Goal: Task Accomplishment & Management: Manage account settings

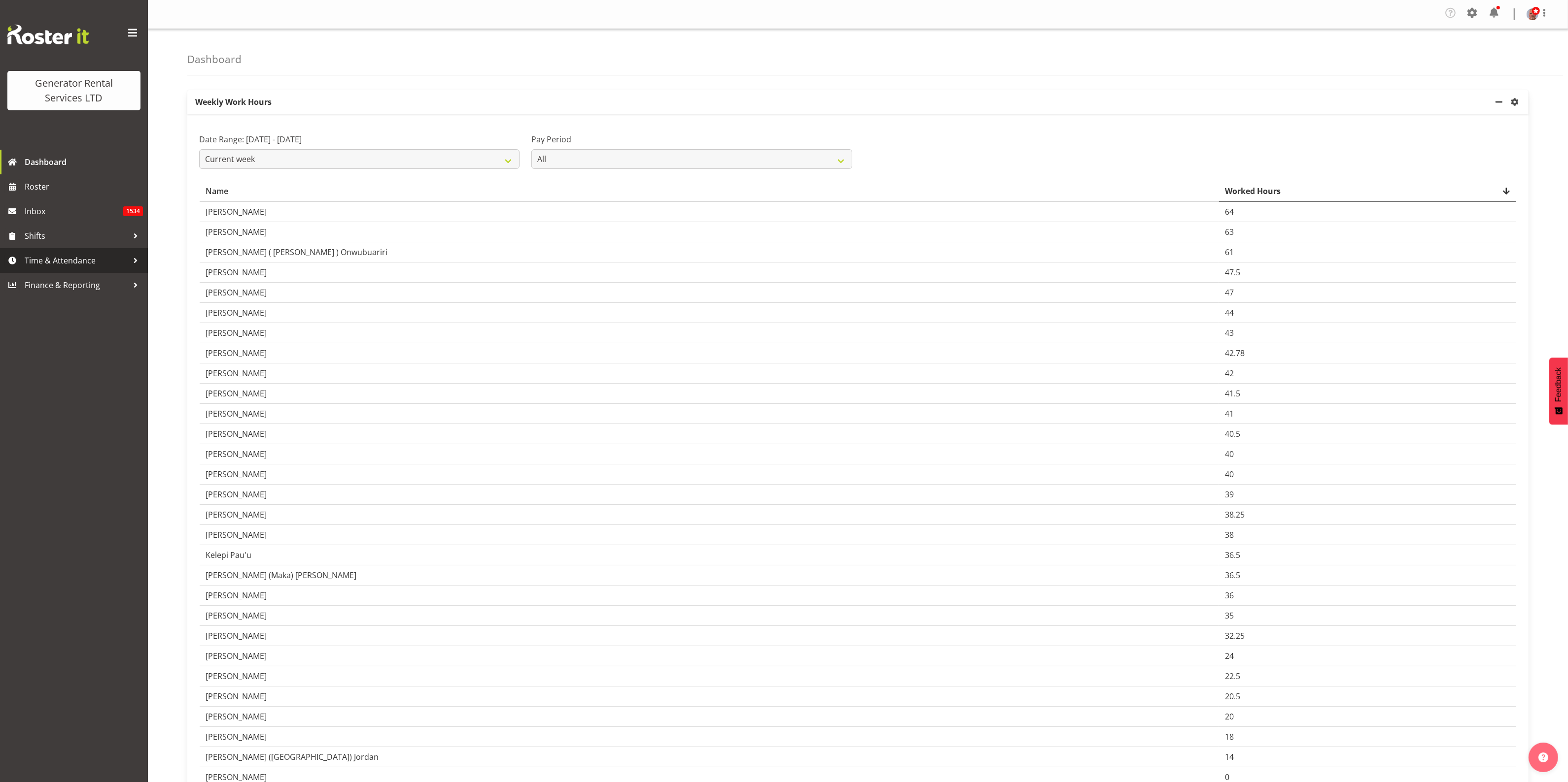
click at [70, 262] on span "Time & Attendance" at bounding box center [76, 261] width 103 height 15
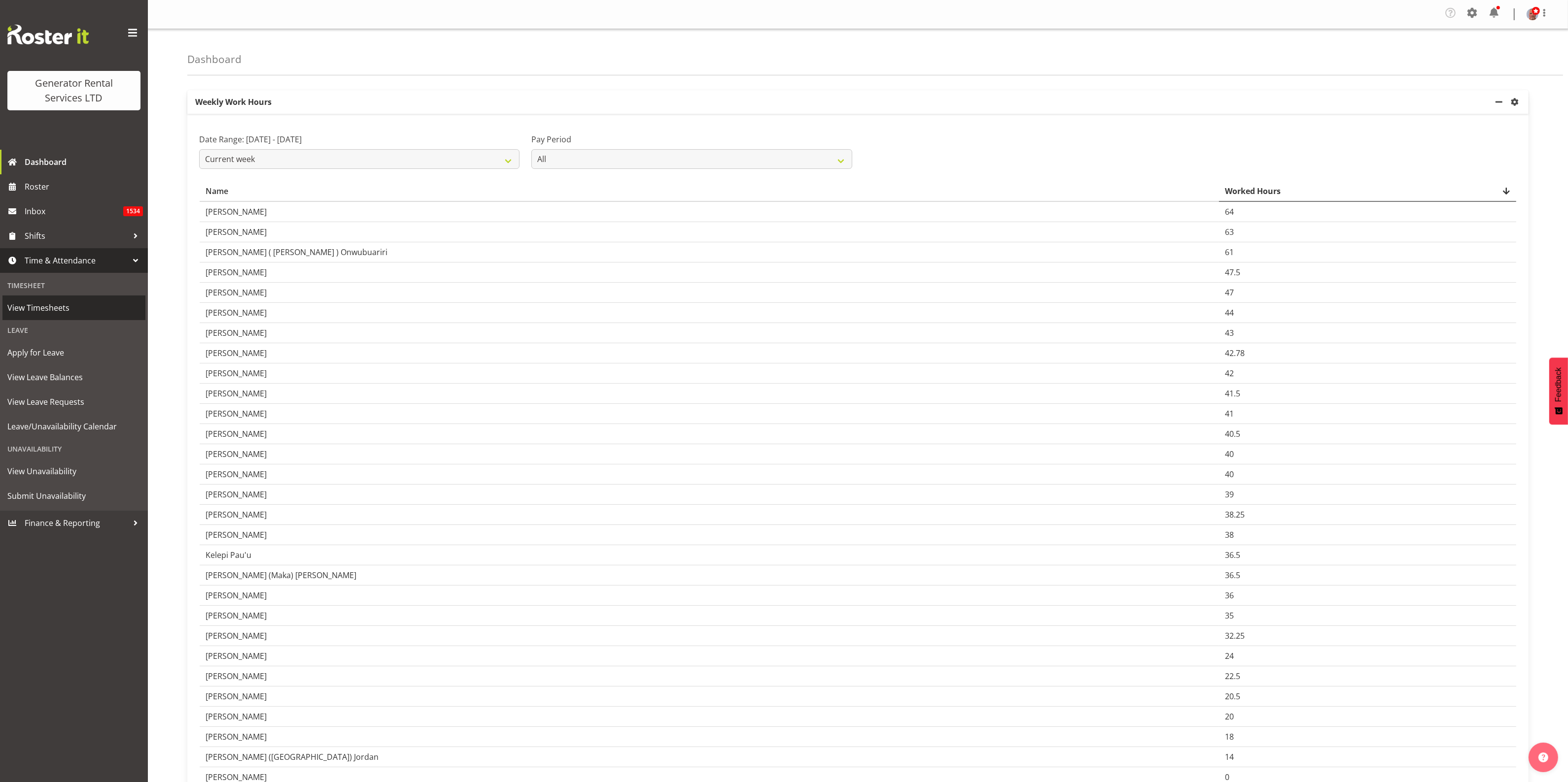
click at [41, 310] on span "View Timesheets" at bounding box center [73, 308] width 133 height 15
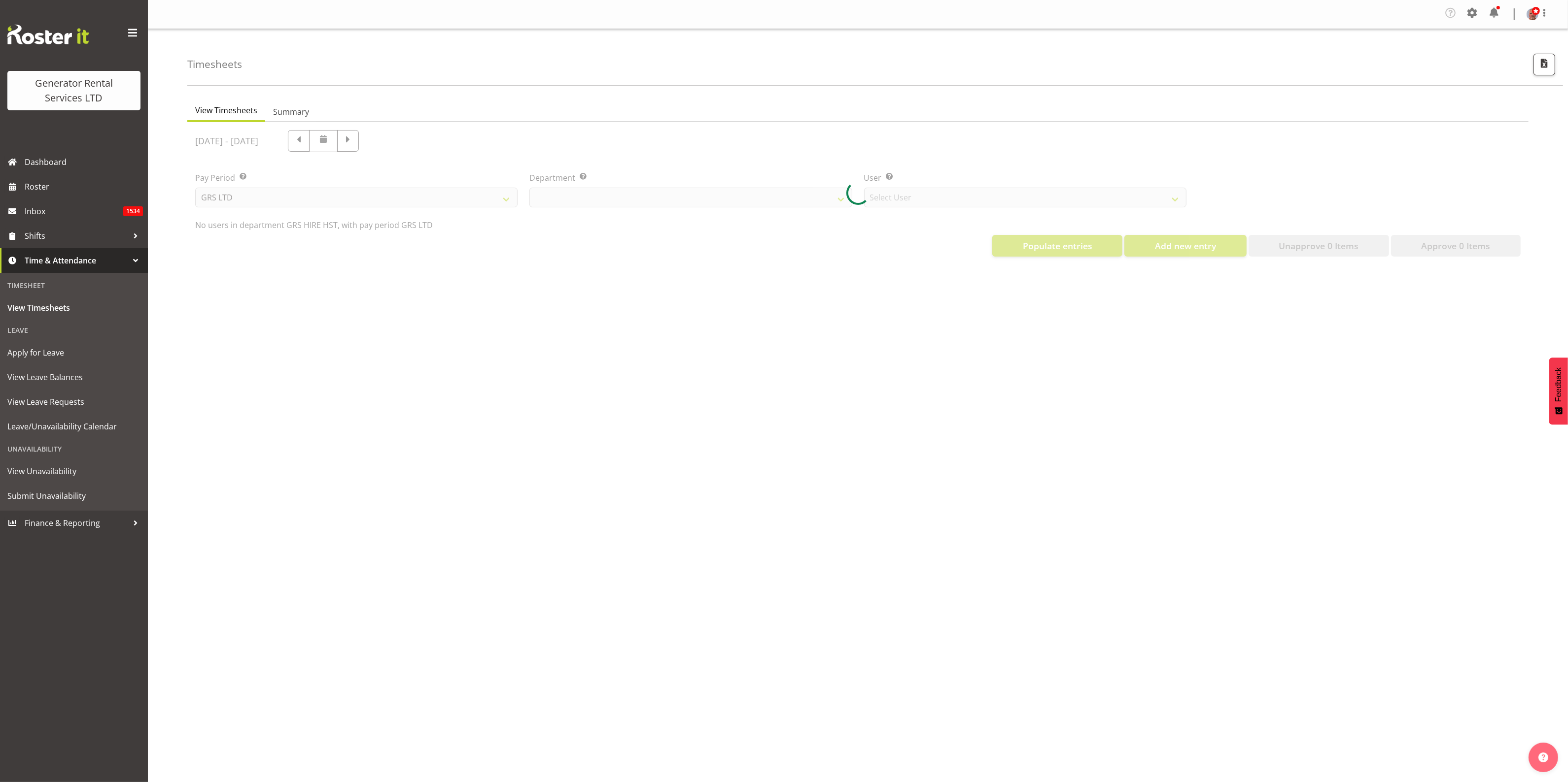
select select "22"
select select "149"
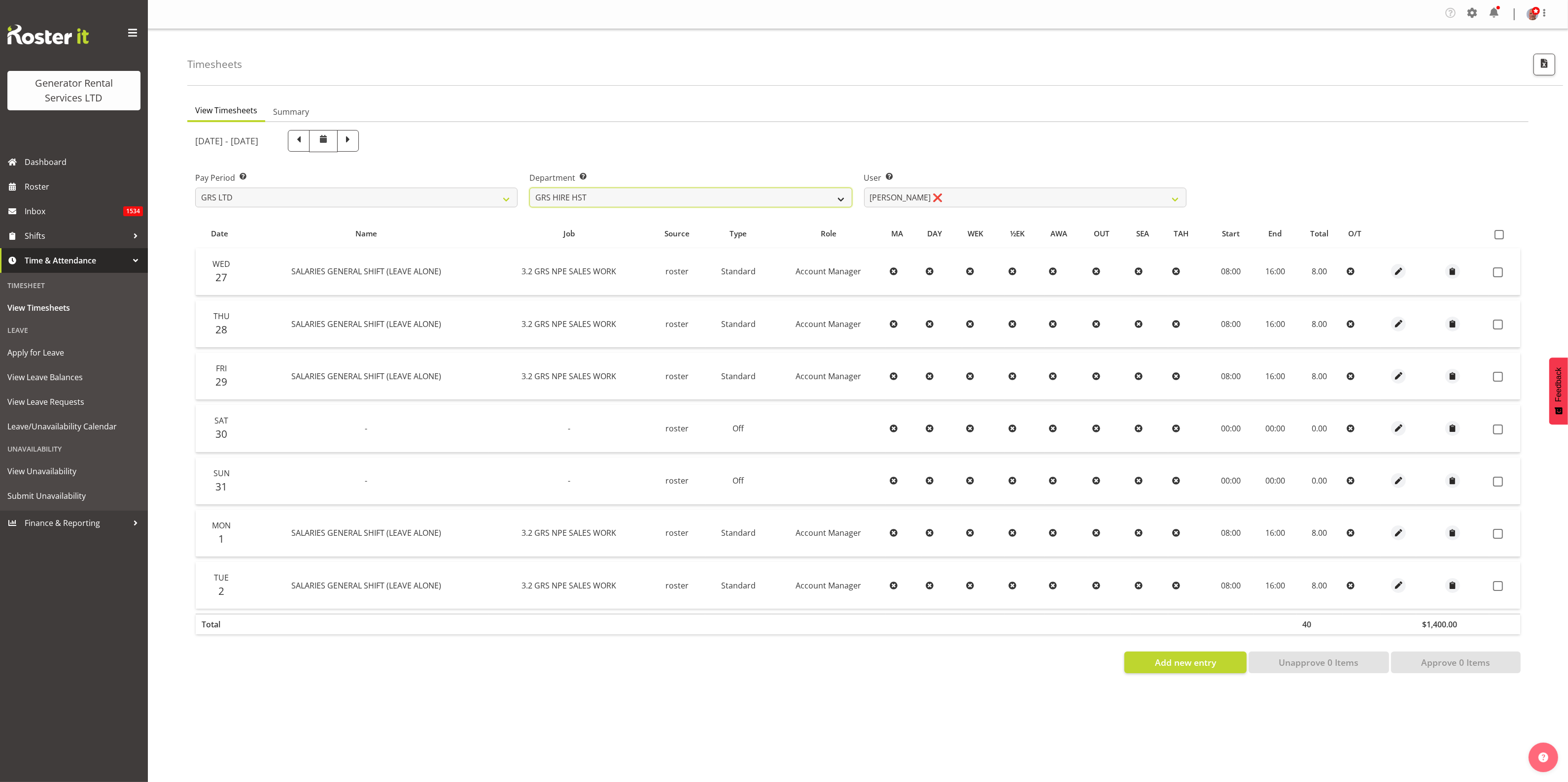
click at [823, 202] on select "GRS ADMIN AKL GRS ADMIN TGA GRS ENGINEERING AKL GRS HIRE AKL GRS HIRE HST GRS H…" at bounding box center [691, 198] width 322 height 20
select select "20"
click at [530, 188] on select "GRS ADMIN AKL GRS ADMIN TGA GRS ENGINEERING AKL GRS HIRE AKL GRS HIRE HST GRS H…" at bounding box center [691, 198] width 322 height 20
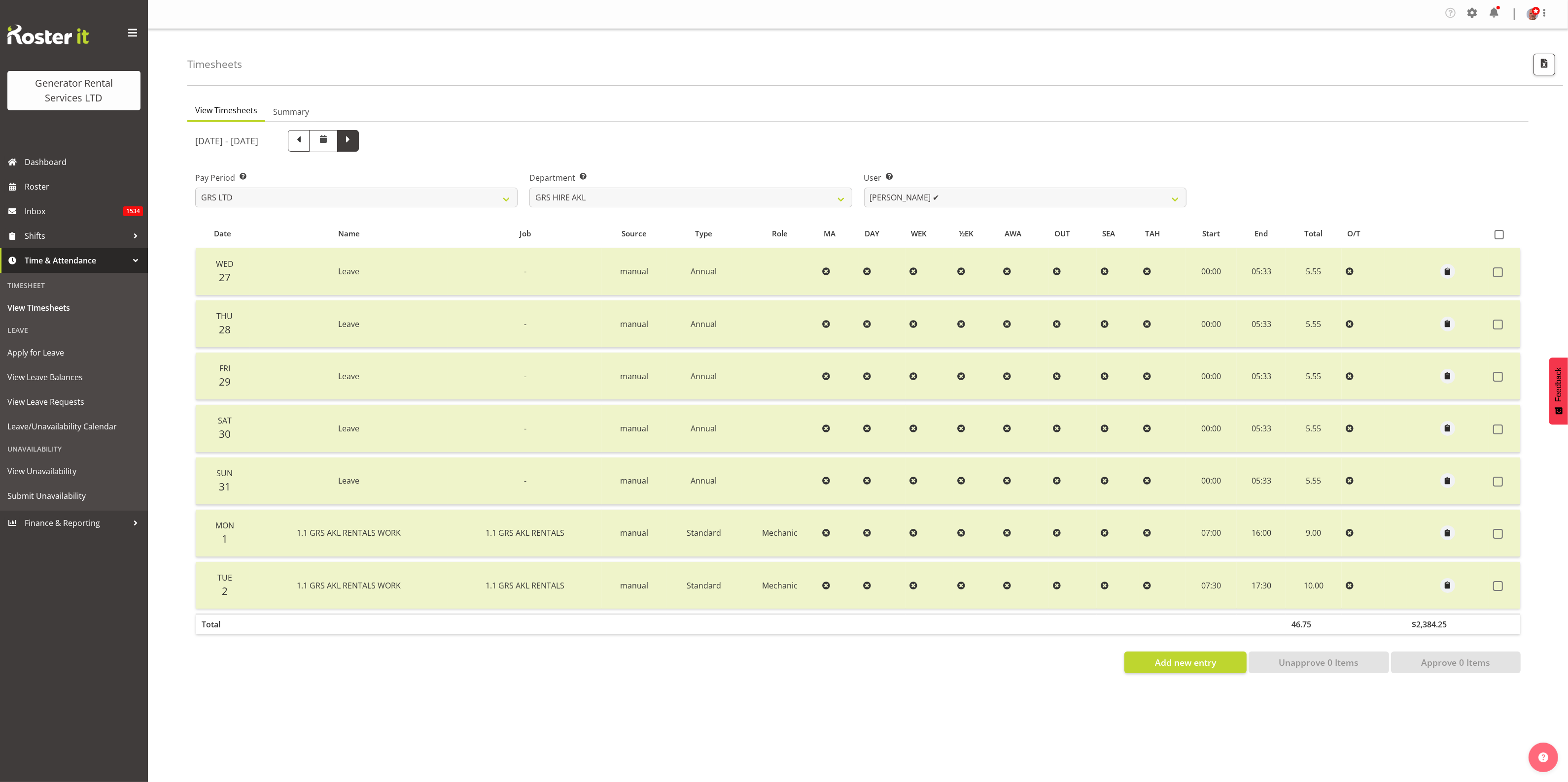
click at [354, 144] on span at bounding box center [348, 140] width 13 height 13
select select
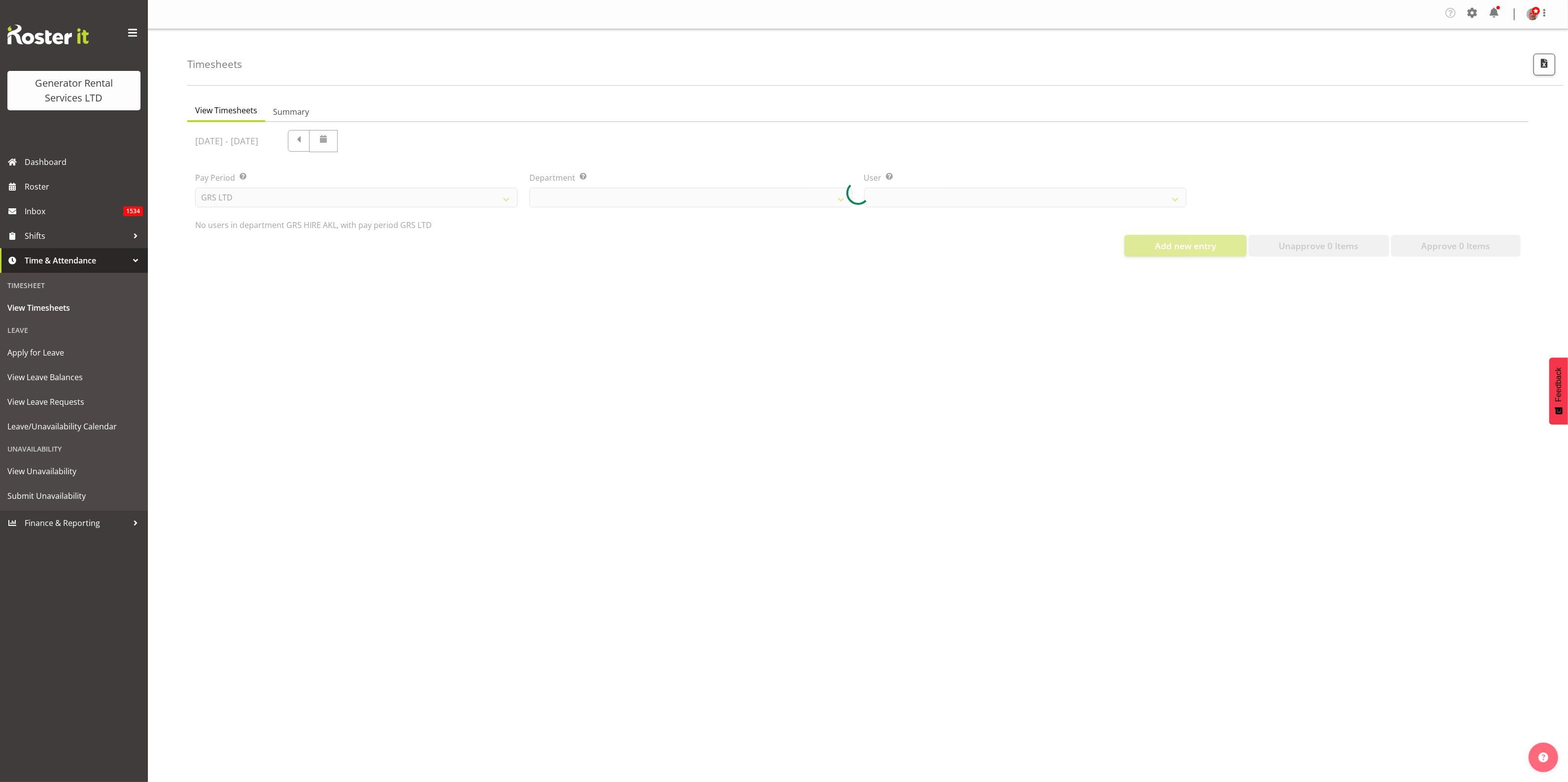
select select "20"
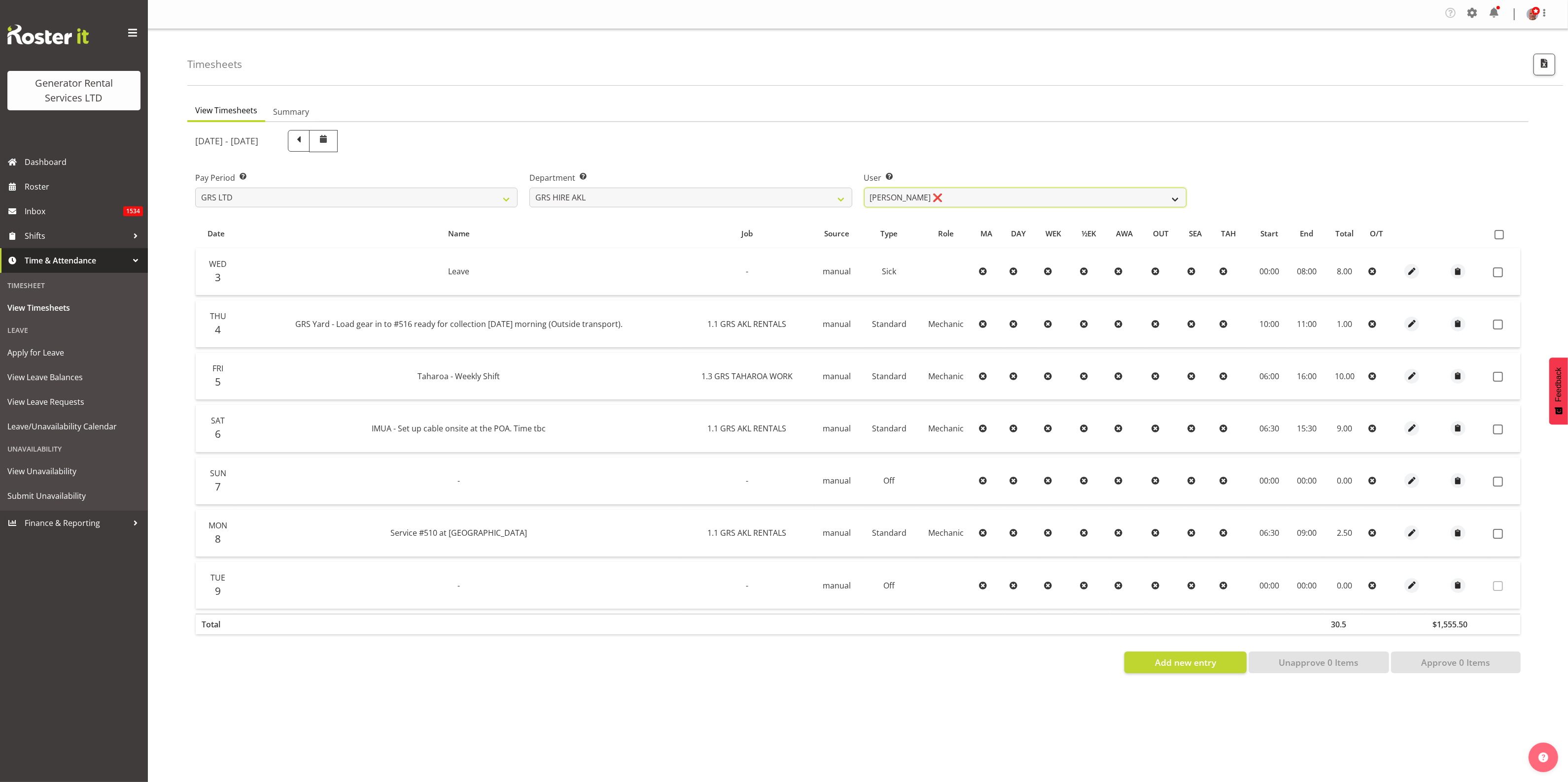
click at [904, 192] on select "Aaron Naish ❌ Brandon Adonis ❌ Brendan (Paris) Jordan ❌ Caleb Phillips ❌ Carl S…" at bounding box center [1025, 198] width 322 height 20
select select "154"
click at [864, 188] on select "Aaron Naish ❌ Brandon Adonis ❌ Brendan (Paris) Jordan ❌ Caleb Phillips ❌ Carl S…" at bounding box center [1025, 198] width 322 height 20
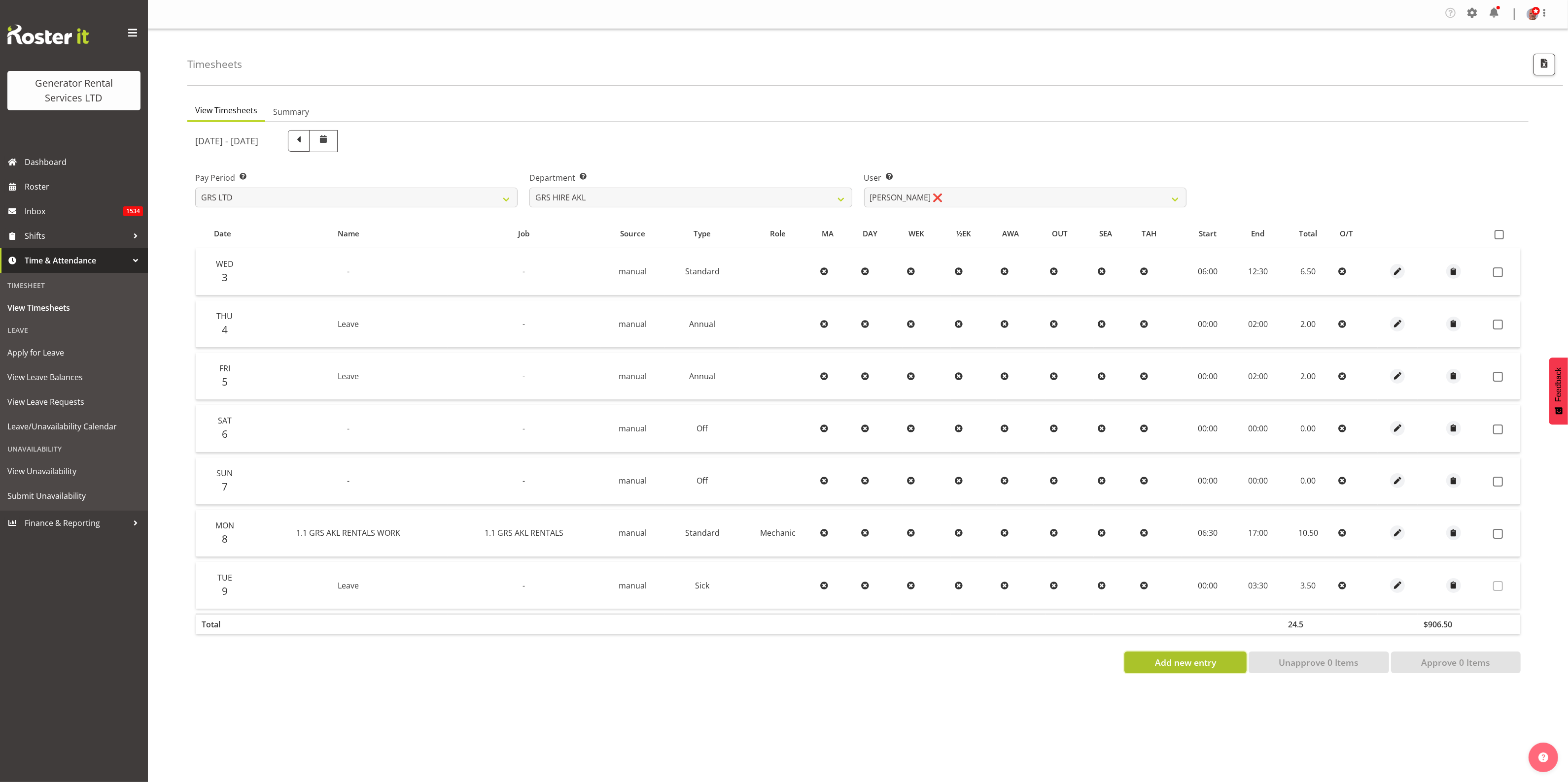
click at [1191, 663] on span "Add new entry" at bounding box center [1185, 662] width 61 height 13
select select
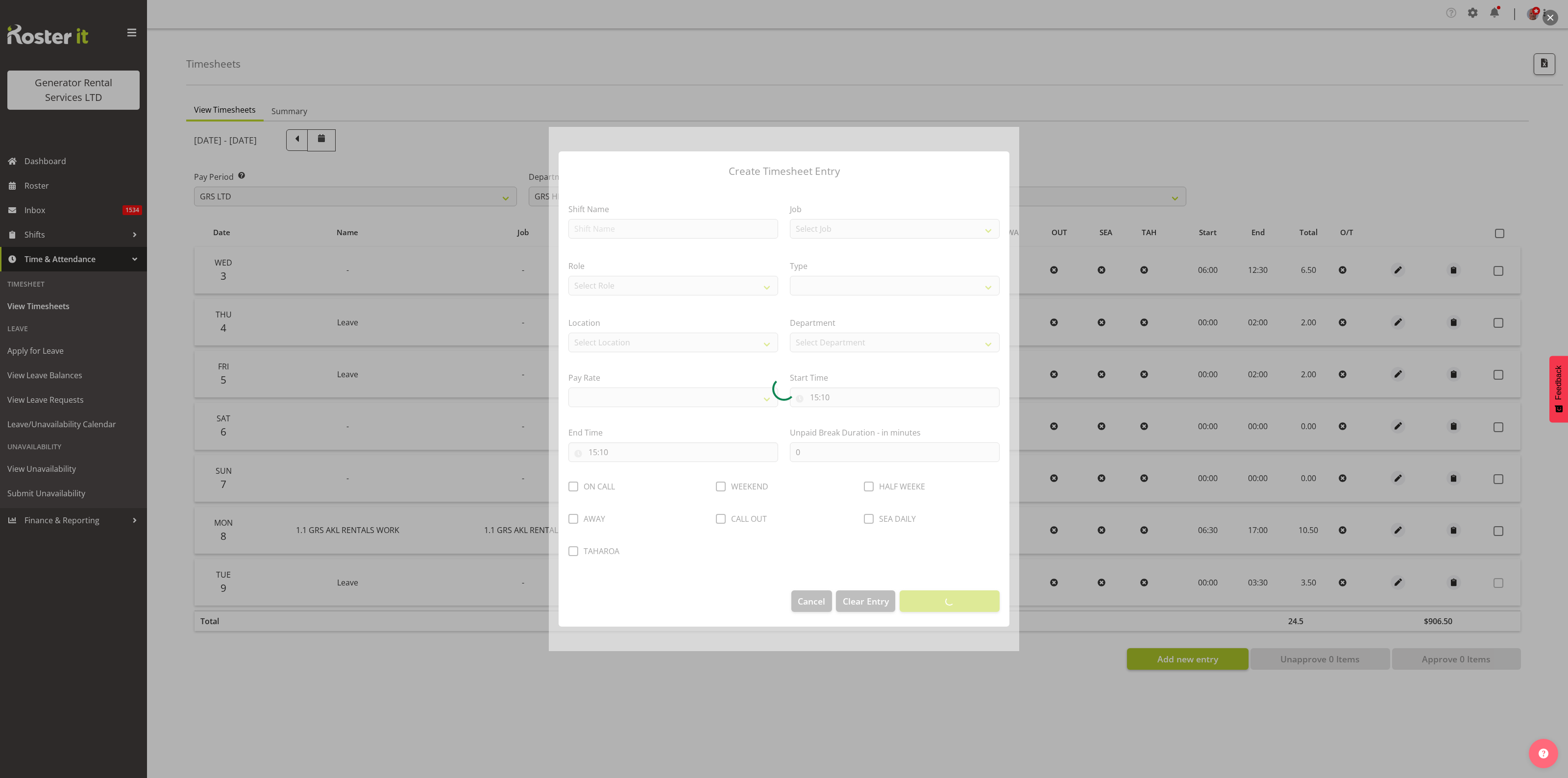
select select
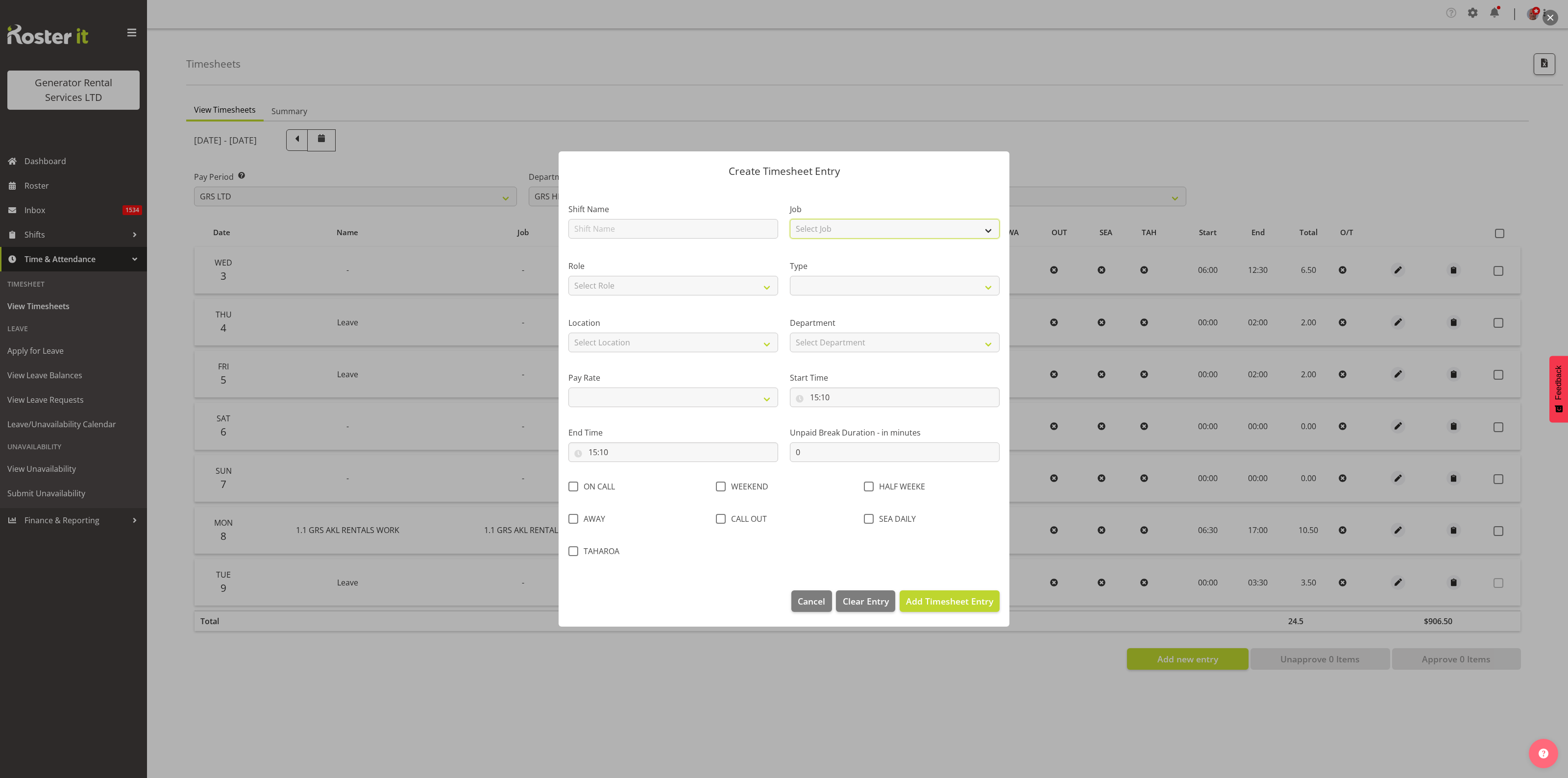
click at [819, 229] on select "Select Job 1.1 GRS AKL RENTALS 1.1 GRS AKL RENTALS AC 1.1 GRS AKL RENTALS CT 1.…" at bounding box center [895, 229] width 210 height 19
click at [821, 231] on select "Select Job 1.1 GRS AKL RENTALS 1.1 GRS AKL RENTALS AC 1.1 GRS AKL RENTALS CT 1.…" at bounding box center [895, 229] width 210 height 19
click at [809, 288] on select "Off Standard Public Holiday Public Holiday (Worked) Day In Lieu Annual Leave Si…" at bounding box center [895, 286] width 210 height 19
select select "Sick"
click at [790, 276] on select "Off Standard Public Holiday Public Holiday (Worked) Day In Lieu Annual Leave Si…" at bounding box center [895, 286] width 210 height 19
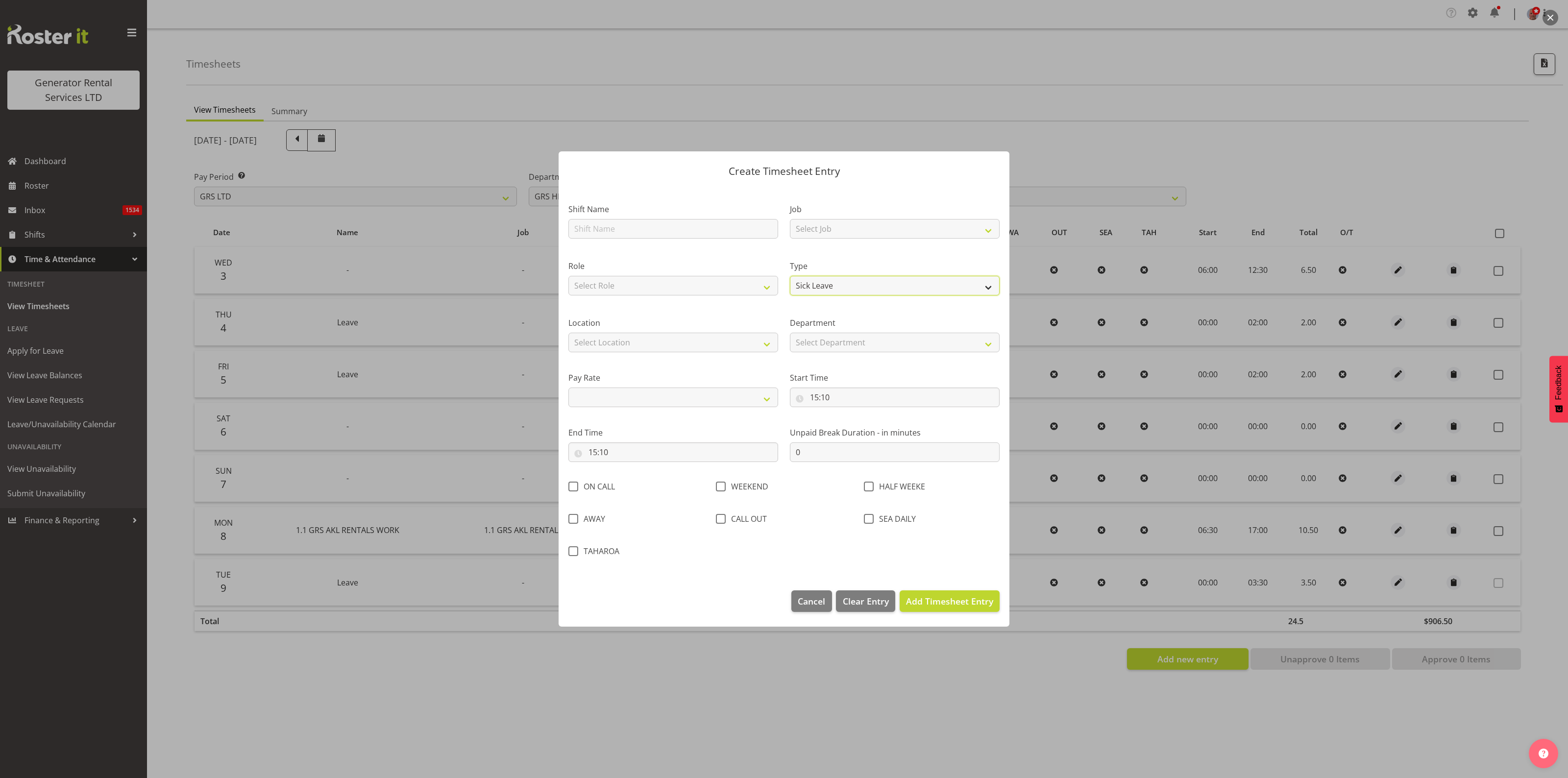
select select
click at [664, 340] on select "Select Location GRS Auckland GRS Hastings GRS LOWER NORTH ISLAND GRS Tauranga" at bounding box center [673, 343] width 210 height 19
select select "28"
click at [569, 333] on select "Select Location GRS Auckland GRS Hastings GRS LOWER NORTH ISLAND GRS Tauranga" at bounding box center [673, 343] width 210 height 19
select select
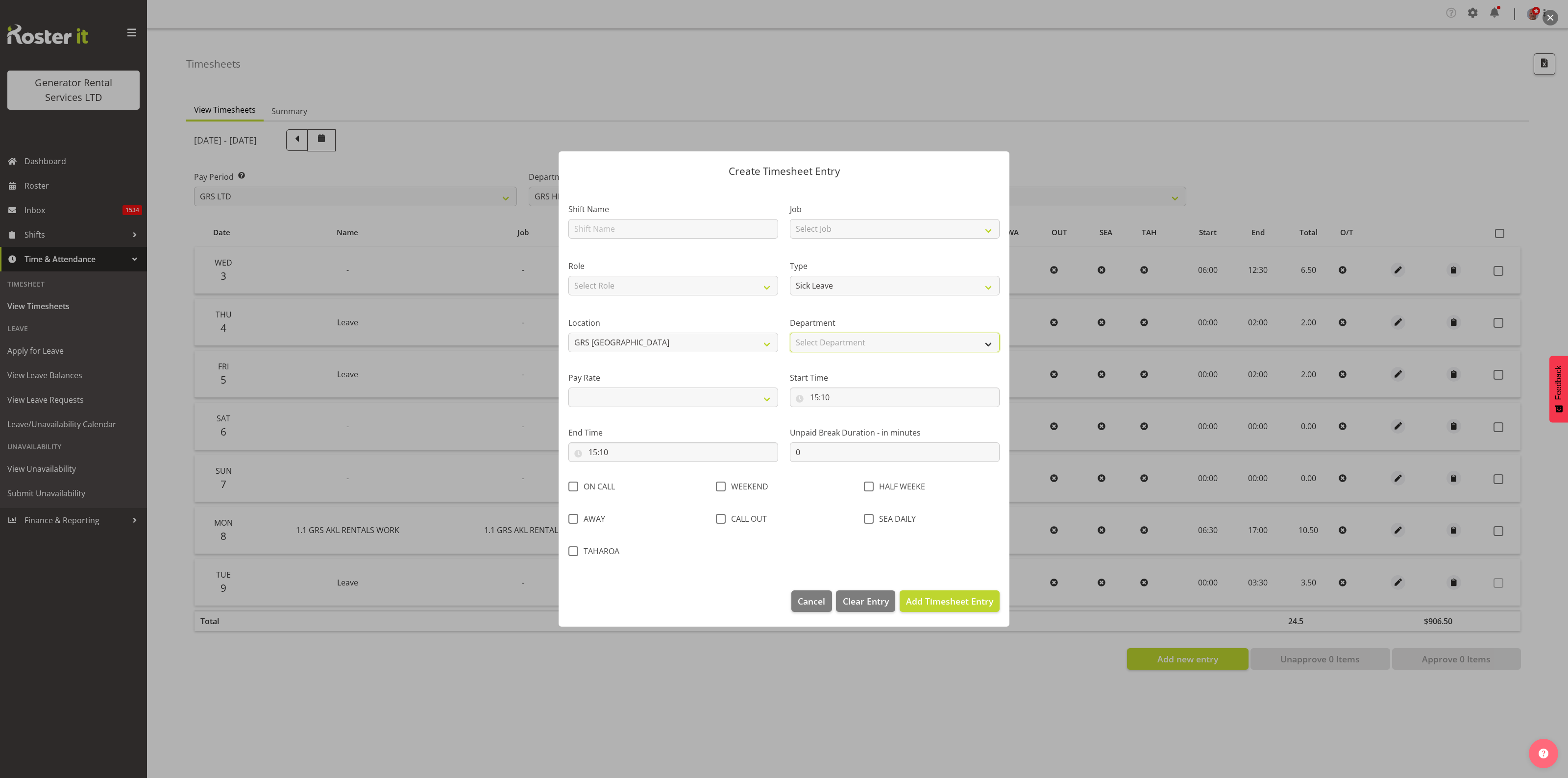
click at [839, 341] on select "Select Department GRS HIRE AKL GRS HIRE TGA GRS HIRE HST GRS TAHAROA GRS SALES …" at bounding box center [895, 343] width 210 height 19
select select "20"
click at [790, 333] on select "Select Department GRS HIRE AKL GRS HIRE TGA GRS HIRE HST GRS TAHAROA GRS SALES …" at bounding box center [895, 343] width 210 height 19
click at [684, 395] on select "Primary Secondary Tertiary Fourth Fifth" at bounding box center [673, 398] width 210 height 19
select select "primary"
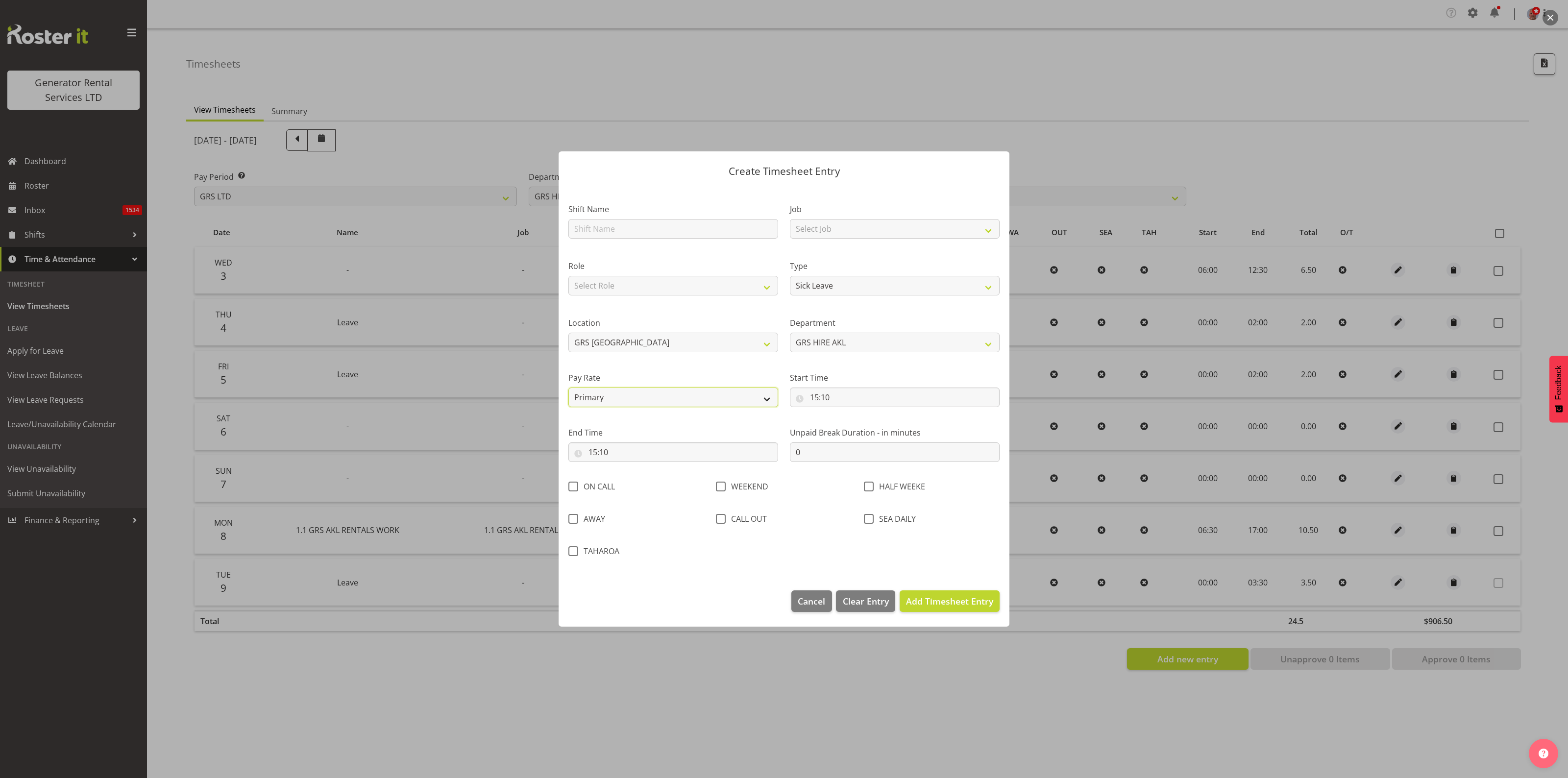
click at [569, 388] on select "Primary Secondary Tertiary Fourth Fifth" at bounding box center [673, 398] width 210 height 19
click at [833, 391] on input "15:10" at bounding box center [895, 398] width 210 height 19
click at [858, 421] on select "00 01 02 03 04 05 06 07 08 09 10 11 12 13 14 15 16 17 18 19 20 21 22 23" at bounding box center [856, 423] width 22 height 19
select select "0"
click at [845, 413] on select "00 01 02 03 04 05 06 07 08 09 10 11 12 13 14 15 16 17 18 19 20 21 22 23" at bounding box center [856, 423] width 22 height 19
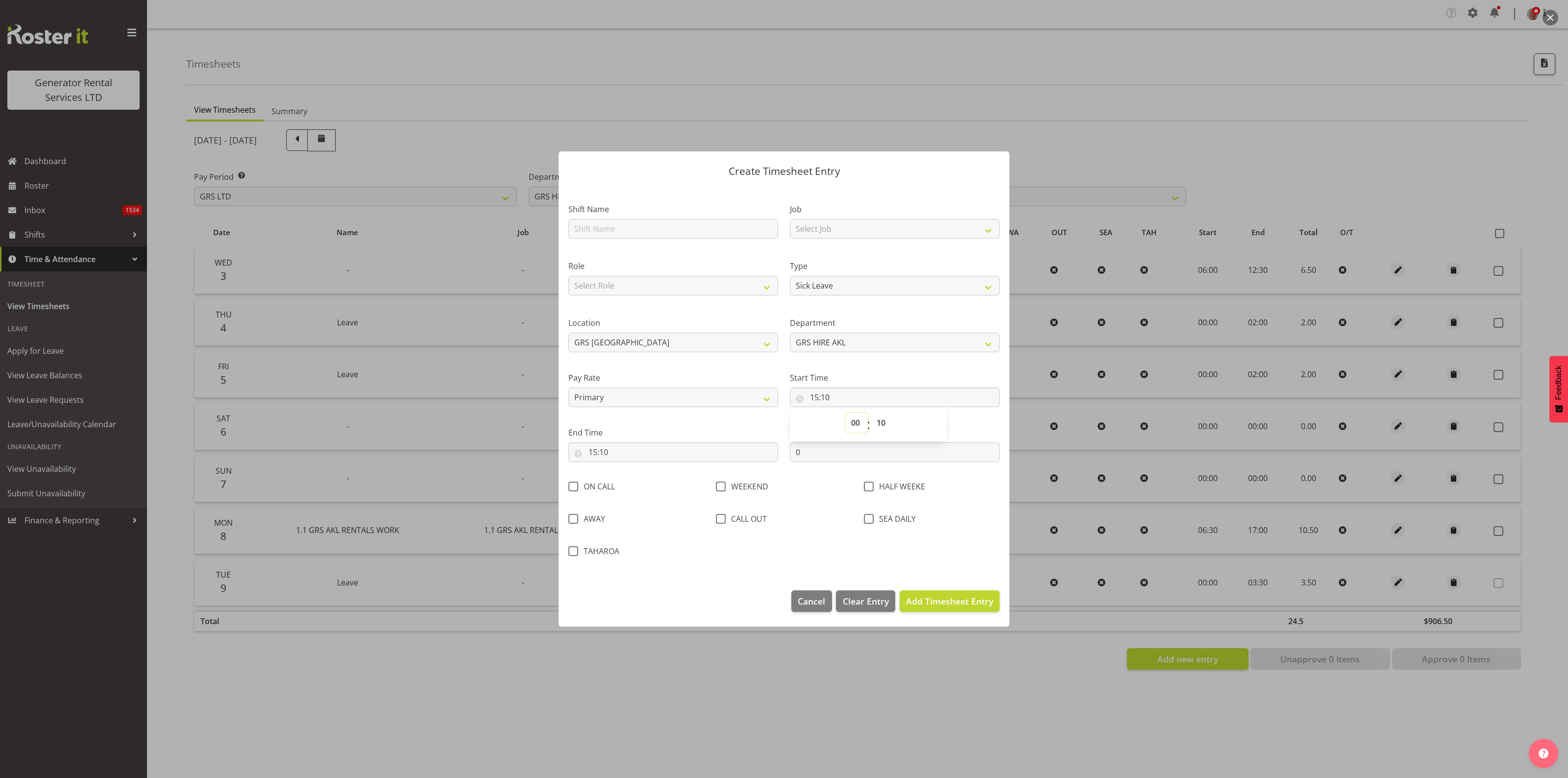
type input "00:10"
click at [880, 426] on select "00 01 02 03 04 05 06 07 08 09 10 11 12 13 14 15 16 17 18 19 20 21 22 23 24 25 2…" at bounding box center [882, 423] width 22 height 19
select select "0"
click at [871, 413] on select "00 01 02 03 04 05 06 07 08 09 10 11 12 13 14 15 16 17 18 19 20 21 22 23 24 25 2…" at bounding box center [882, 423] width 22 height 19
type input "00:00"
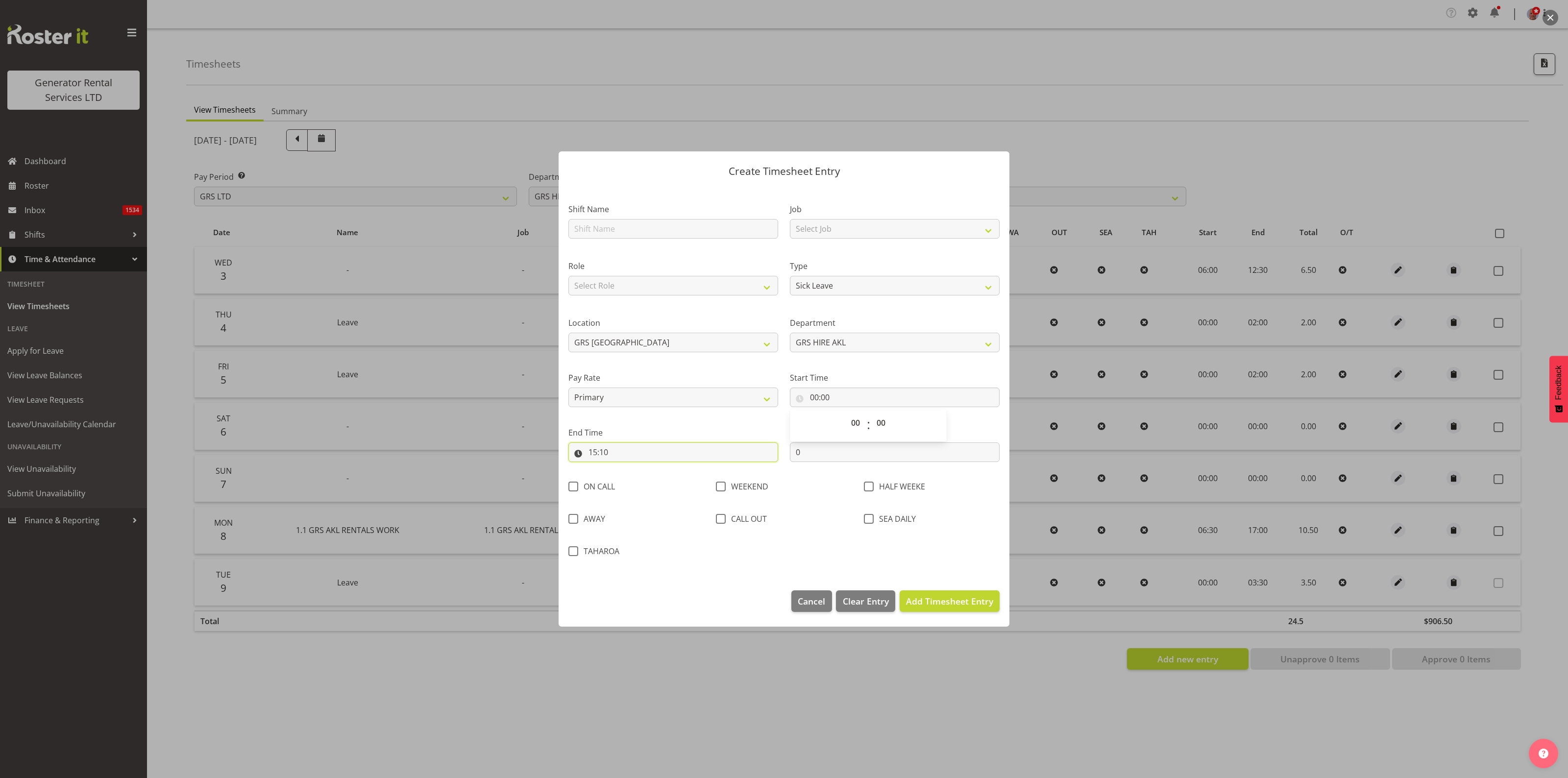
click at [594, 451] on input "15:10" at bounding box center [673, 452] width 210 height 19
click at [639, 476] on select "00 01 02 03 04 05 06 07 08 09 10 11 12 13 14 15 16 17 18 19 20 21 22 23" at bounding box center [635, 478] width 22 height 19
select select "16"
click at [625, 468] on select "00 01 02 03 04 05 06 07 08 09 10 11 12 13 14 15 16 17 18 19 20 21 22 23" at bounding box center [635, 478] width 22 height 19
type input "16:10"
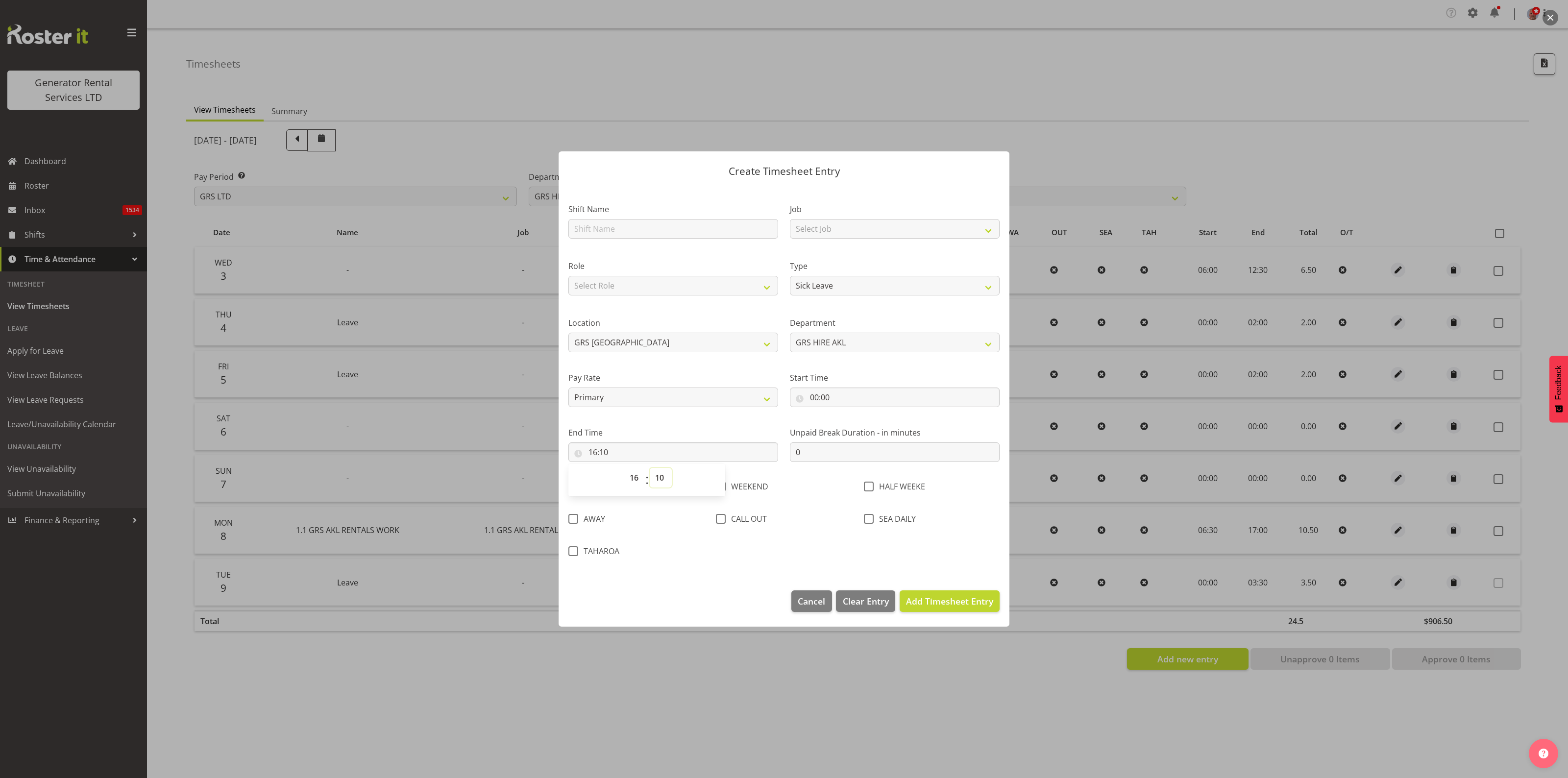
click at [658, 478] on select "00 01 02 03 04 05 06 07 08 09 10 11 12 13 14 15 16 17 18 19 20 21 22 23 24 25 2…" at bounding box center [660, 478] width 22 height 19
select select "0"
click at [649, 468] on select "00 01 02 03 04 05 06 07 08 09 10 11 12 13 14 15 16 17 18 19 20 21 22 23 24 25 2…" at bounding box center [660, 478] width 22 height 19
type input "16:00"
click at [951, 601] on span "Add Timesheet Entry" at bounding box center [949, 601] width 87 height 12
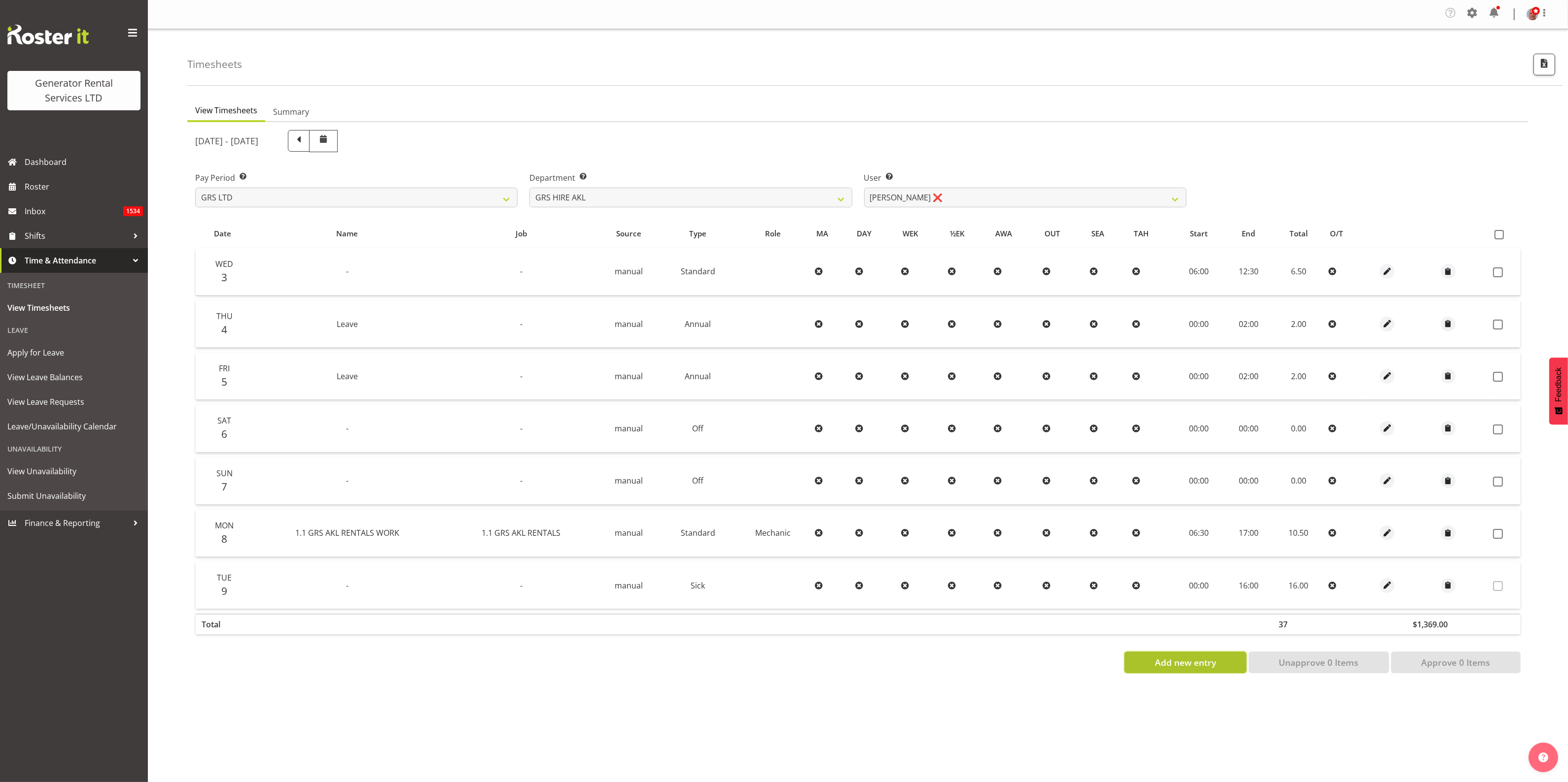
click at [1183, 663] on span "Add new entry" at bounding box center [1185, 662] width 61 height 13
select select
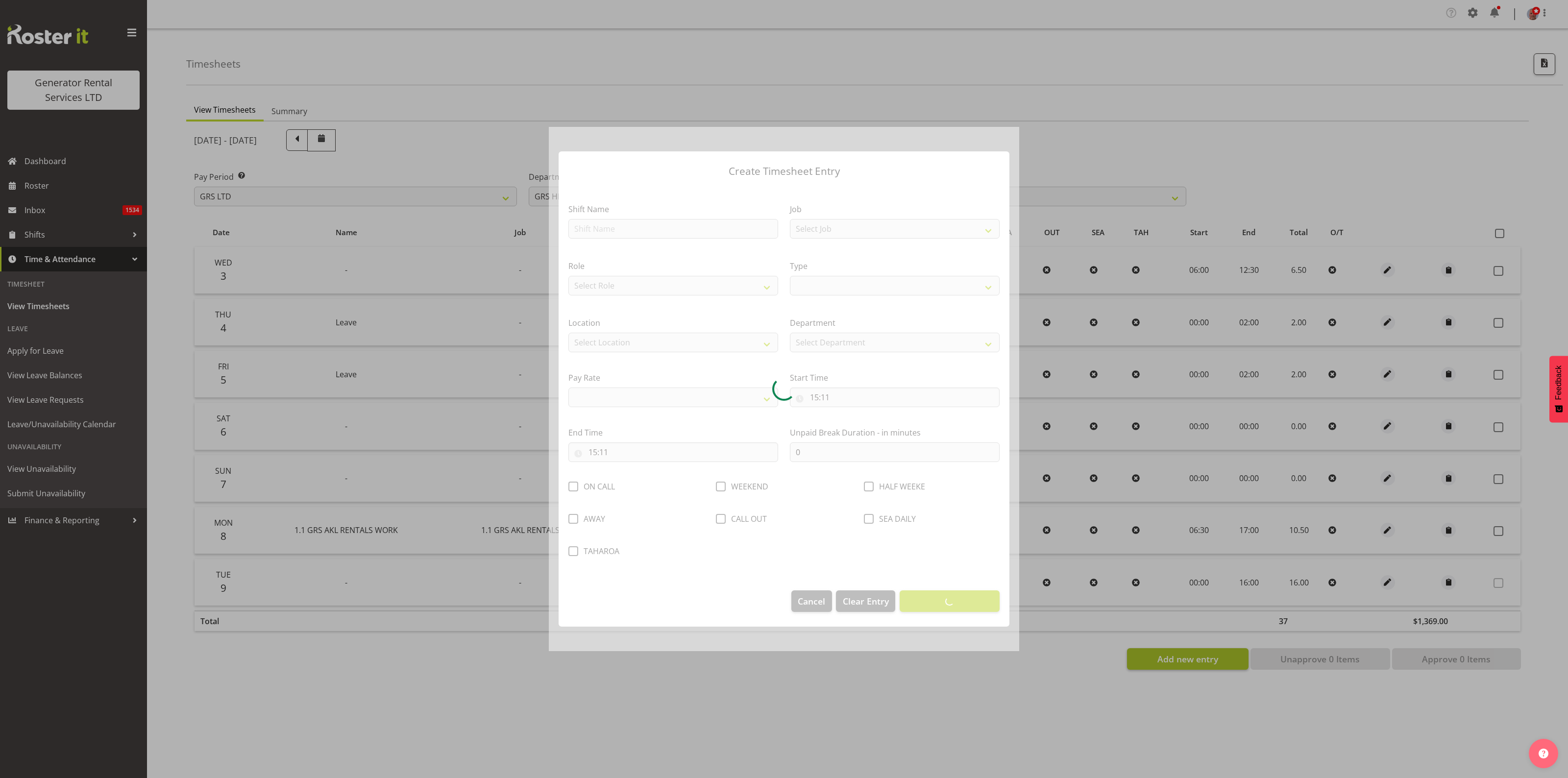
select select
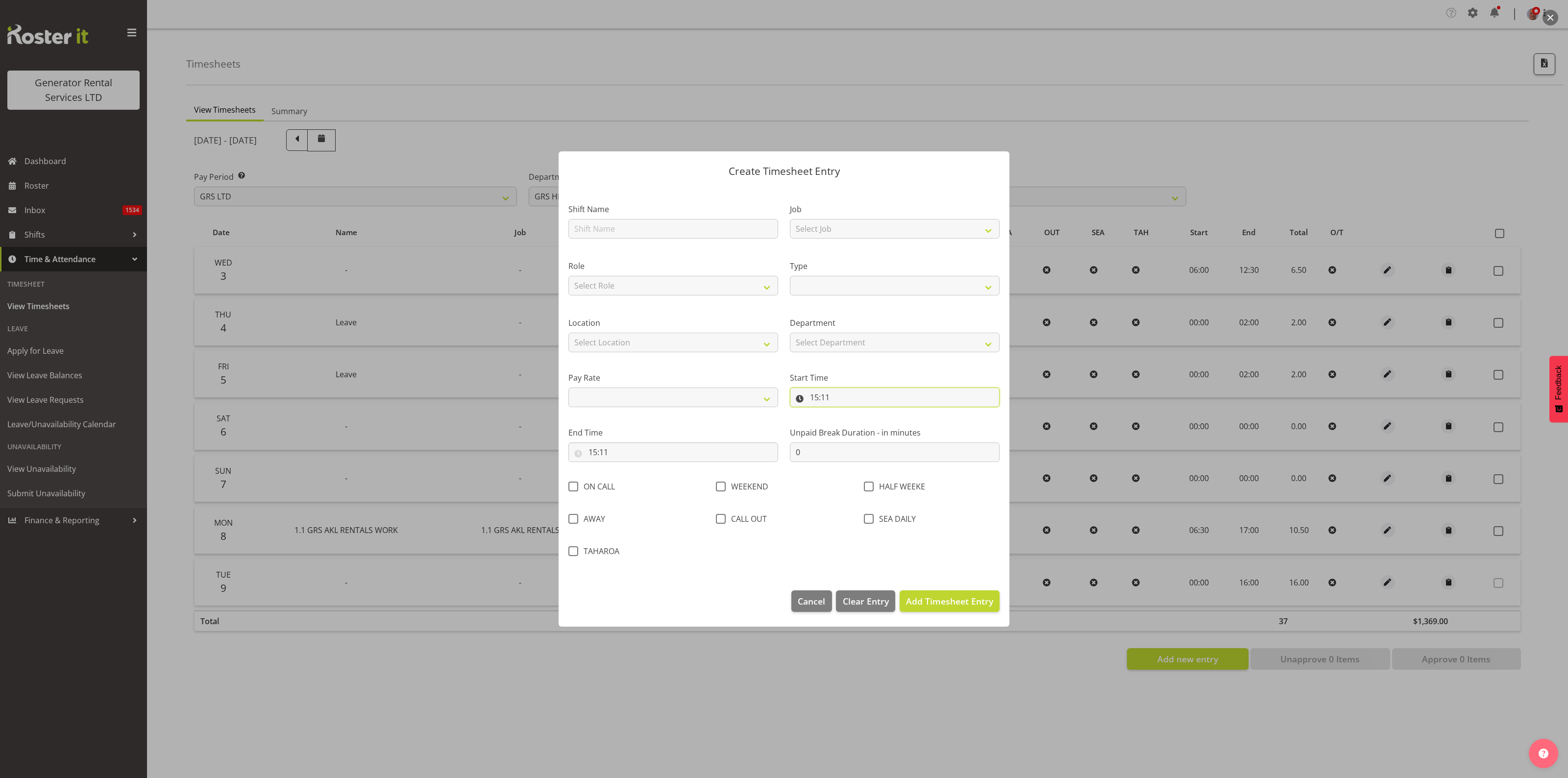
click at [823, 393] on input "15:11" at bounding box center [895, 398] width 210 height 19
click at [858, 426] on select "00 01 02 03 04 05 06 07 08 09 10 11 12 13 14 15 16 17 18 19 20 21 22 23" at bounding box center [856, 423] width 22 height 19
select select "12"
click at [845, 413] on select "00 01 02 03 04 05 06 07 08 09 10 11 12 13 14 15 16 17 18 19 20 21 22 23" at bounding box center [856, 423] width 22 height 19
select select
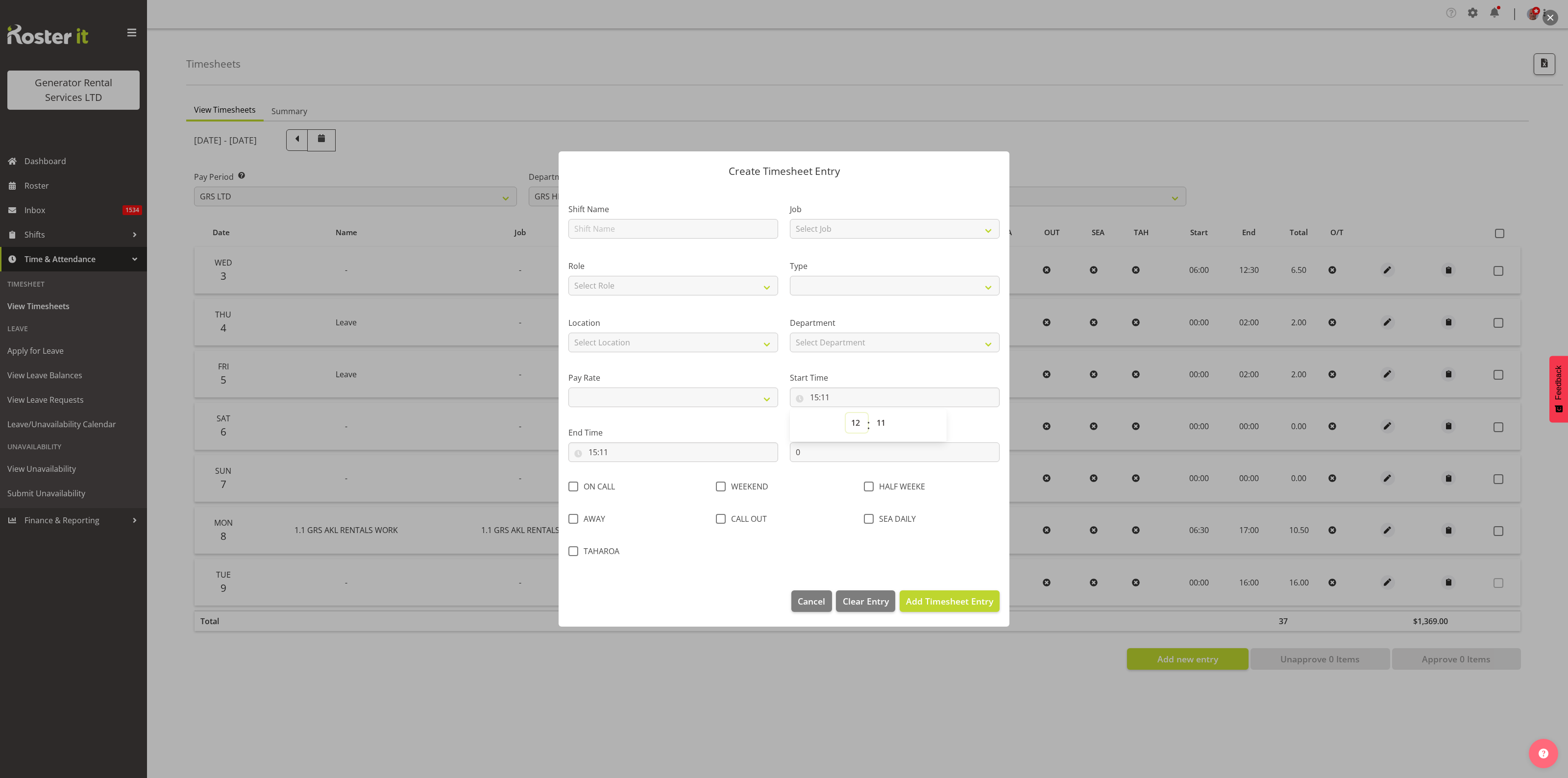
select select
type input "12:11"
click at [878, 426] on select "00 01 02 03 04 05 06 07 08 09 10 11 12 13 14 15 16 17 18 19 20 21 22 23 24 25 2…" at bounding box center [882, 423] width 22 height 19
select select "30"
click at [871, 413] on select "00 01 02 03 04 05 06 07 08 09 10 11 12 13 14 15 16 17 18 19 20 21 22 23 24 25 2…" at bounding box center [882, 423] width 22 height 19
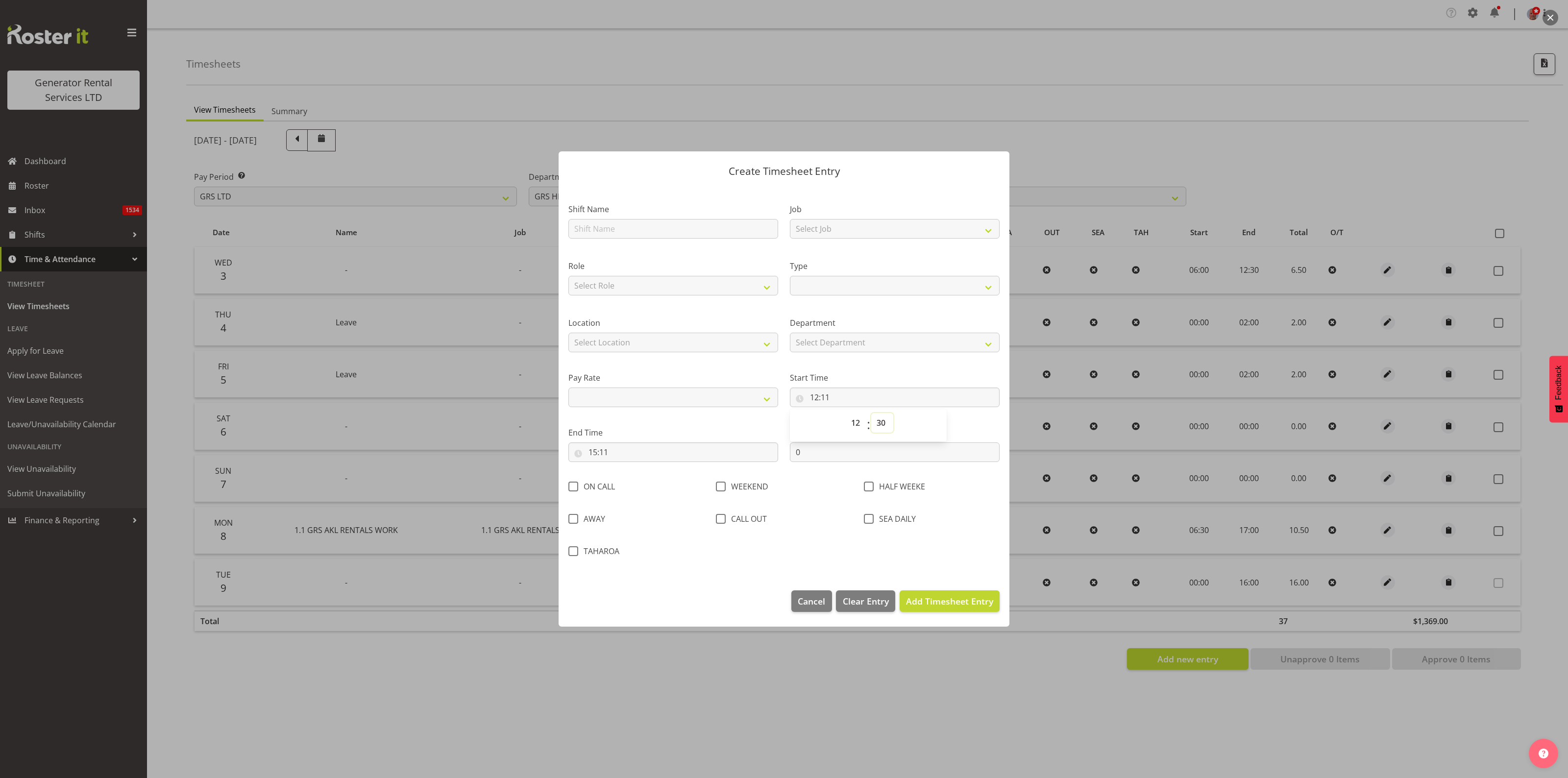
select select
type input "12:30"
click at [913, 417] on div "00 01 02 03 04 05 06 07 08 09 10 11 12 13 14 15 16 17 18 19 20 21 22 23 : 00 01…" at bounding box center [869, 426] width 157 height 24
click at [827, 426] on div "00 01 02 03 04 05 06 07 08 09 10 11 12 13 14 15 16 17 18 19 20 21 22 23 : 00 01…" at bounding box center [869, 426] width 157 height 24
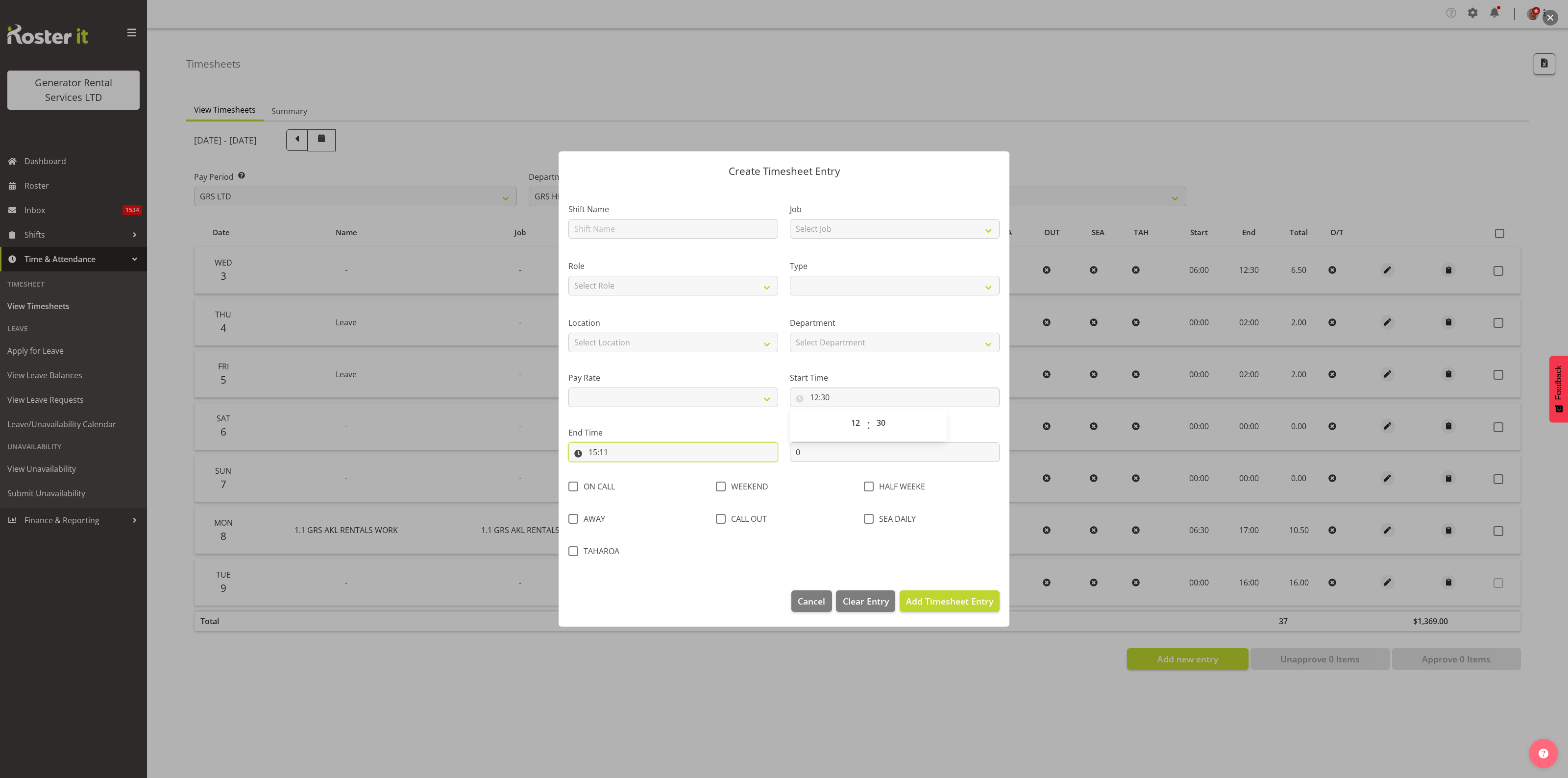
click at [653, 449] on input "15:11" at bounding box center [673, 452] width 210 height 19
click at [812, 598] on span "Cancel" at bounding box center [811, 601] width 27 height 13
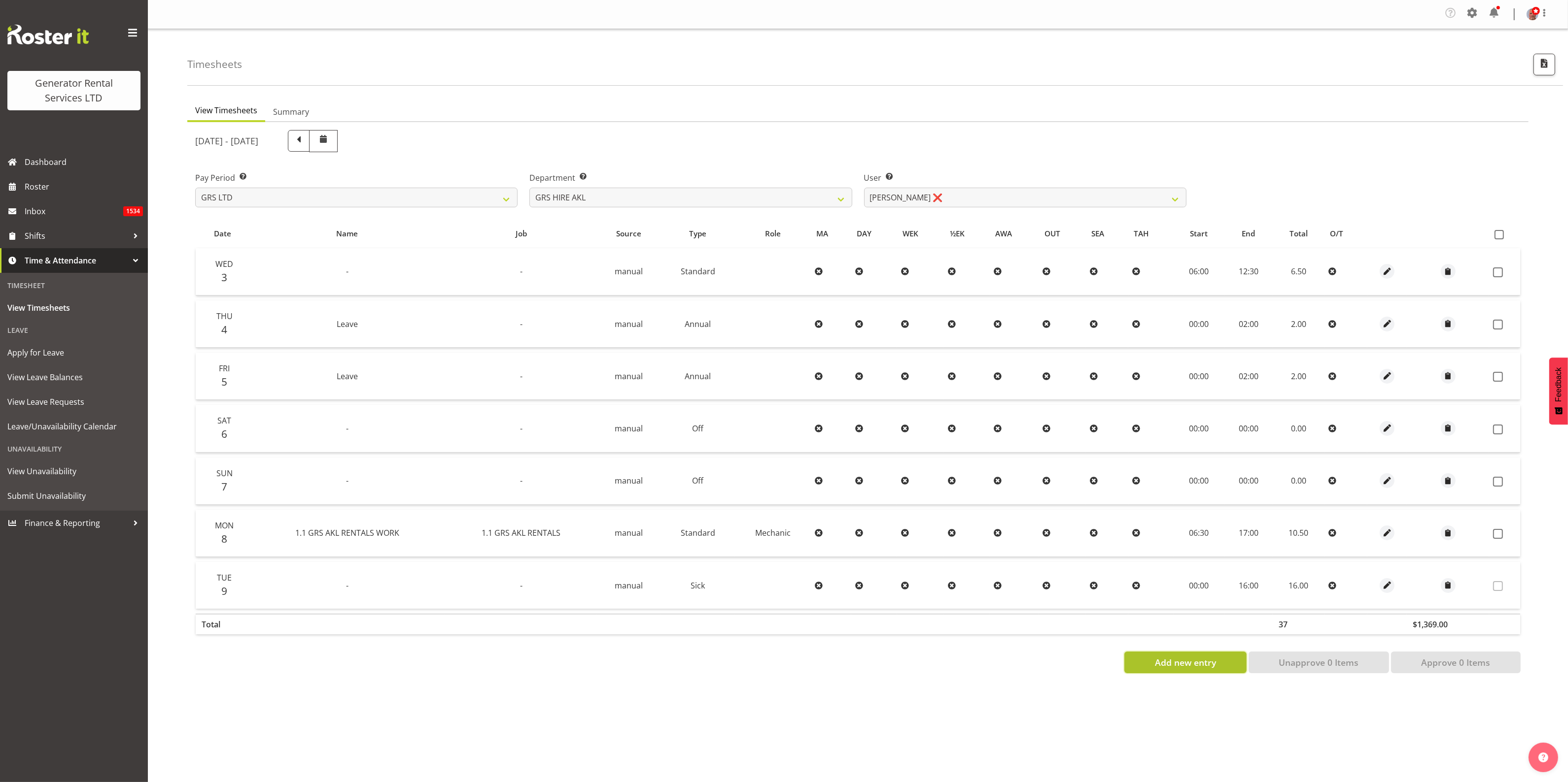
click at [1182, 663] on span "Add new entry" at bounding box center [1185, 662] width 61 height 13
select select
select select "15"
select select "11"
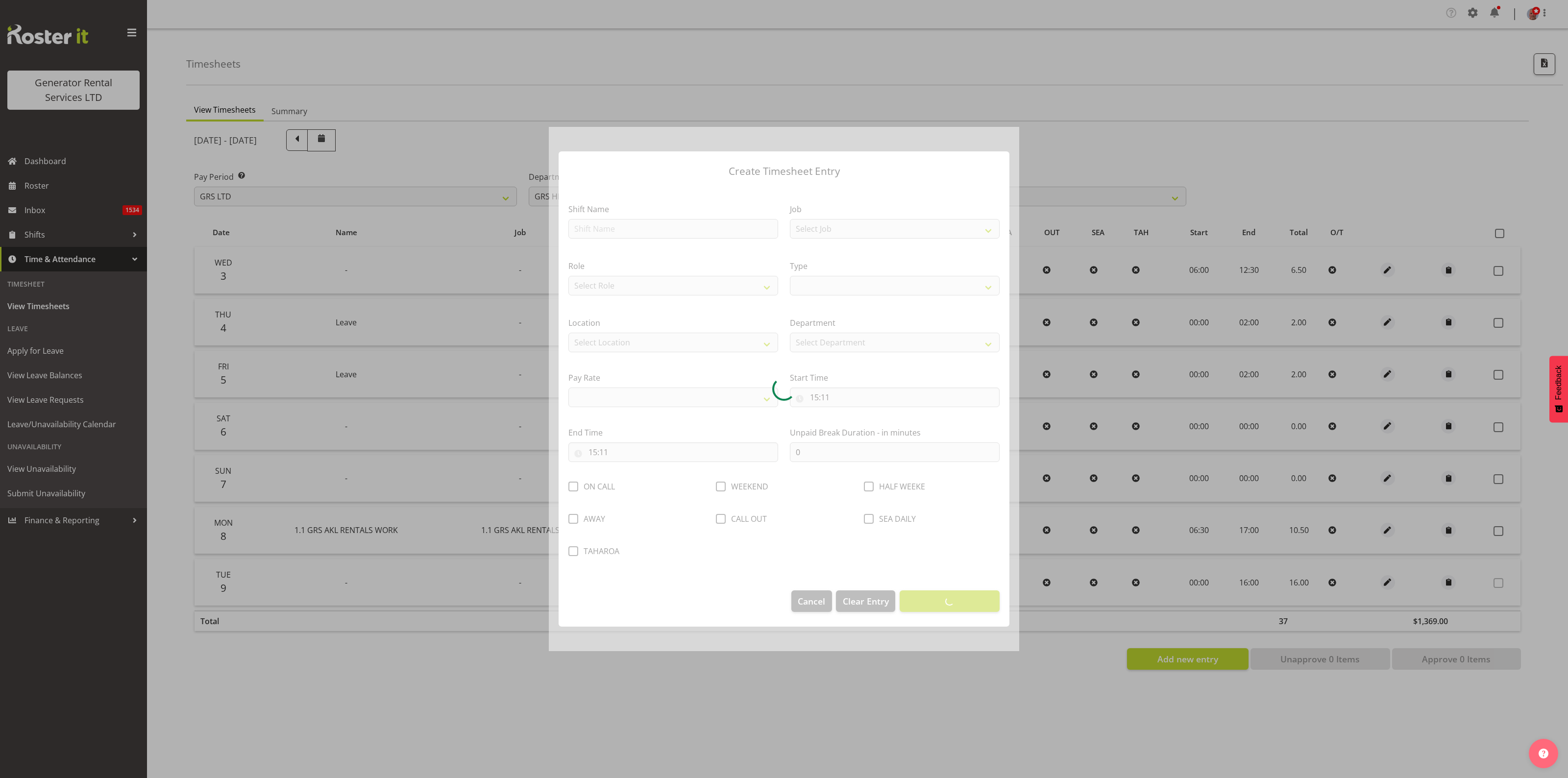
select select
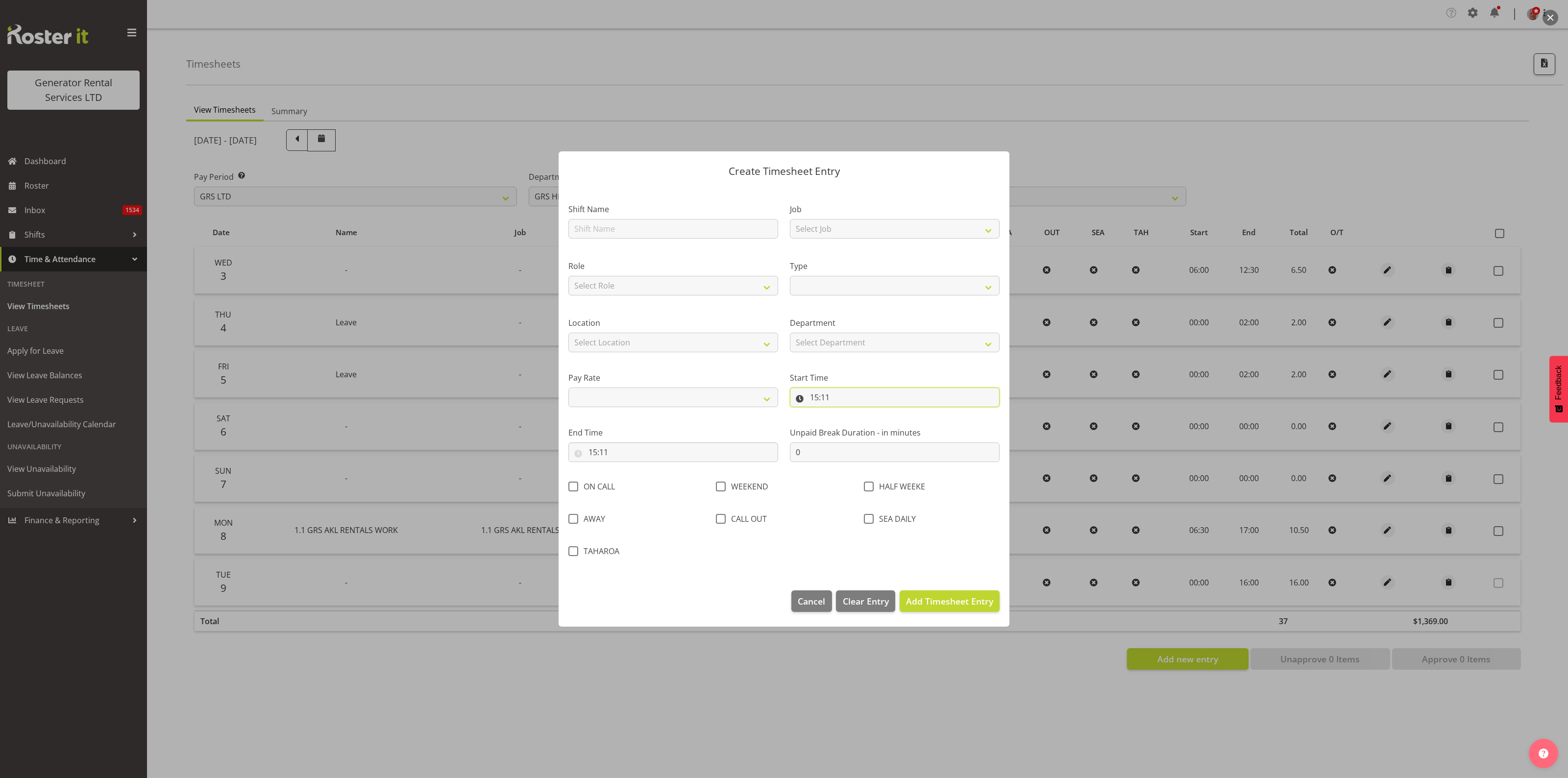
click at [866, 396] on input "15:11" at bounding box center [895, 398] width 210 height 19
click at [841, 228] on select "Select Job 1.1 GRS AKL RENTALS 1.1 GRS AKL RENTALS AC 1.1 GRS AKL RENTALS CT 1.…" at bounding box center [895, 229] width 210 height 19
select select "9"
click at [790, 219] on select "Select Job 1.1 GRS AKL RENTALS 1.1 GRS AKL RENTALS AC 1.1 GRS AKL RENTALS CT 1.…" at bounding box center [895, 229] width 210 height 19
select select
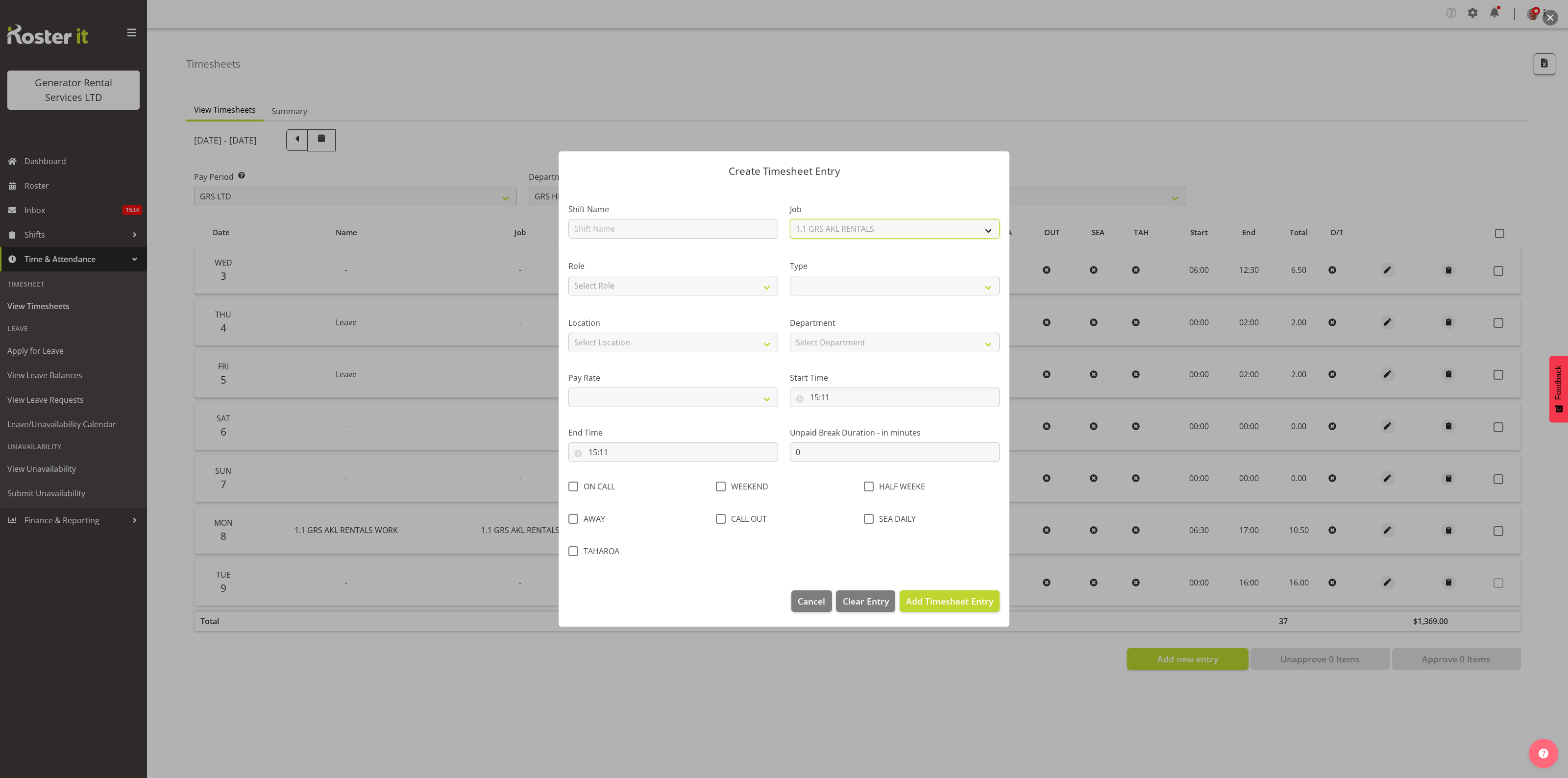
select select
click at [693, 288] on select "Select Role Tech Support Mechanic MECH" at bounding box center [673, 286] width 210 height 19
select select "20"
click at [569, 276] on select "Select Role Tech Support Mechanic MECH" at bounding box center [673, 286] width 210 height 19
select select
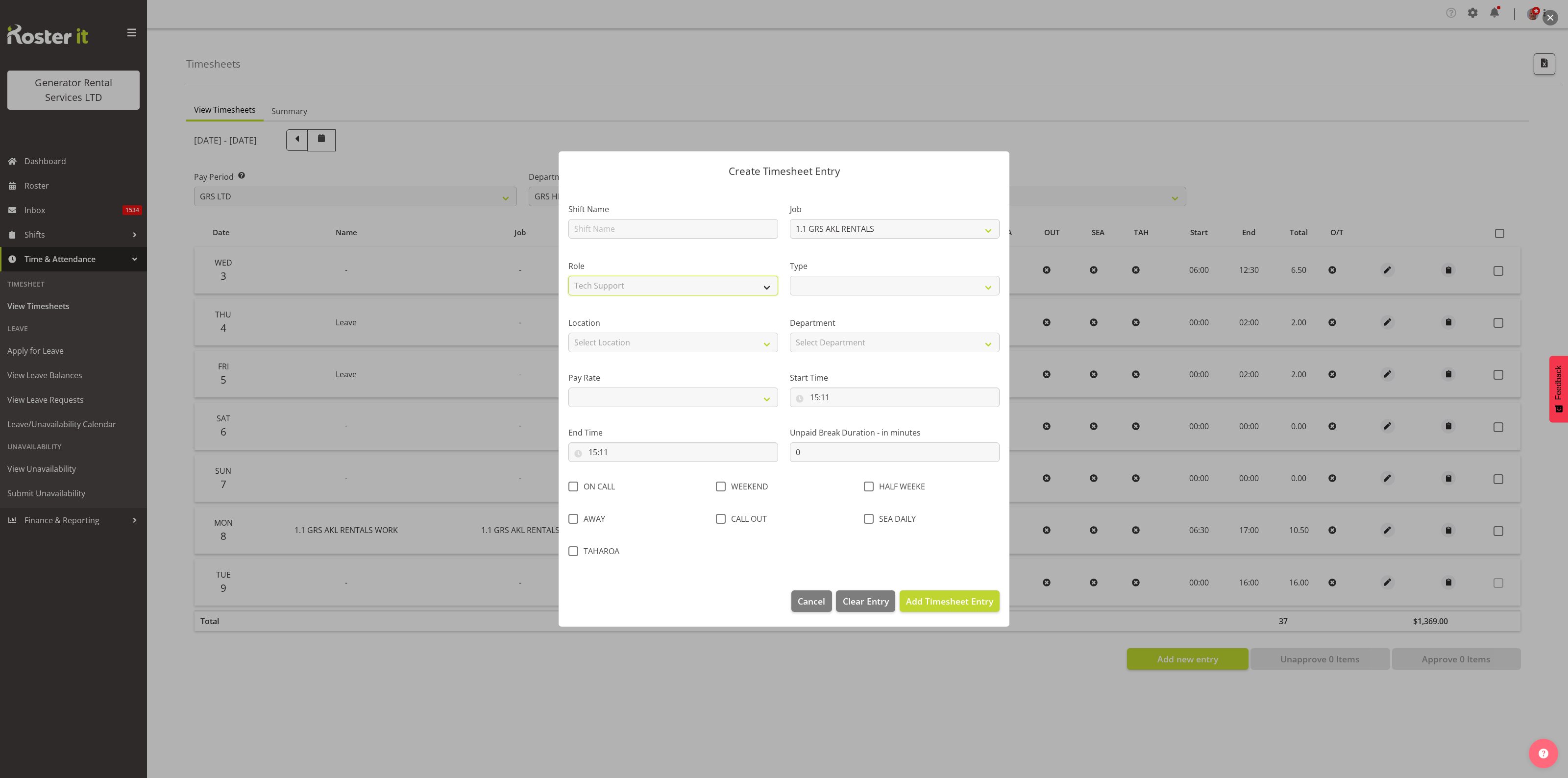
select select
click at [702, 276] on select "Tech Support Mechanic MECH" at bounding box center [673, 286] width 210 height 19
select select "24"
click at [569, 276] on select "Tech Support Mechanic MECH" at bounding box center [673, 286] width 210 height 19
select select
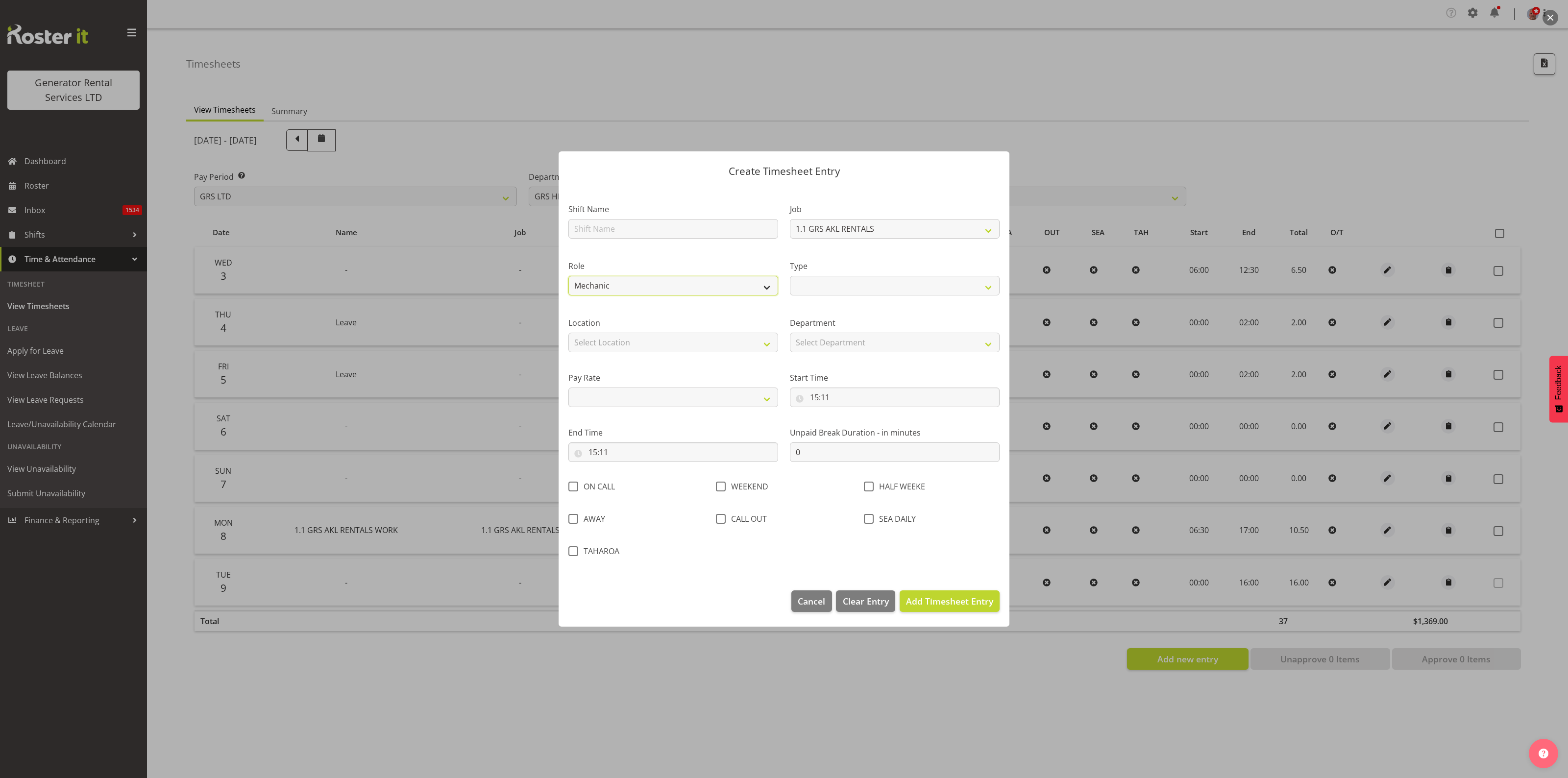
select select
click at [844, 282] on select "Off Standard Public Holiday Public Holiday (Worked) Day In Lieu Annual Leave Si…" at bounding box center [895, 286] width 210 height 19
select select "Sick"
click at [790, 276] on select "Off Standard Public Holiday Public Holiday (Worked) Day In Lieu Annual Leave Si…" at bounding box center [895, 286] width 210 height 19
select select
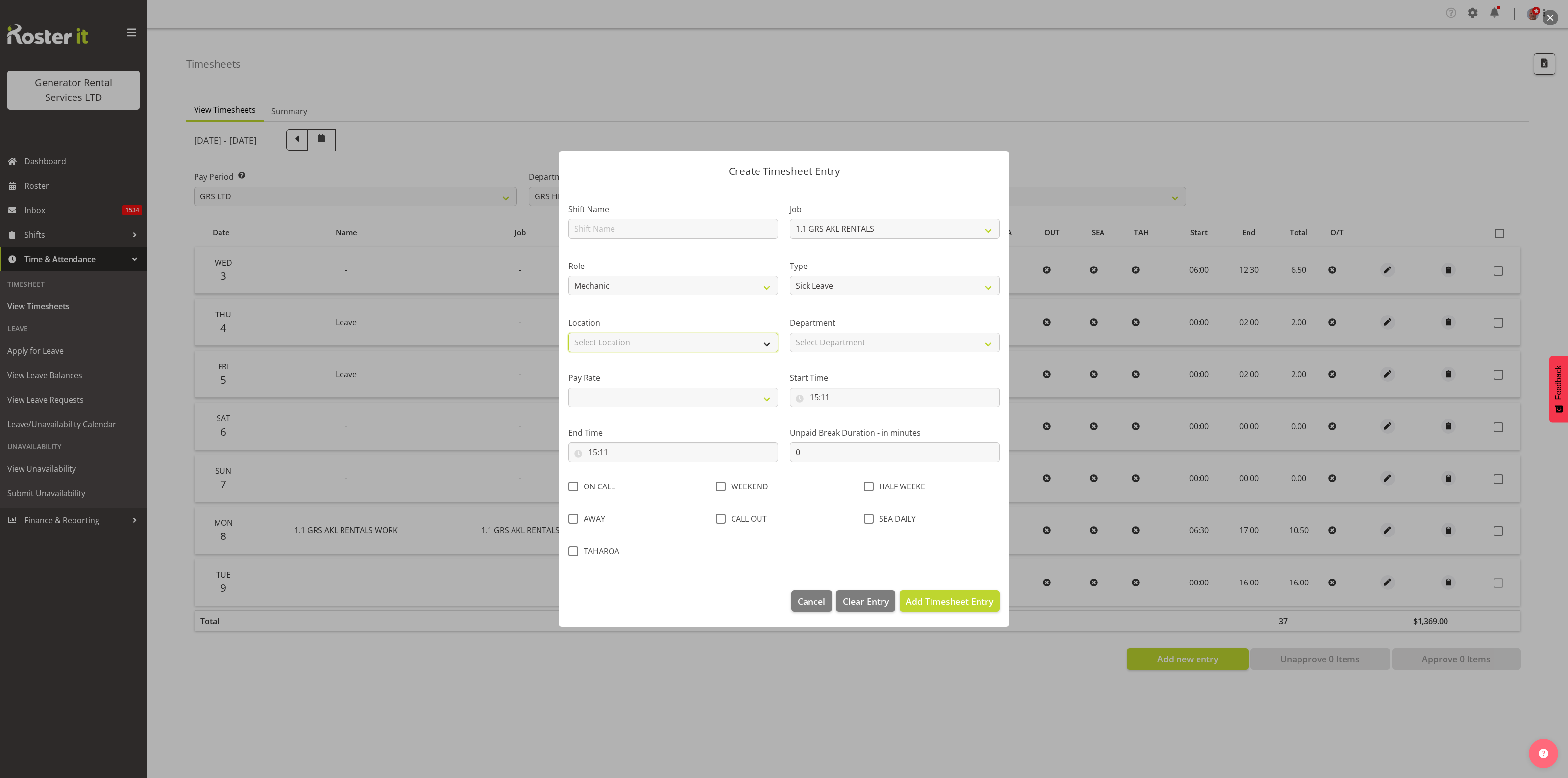
click at [670, 344] on select "Select Location GRS Auckland GRS Hastings GRS LOWER NORTH ISLAND GRS Tauranga" at bounding box center [673, 343] width 210 height 19
select select "28"
click at [569, 333] on select "Select Location GRS Auckland GRS Hastings GRS LOWER NORTH ISLAND GRS Tauranga" at bounding box center [673, 343] width 210 height 19
select select
click at [828, 336] on select "Select Department GRS HIRE AKL GRS HIRE TGA GRS HIRE HST GRS TAHAROA GRS SALES …" at bounding box center [895, 343] width 210 height 19
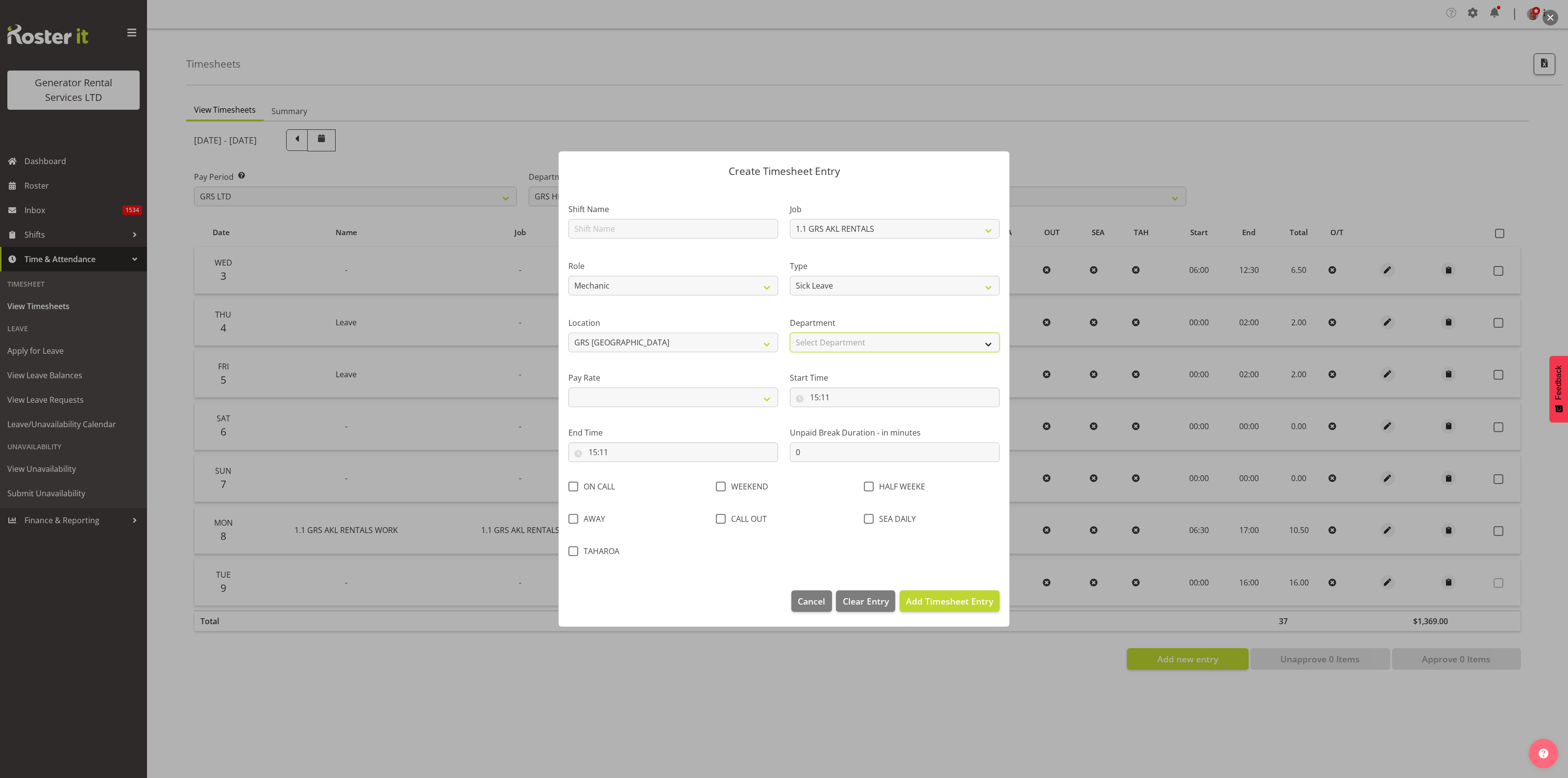
select select "20"
click at [790, 333] on select "Select Department GRS HIRE AKL GRS HIRE TGA GRS HIRE HST GRS TAHAROA GRS SALES …" at bounding box center [895, 343] width 210 height 19
click at [677, 397] on select "Primary Secondary Tertiary Fourth Fifth" at bounding box center [673, 398] width 210 height 19
select select "primary"
click at [569, 388] on select "Primary Secondary Tertiary Fourth Fifth" at bounding box center [673, 398] width 210 height 19
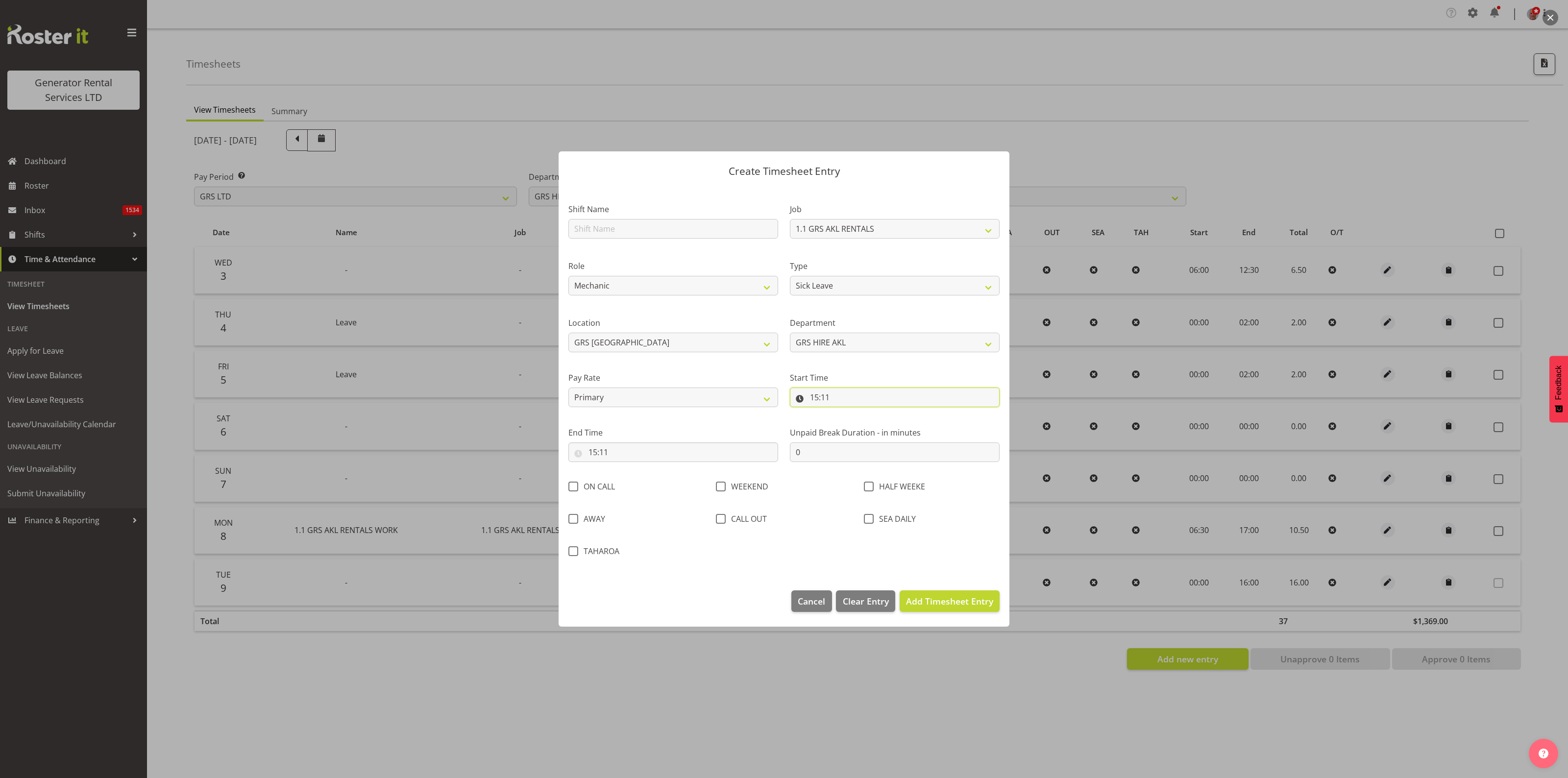
click at [858, 391] on input "15:11" at bounding box center [895, 398] width 210 height 19
click at [850, 425] on select "00 01 02 03 04 05 06 07 08 09 10 11 12 13 14 15 16 17 18 19 20 21 22 23" at bounding box center [856, 423] width 22 height 19
click at [728, 594] on footer "Cancel Delete Entry Clear Entry Add Timesheet Entry" at bounding box center [784, 604] width 451 height 46
click at [819, 603] on span "Cancel" at bounding box center [811, 601] width 27 height 13
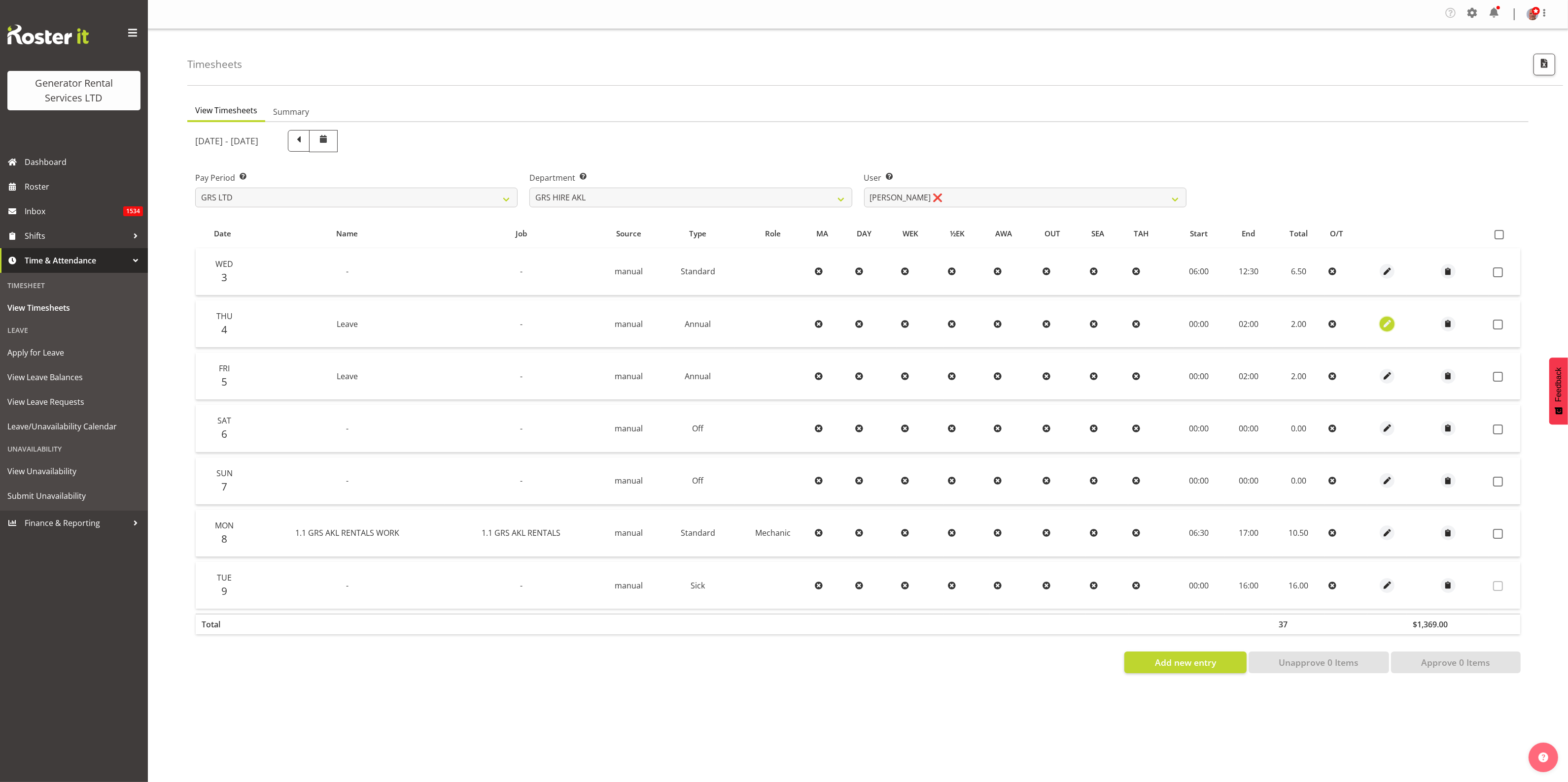
click at [1387, 321] on span "button" at bounding box center [1387, 324] width 12 height 12
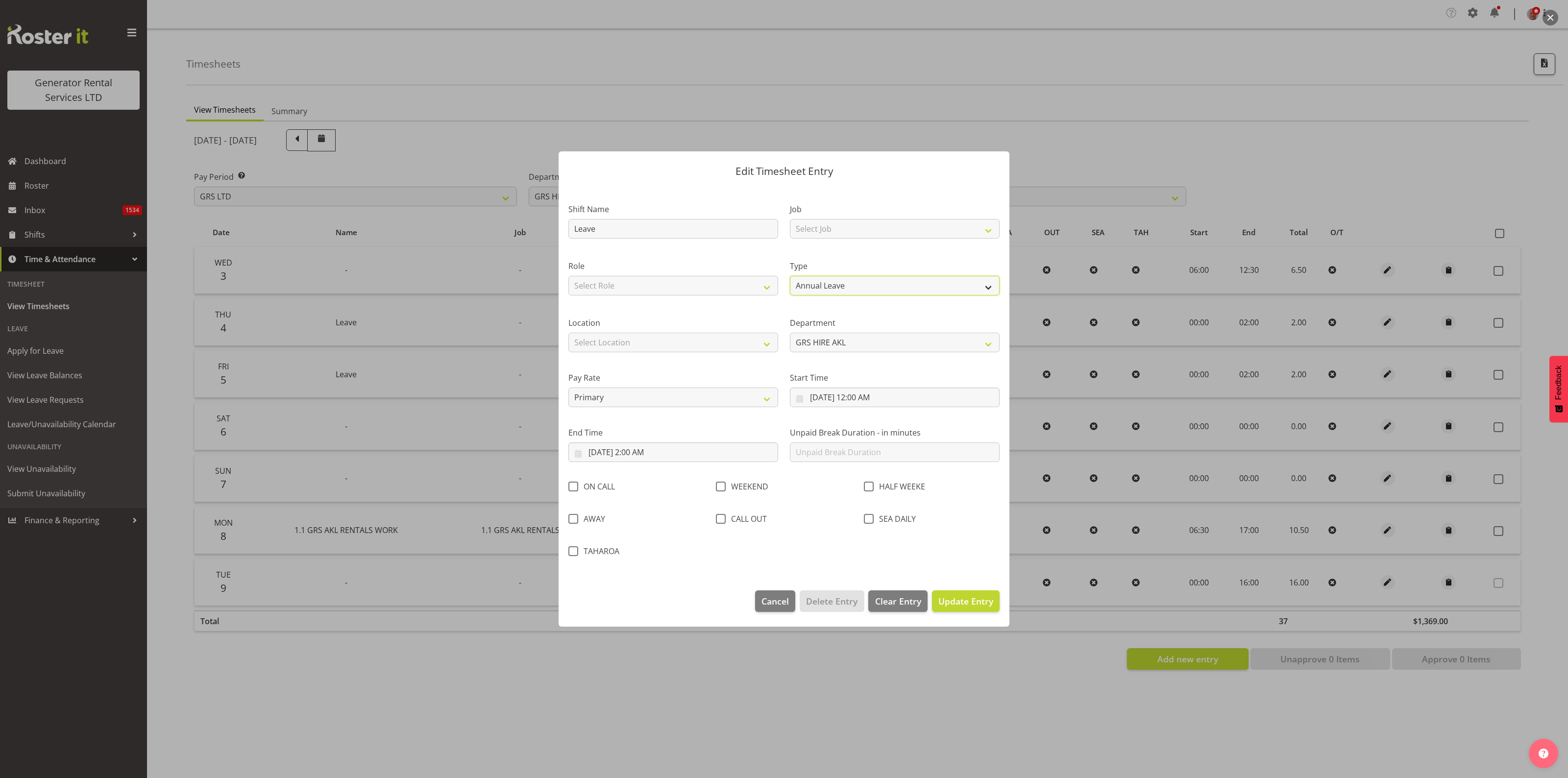
click at [844, 287] on select "Off Standard Public Holiday Public Holiday (Worked) Day In Lieu Annual Leave Si…" at bounding box center [895, 286] width 210 height 19
select select "Sick"
click at [790, 276] on select "Off Standard Public Holiday Public Holiday (Worked) Day In Lieu Annual Leave Si…" at bounding box center [895, 286] width 210 height 19
click at [825, 395] on input "9/4/2025, 12:00 AM" at bounding box center [895, 398] width 210 height 19
click at [866, 607] on select "00 01 02 03 04 05 06 07 08 09 10 11 12 13 14 15 16 17 18 19 20 21 22 23" at bounding box center [868, 606] width 22 height 19
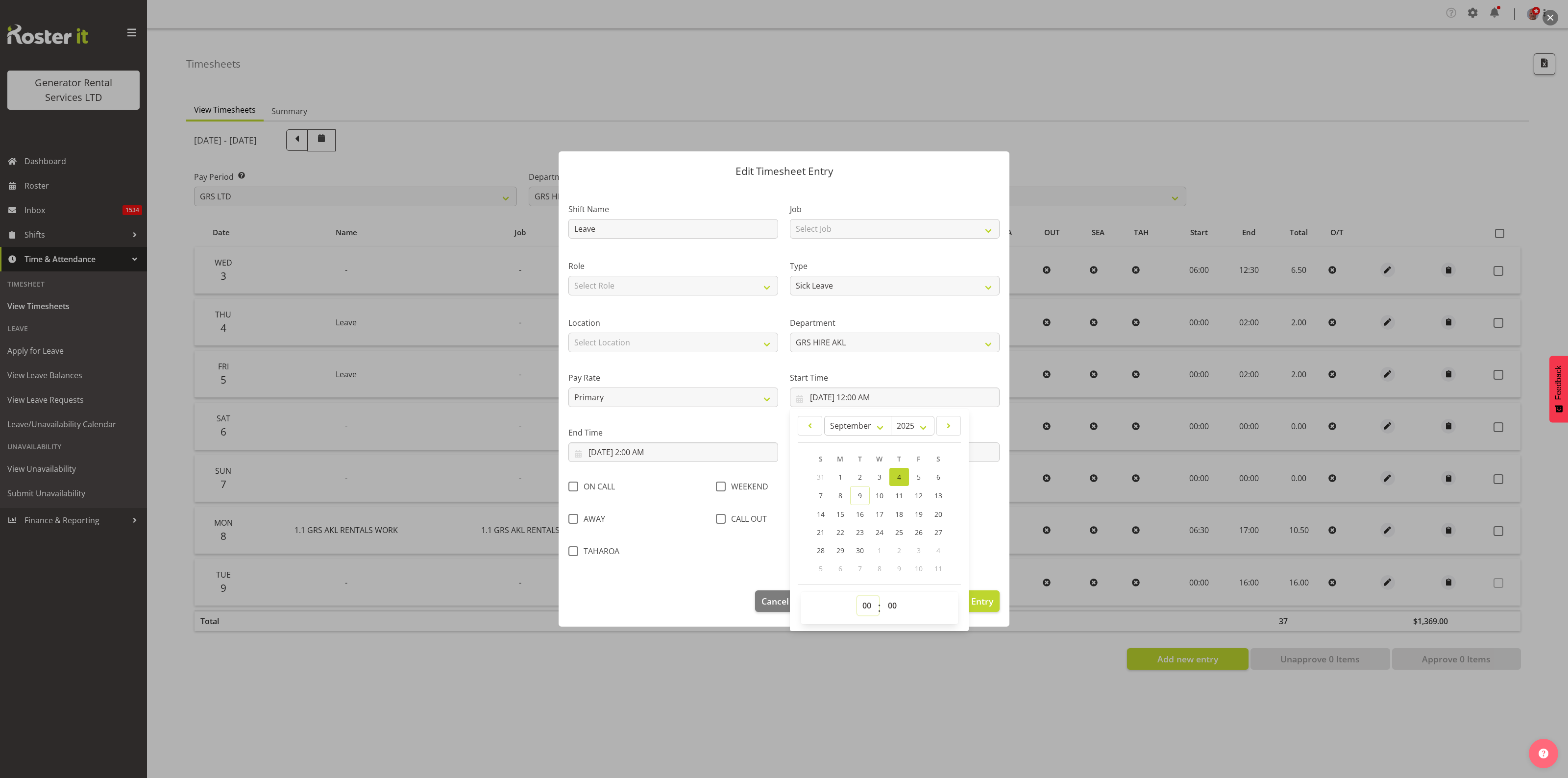
select select "8"
click at [857, 596] on select "00 01 02 03 04 05 06 07 08 09 10 11 12 13 14 15 16 17 18 19 20 21 22 23" at bounding box center [868, 606] width 22 height 19
type input "9/4/2025, 8:00 AM"
click at [718, 580] on section "Shift Name Leave Job Select Job 1.1 GRS AKL RENTALS 1.1 GRS AKL RENTALS AC 1.1 …" at bounding box center [784, 383] width 451 height 395
click at [628, 451] on input "9/4/2025, 2:00 AM" at bounding box center [673, 452] width 210 height 19
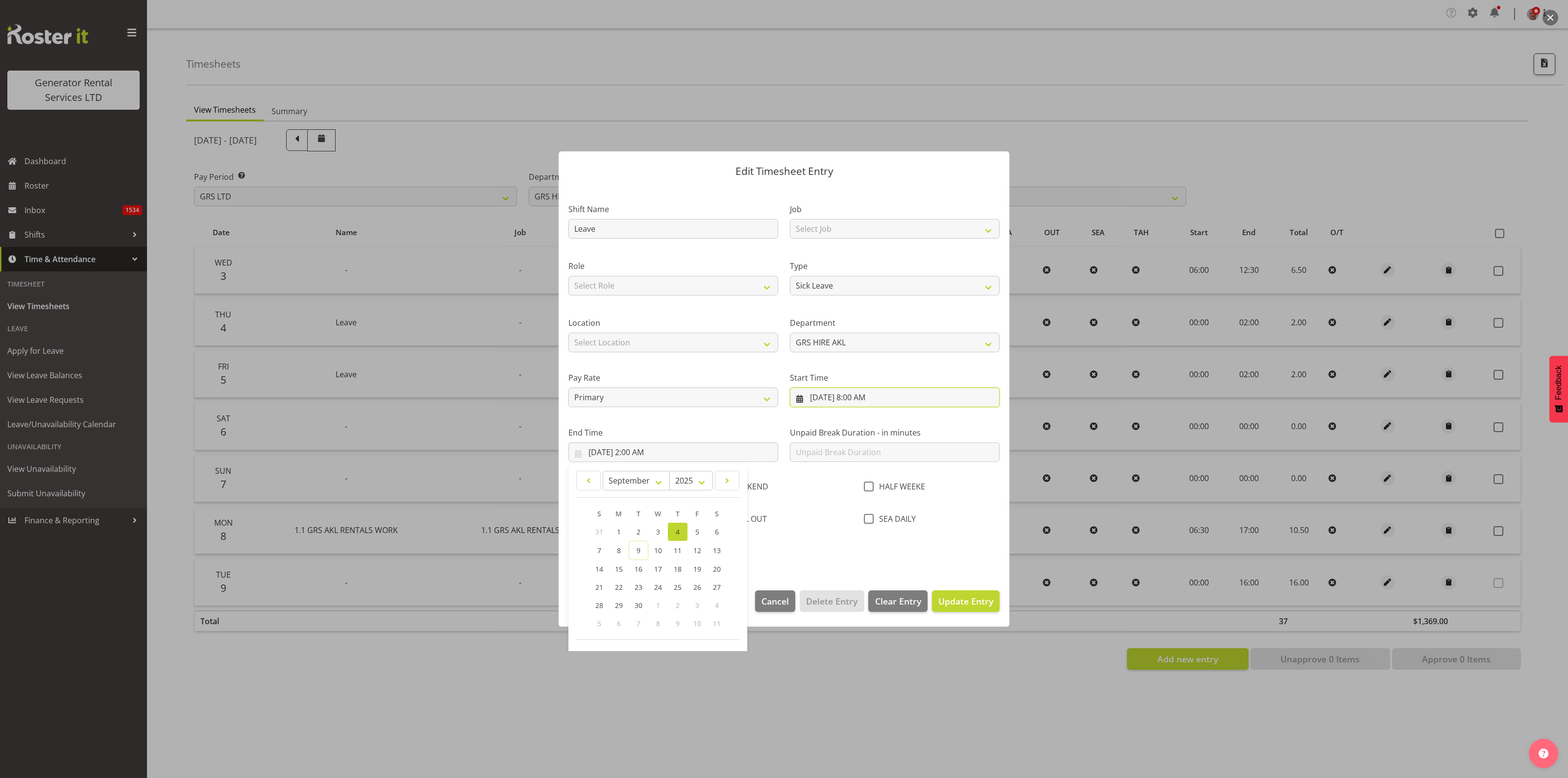
click at [828, 397] on input "9/4/2025, 8:00 AM" at bounding box center [895, 398] width 210 height 19
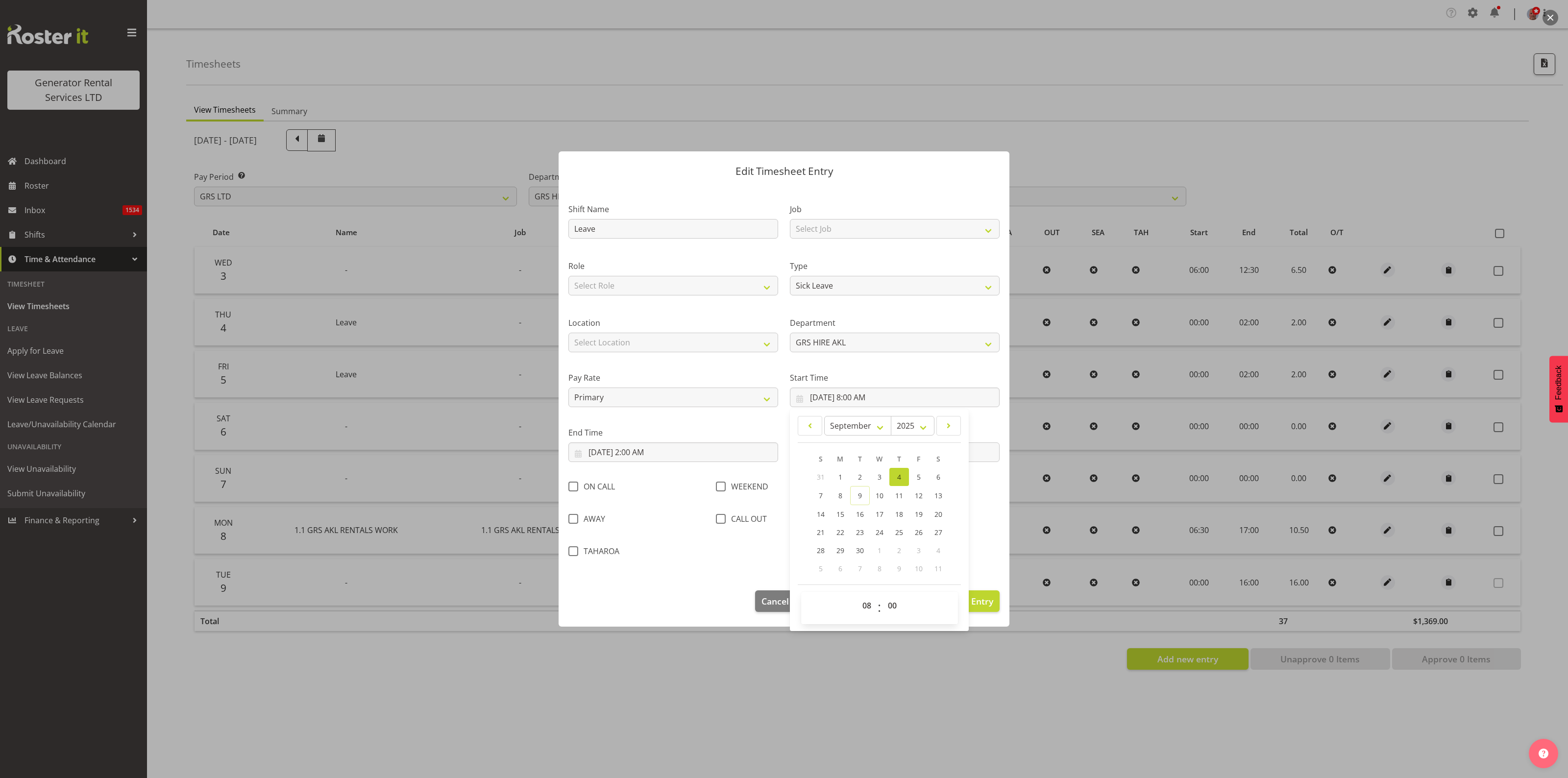
click at [817, 717] on div at bounding box center [784, 389] width 1568 height 778
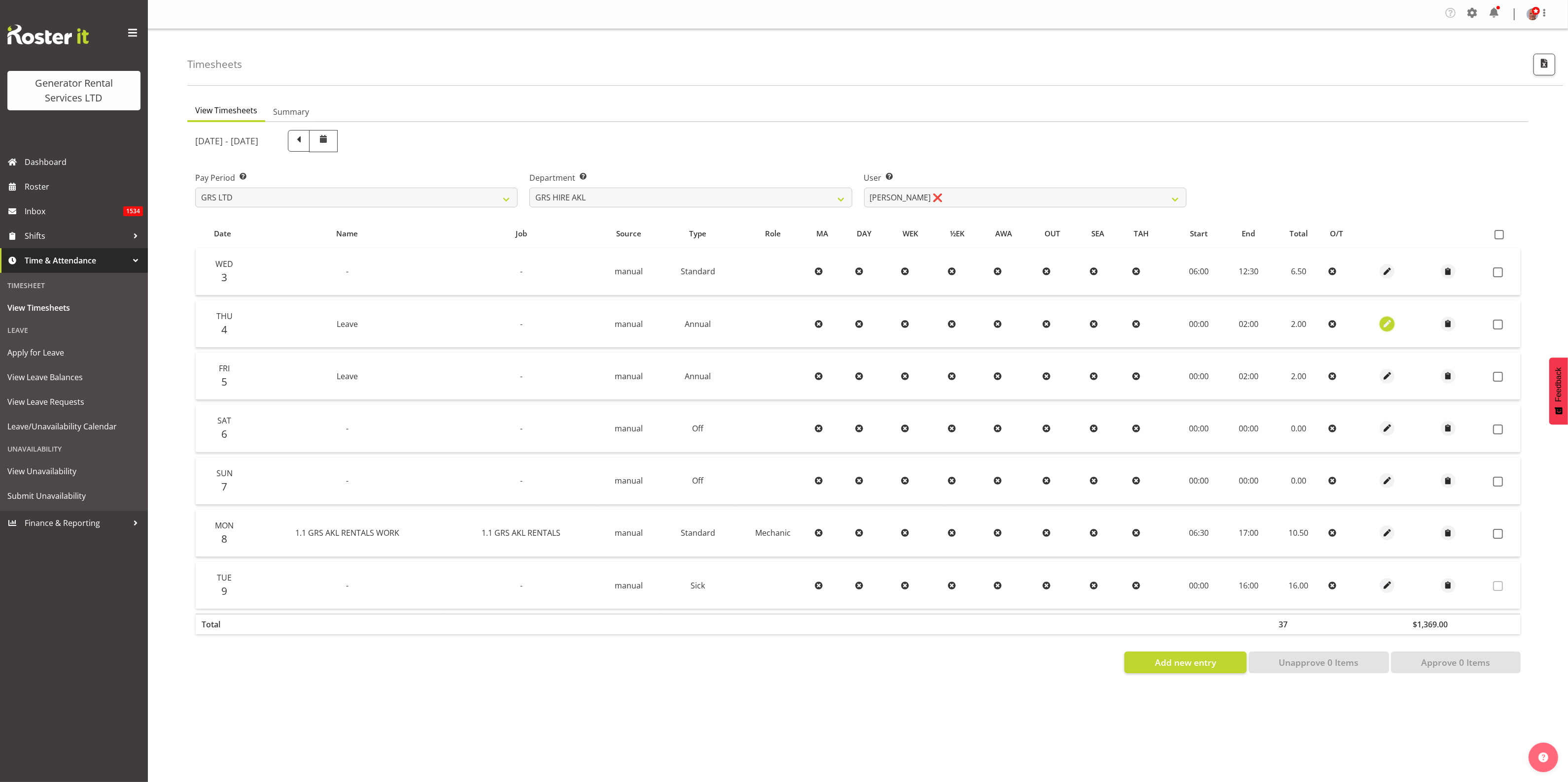
click at [1386, 325] on span "button" at bounding box center [1387, 324] width 12 height 12
select select "Annual"
select select "8"
select select "2025"
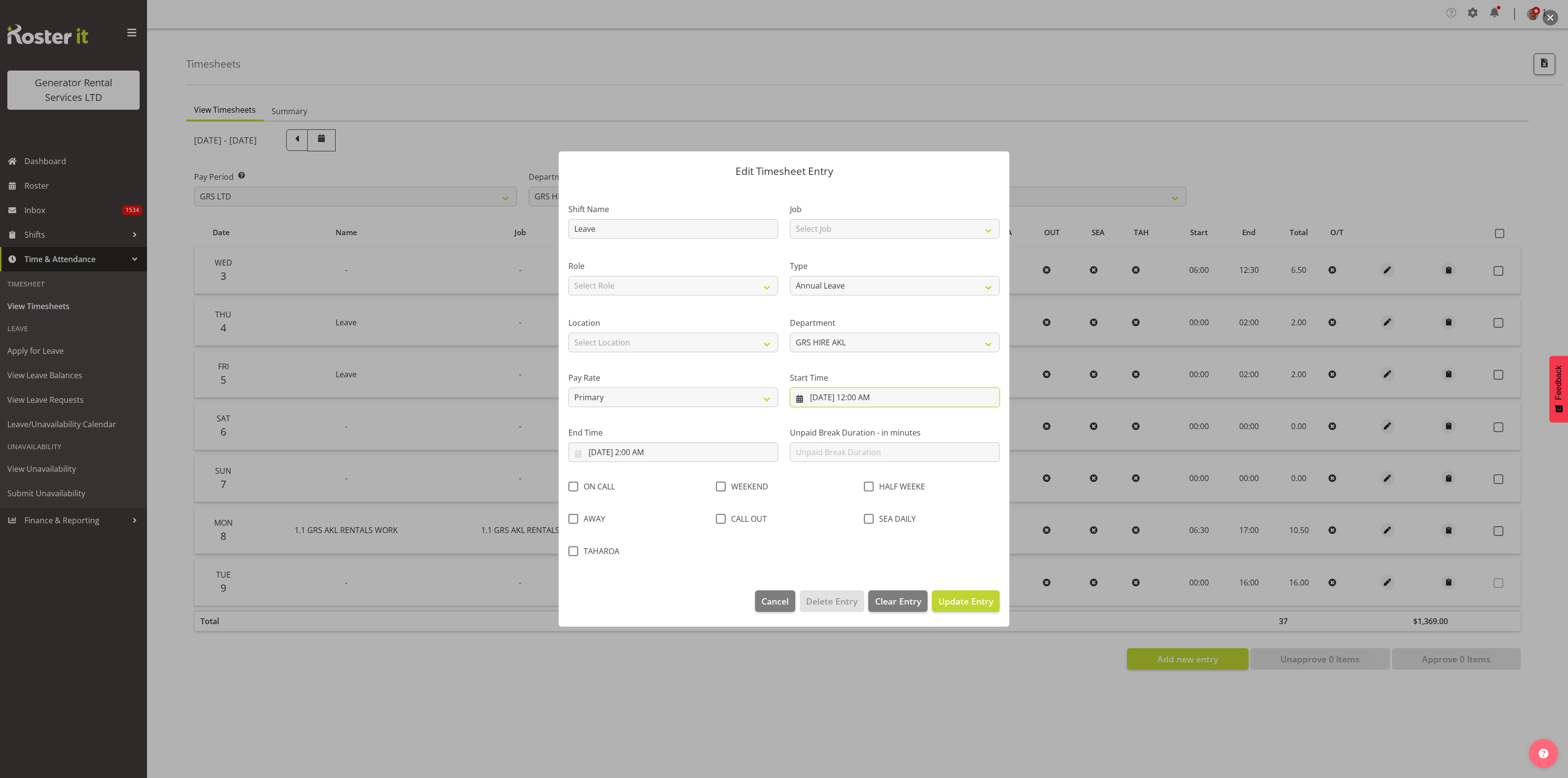
click at [843, 396] on input "9/4/2025, 12:00 AM" at bounding box center [895, 398] width 210 height 19
click at [865, 605] on select "00 01 02 03 04 05 06 07 08 09 10 11 12 13 14 15 16 17 18 19 20 21 22 23" at bounding box center [868, 606] width 22 height 19
select select "8"
click at [857, 596] on select "00 01 02 03 04 05 06 07 08 09 10 11 12 13 14 15 16 17 18 19 20 21 22 23" at bounding box center [868, 606] width 22 height 19
type input "9/4/2025, 8:00 AM"
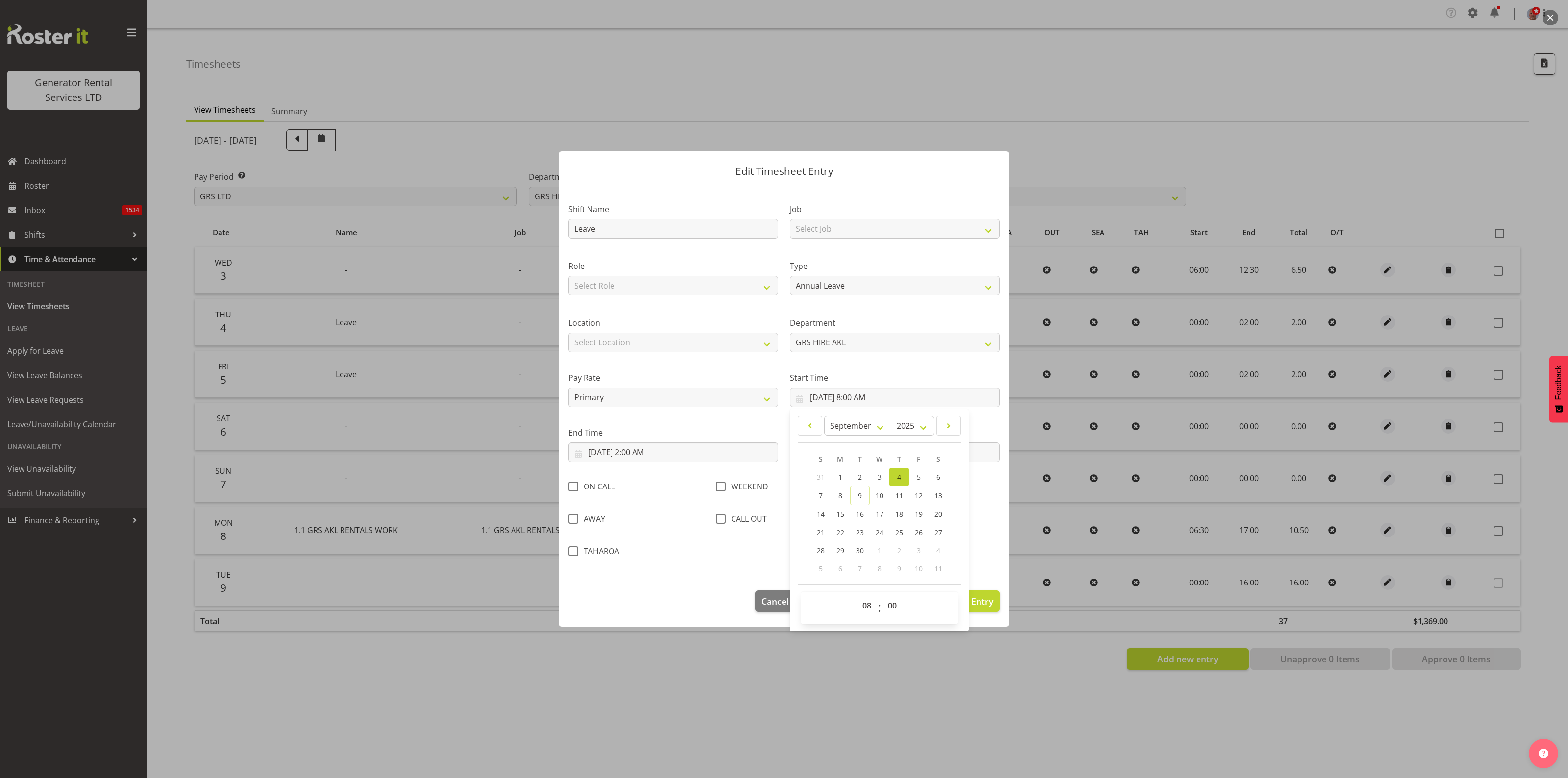
click at [711, 597] on footer "Cancel Delete Entry Clear Entry Update Entry" at bounding box center [784, 604] width 451 height 46
click at [642, 452] on input "9/4/2025, 2:00 AM" at bounding box center [673, 452] width 210 height 19
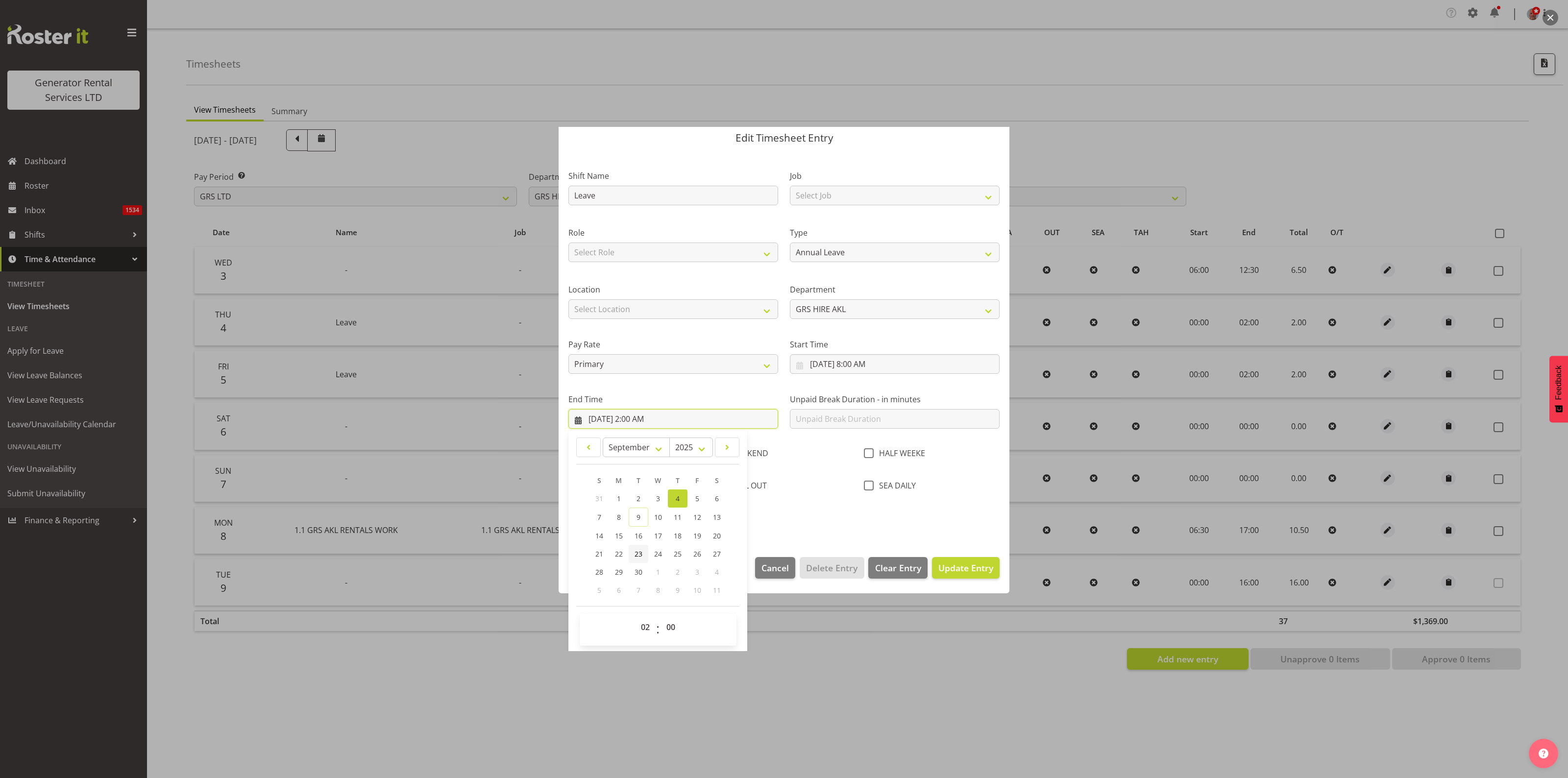
scroll to position [34, 0]
click at [647, 623] on select "00 01 02 03 04 05 06 07 08 09 10 11 12 13 14 15 16 17 18 19 20 21 22 23" at bounding box center [646, 626] width 22 height 19
click at [651, 625] on select "00 01 02 03 04 05 06 07 08 09 10 11 12 13 14 15 16 17 18 19 20 21 22 23" at bounding box center [646, 626] width 22 height 19
select select "16"
click at [635, 617] on select "00 01 02 03 04 05 06 07 08 09 10 11 12 13 14 15 16 17 18 19 20 21 22 23" at bounding box center [646, 626] width 22 height 19
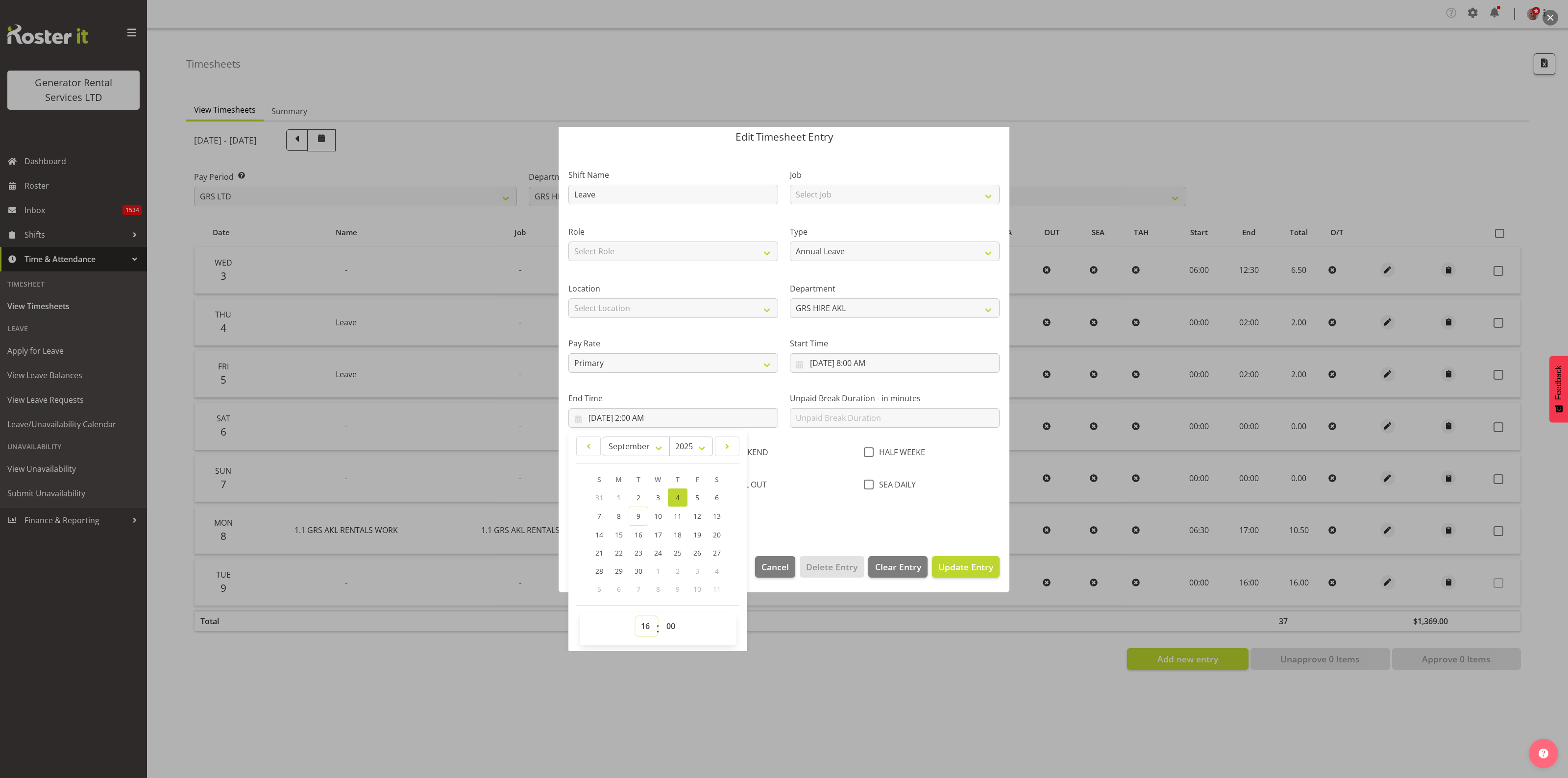
type input "9/4/2025, 4:00 PM"
click at [963, 562] on span "Update Entry" at bounding box center [966, 567] width 55 height 12
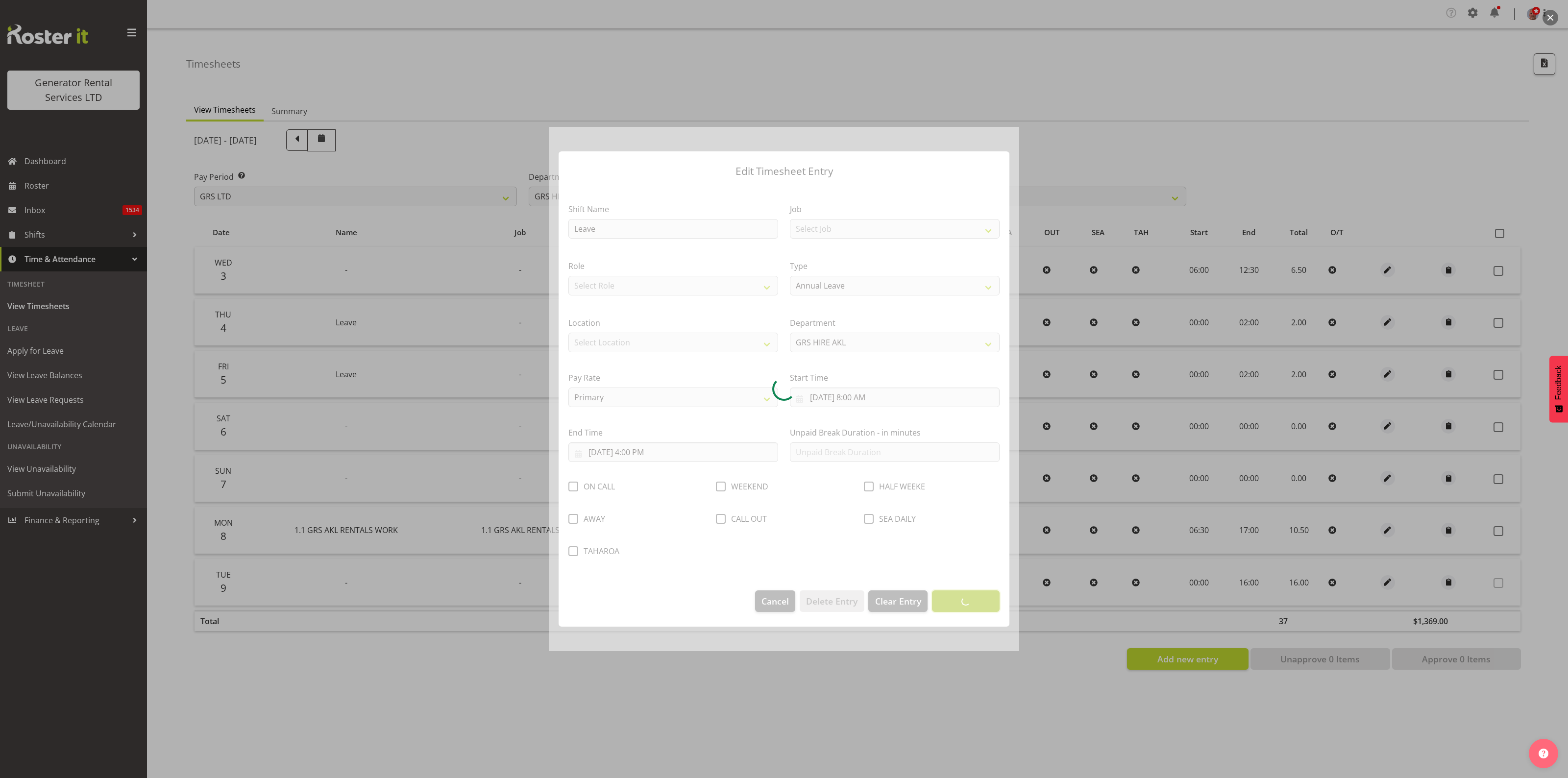
scroll to position [0, 0]
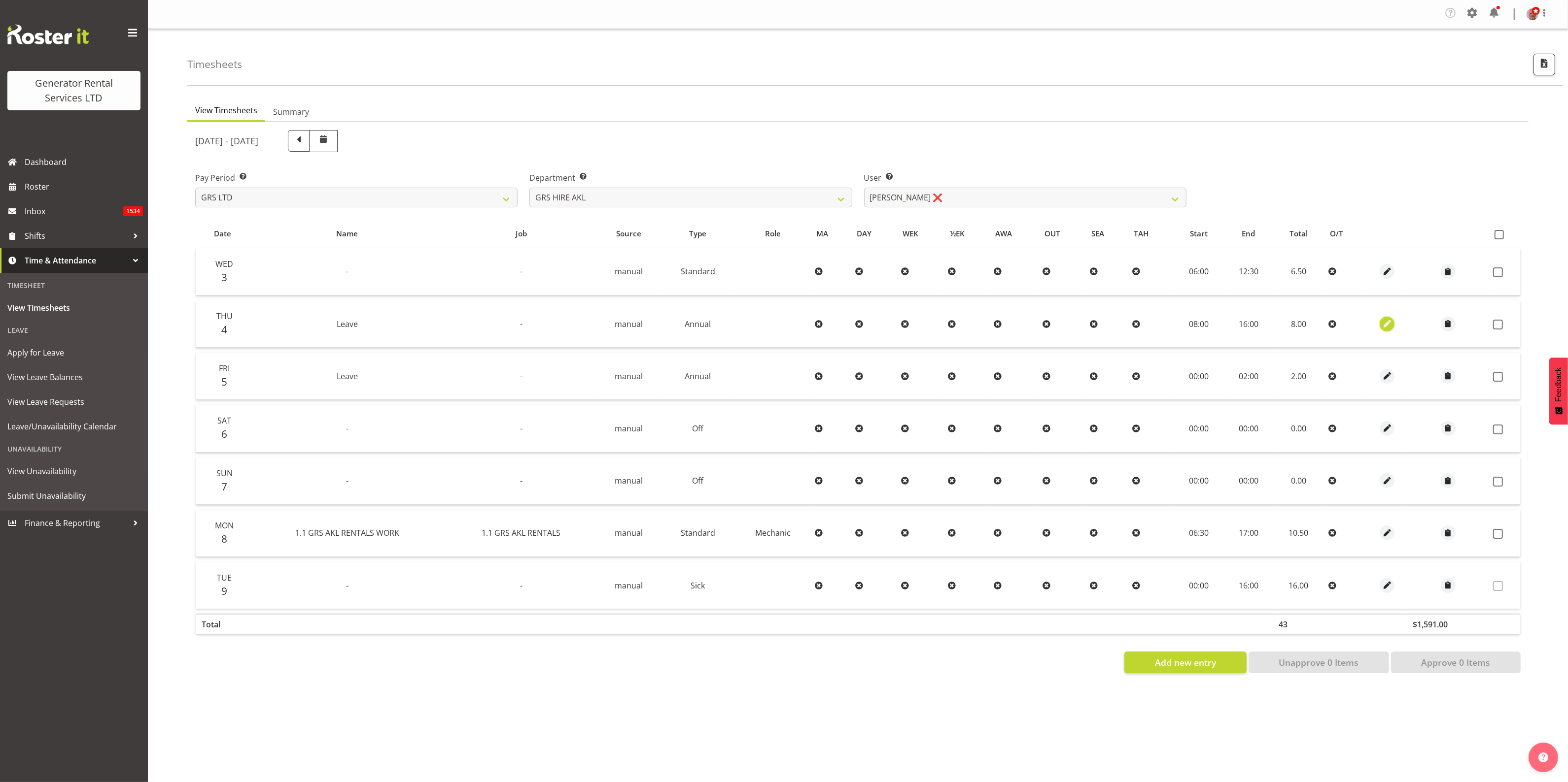
click at [1384, 321] on span "button" at bounding box center [1387, 324] width 12 height 12
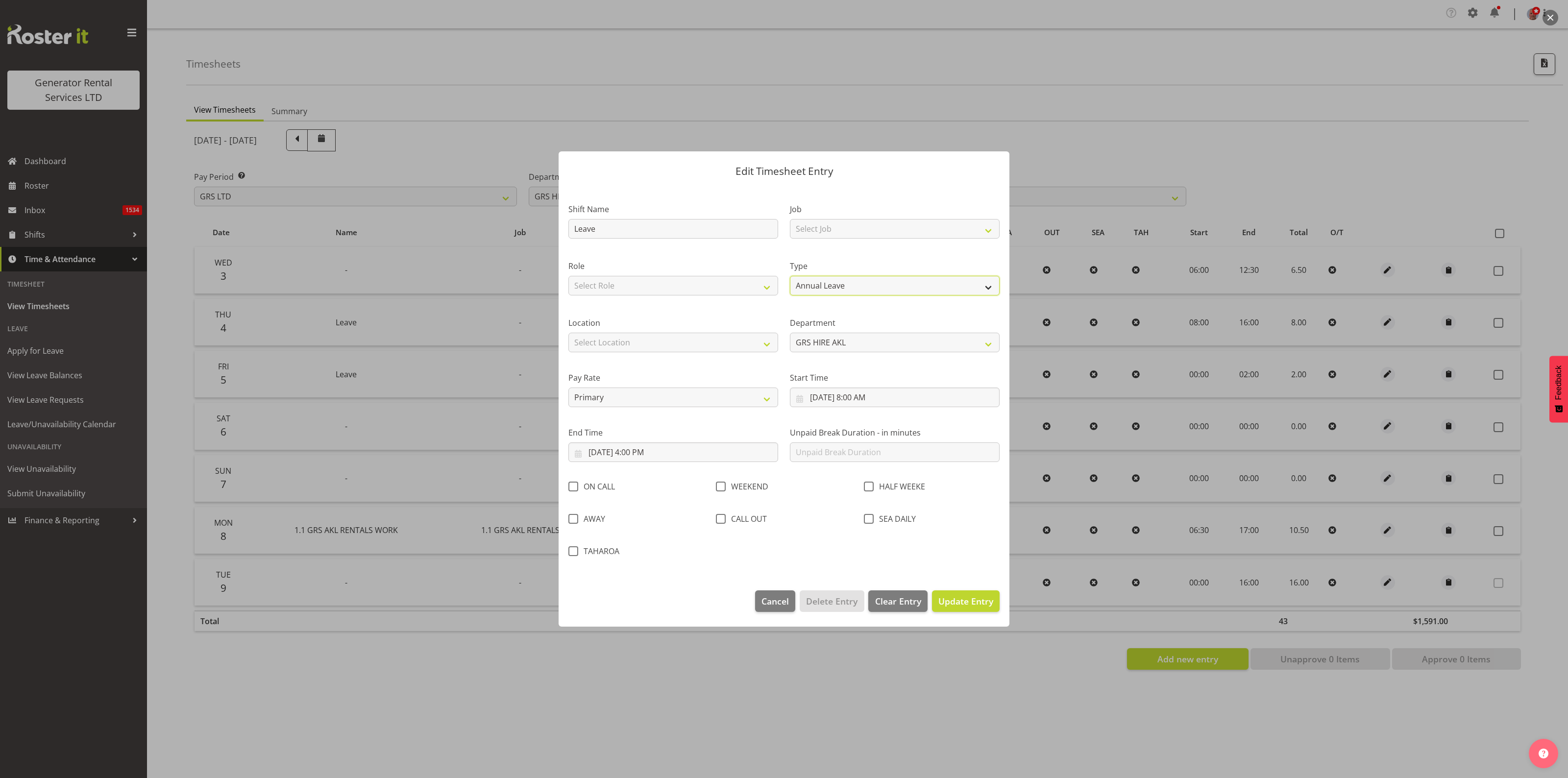
click at [854, 286] on select "Off Standard Public Holiday Public Holiday (Worked) Day In Lieu Annual Leave Si…" at bounding box center [895, 286] width 210 height 19
select select "Sick"
click at [790, 276] on select "Off Standard Public Holiday Public Holiday (Worked) Day In Lieu Annual Leave Si…" at bounding box center [895, 286] width 210 height 19
click at [959, 604] on span "Update Entry" at bounding box center [966, 601] width 55 height 12
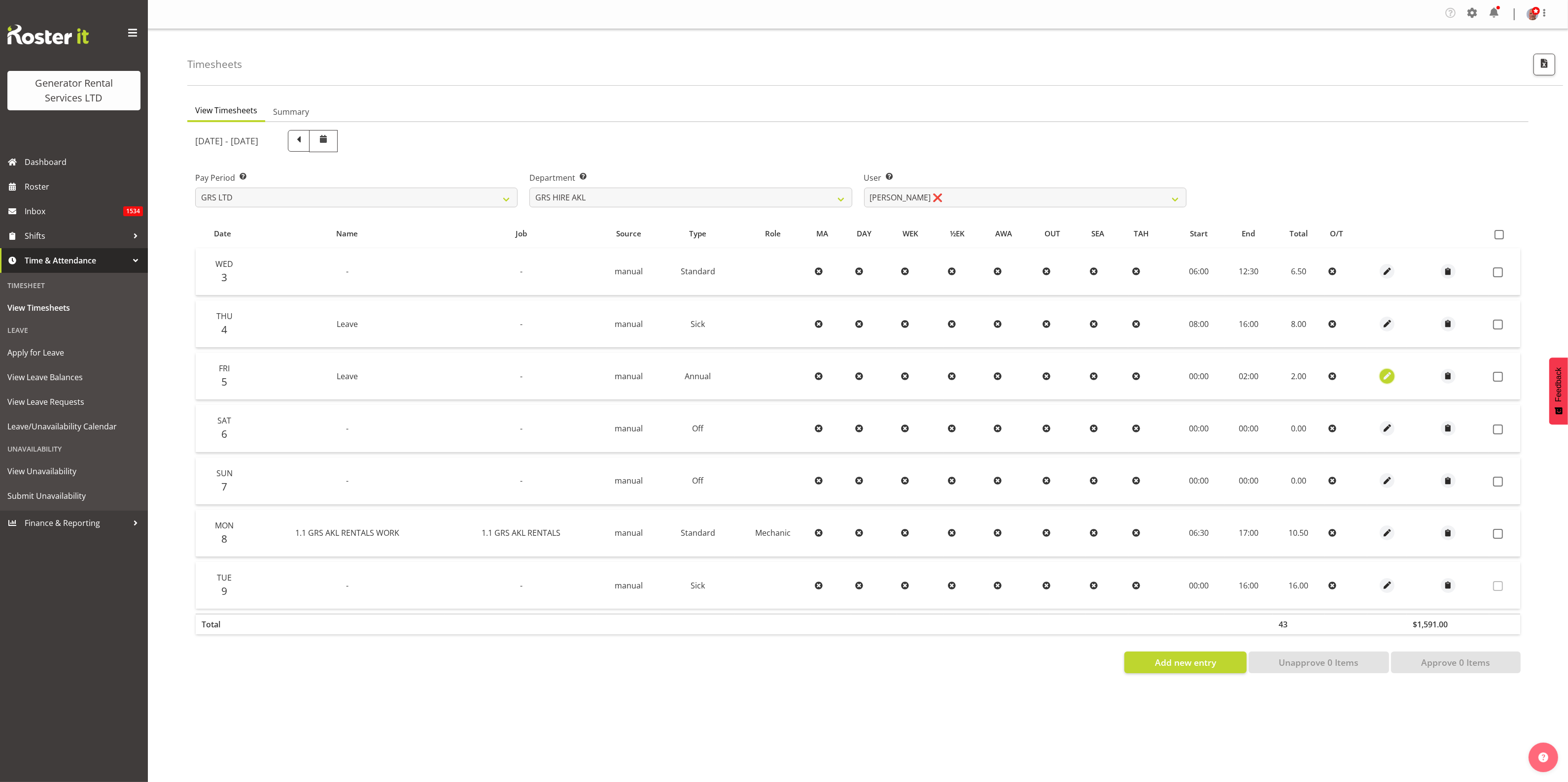
click at [1388, 377] on span "button" at bounding box center [1387, 376] width 12 height 12
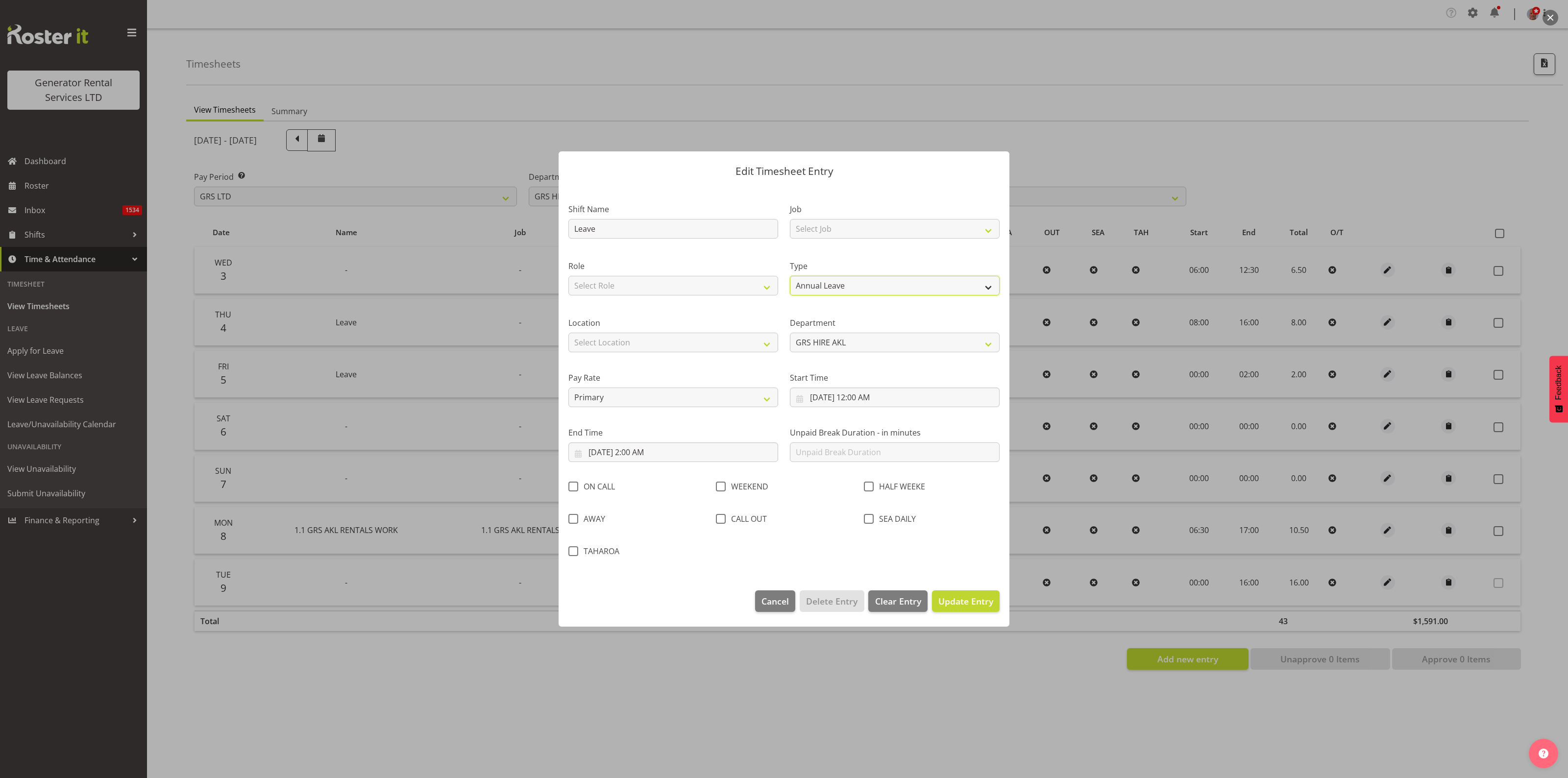
click at [863, 289] on select "Off Standard Public Holiday Public Holiday (Worked) Day In Lieu Annual Leave Si…" at bounding box center [895, 286] width 210 height 19
select select "Sick"
click at [790, 276] on select "Off Standard Public Holiday Public Holiday (Worked) Day In Lieu Annual Leave Si…" at bounding box center [895, 286] width 210 height 19
click at [834, 396] on input "9/5/2025, 12:00 AM" at bounding box center [895, 398] width 210 height 19
click at [873, 608] on select "00 01 02 03 04 05 06 07 08 09 10 11 12 13 14 15 16 17 18 19 20 21 22 23" at bounding box center [868, 606] width 22 height 19
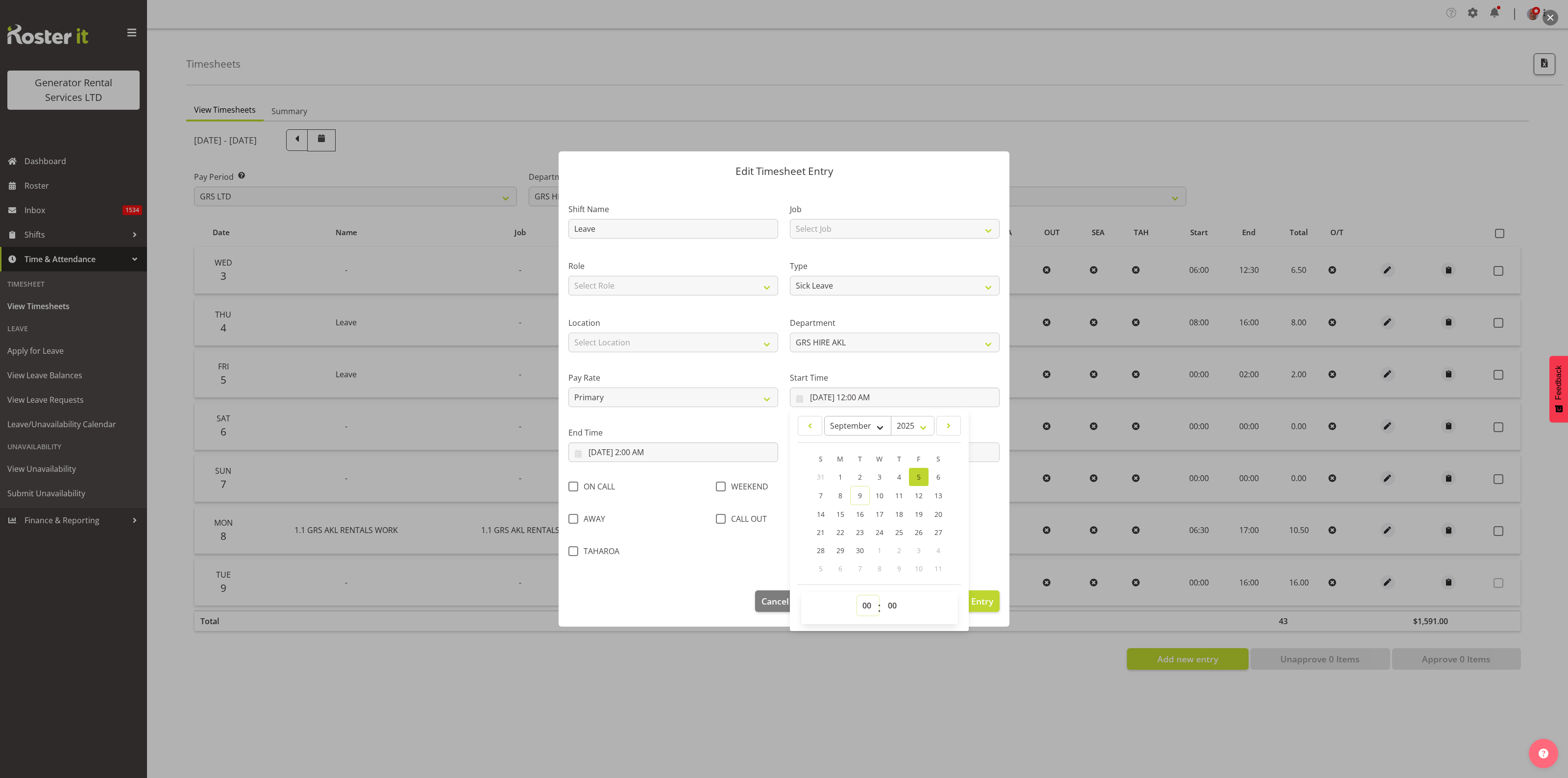
select select "8"
click at [857, 596] on select "00 01 02 03 04 05 06 07 08 09 10 11 12 13 14 15 16 17 18 19 20 21 22 23" at bounding box center [868, 606] width 22 height 19
type input "9/5/2025, 8:00 AM"
click at [654, 452] on input "9/5/2025, 2:00 AM" at bounding box center [673, 452] width 210 height 19
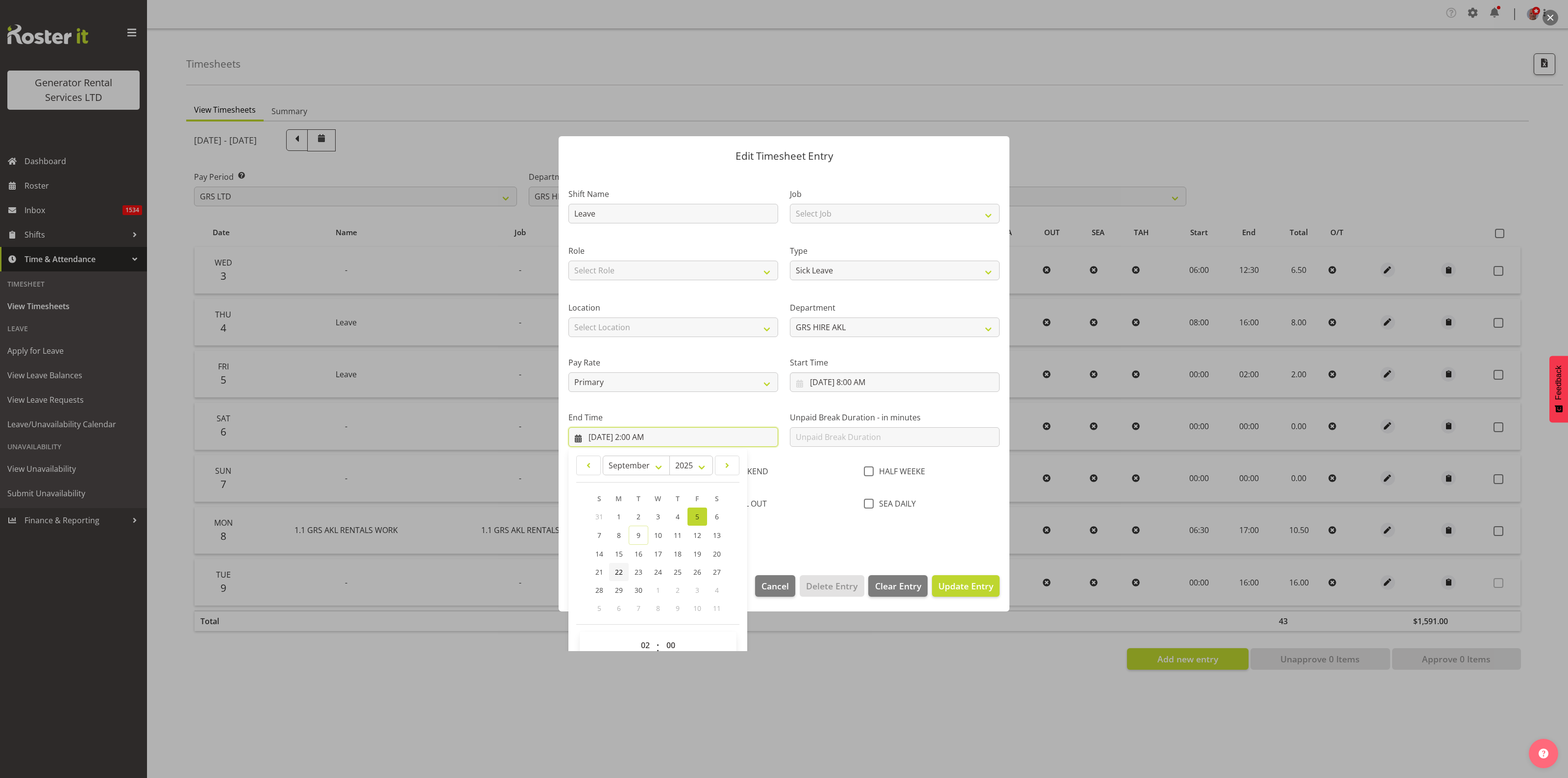
scroll to position [34, 0]
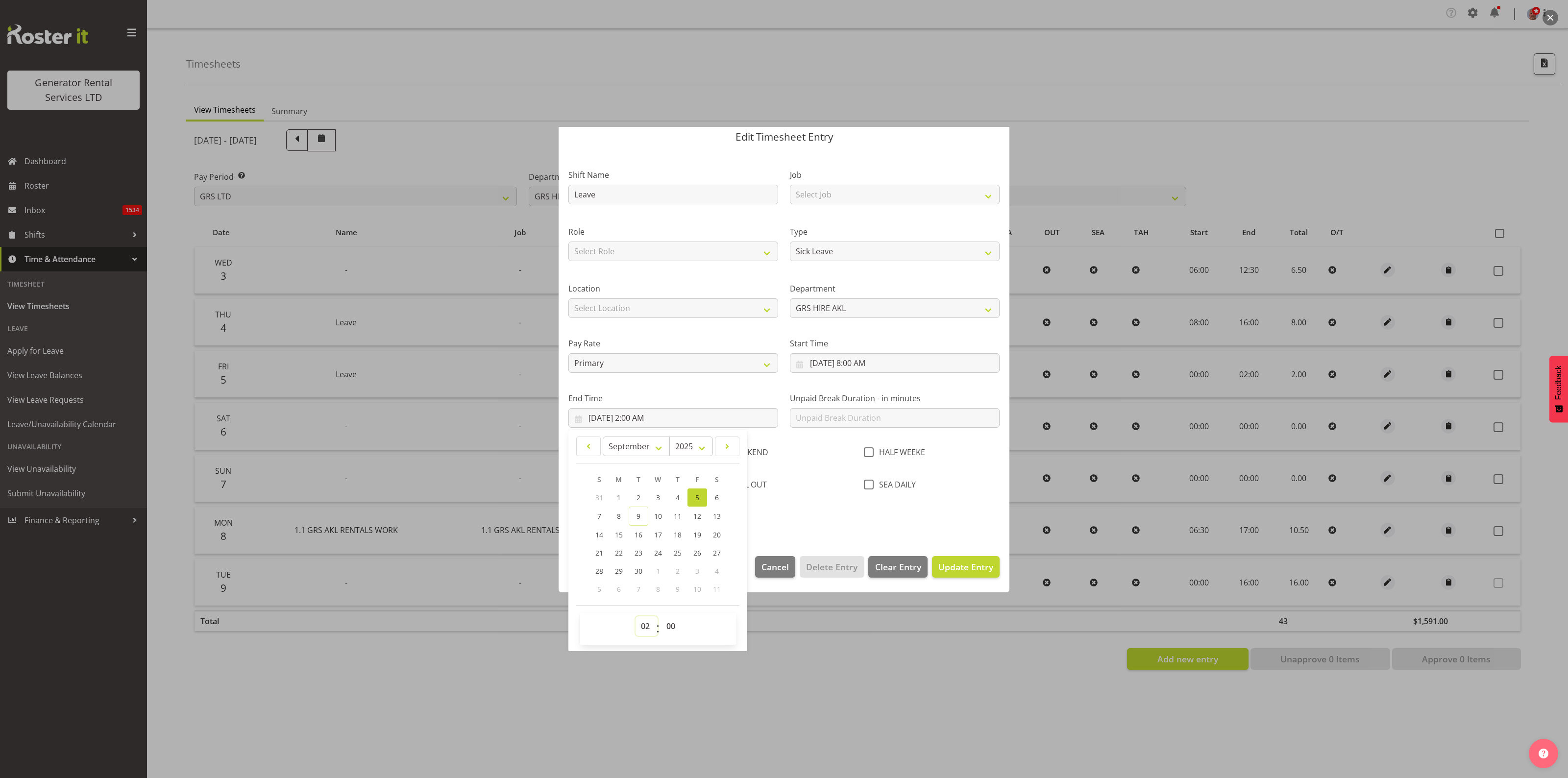
click at [646, 628] on select "00 01 02 03 04 05 06 07 08 09 10 11 12 13 14 15 16 17 18 19 20 21 22 23" at bounding box center [646, 626] width 22 height 19
click at [647, 623] on select "00 01 02 03 04 05 06 07 08 09 10 11 12 13 14 15 16 17 18 19 20 21 22 23" at bounding box center [646, 626] width 22 height 19
select select "16"
click at [635, 617] on select "00 01 02 03 04 05 06 07 08 09 10 11 12 13 14 15 16 17 18 19 20 21 22 23" at bounding box center [646, 626] width 22 height 19
type input "9/5/2025, 4:00 PM"
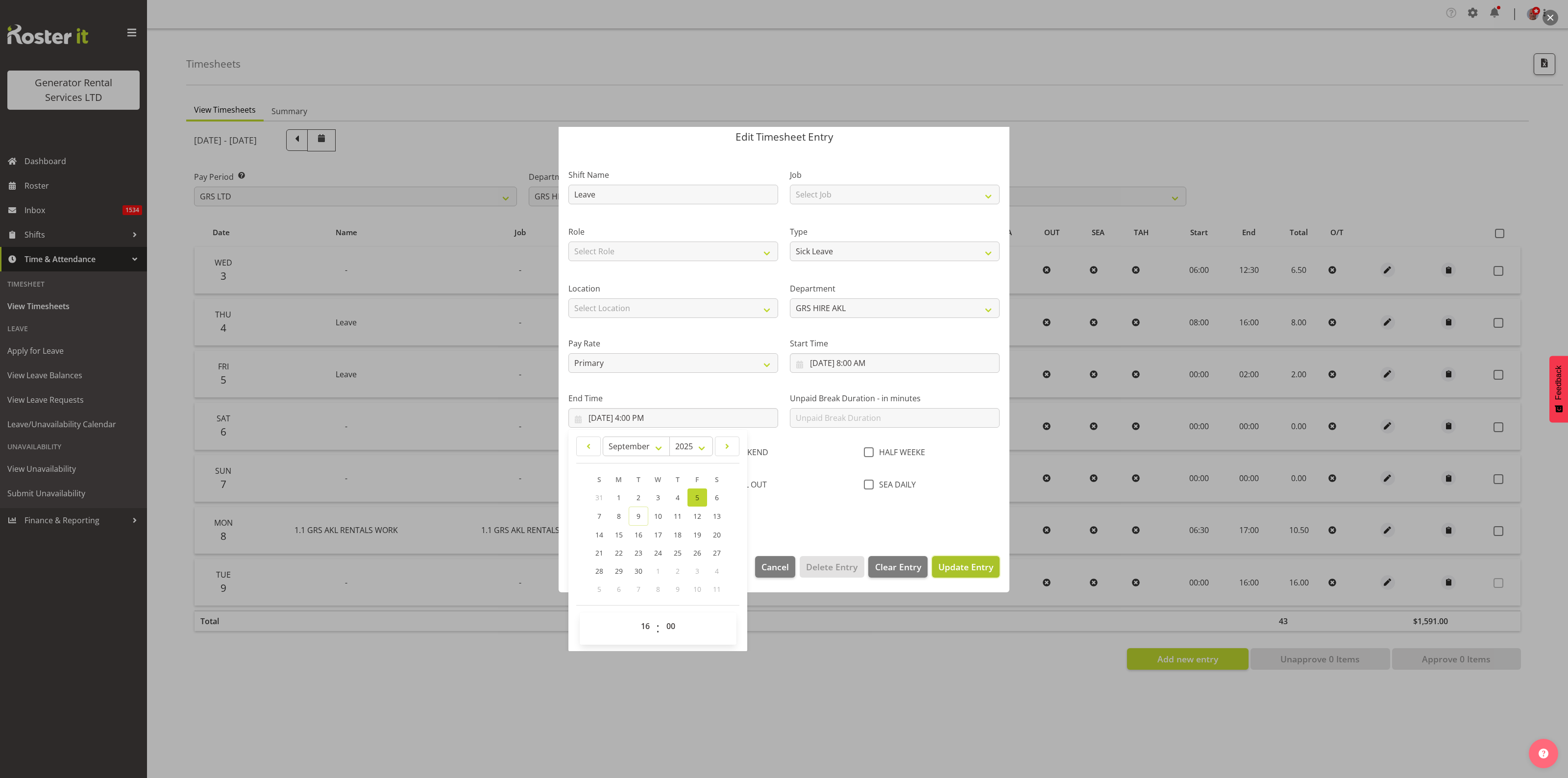
click at [964, 565] on span "Update Entry" at bounding box center [966, 567] width 55 height 12
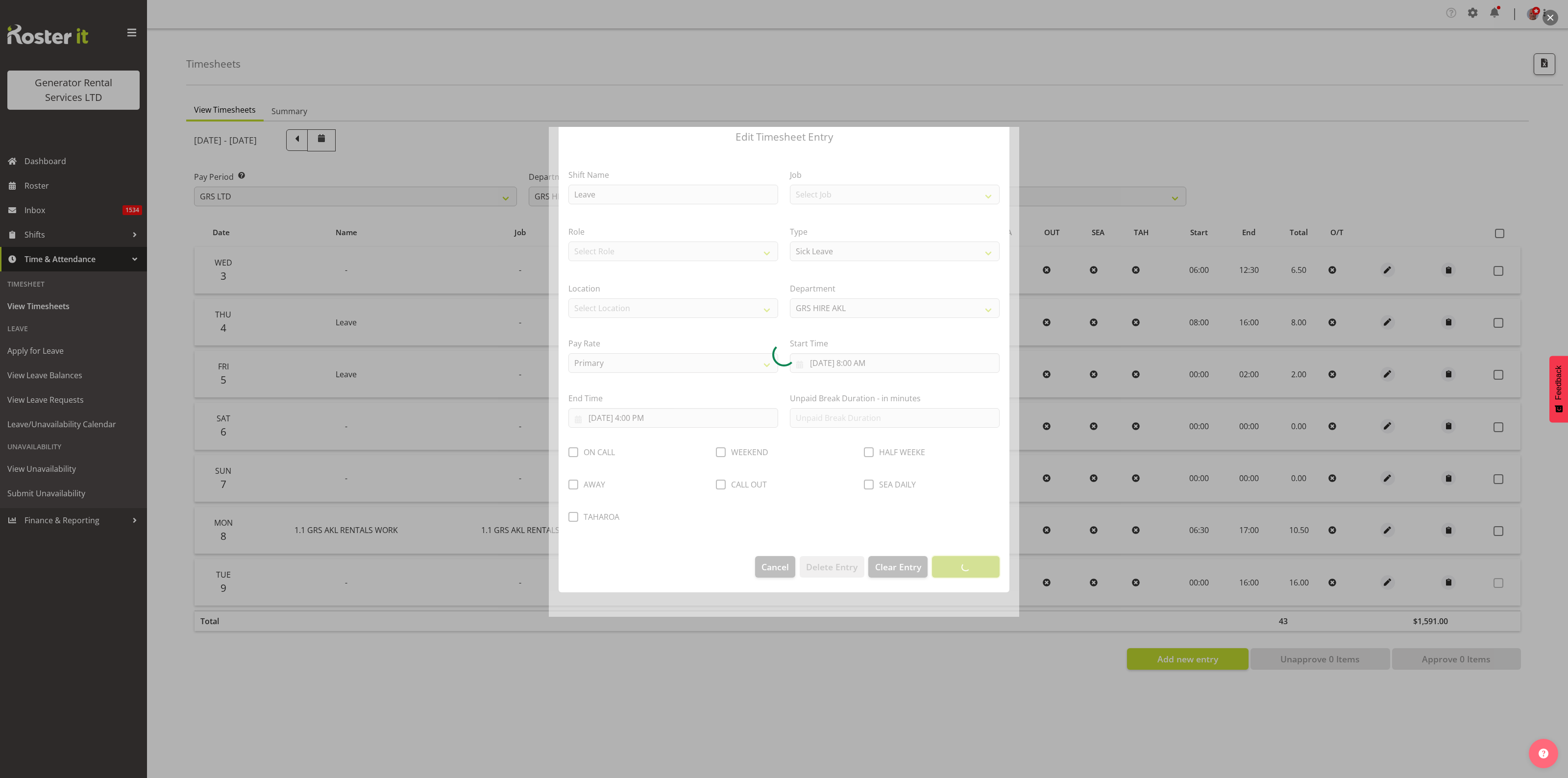
scroll to position [0, 0]
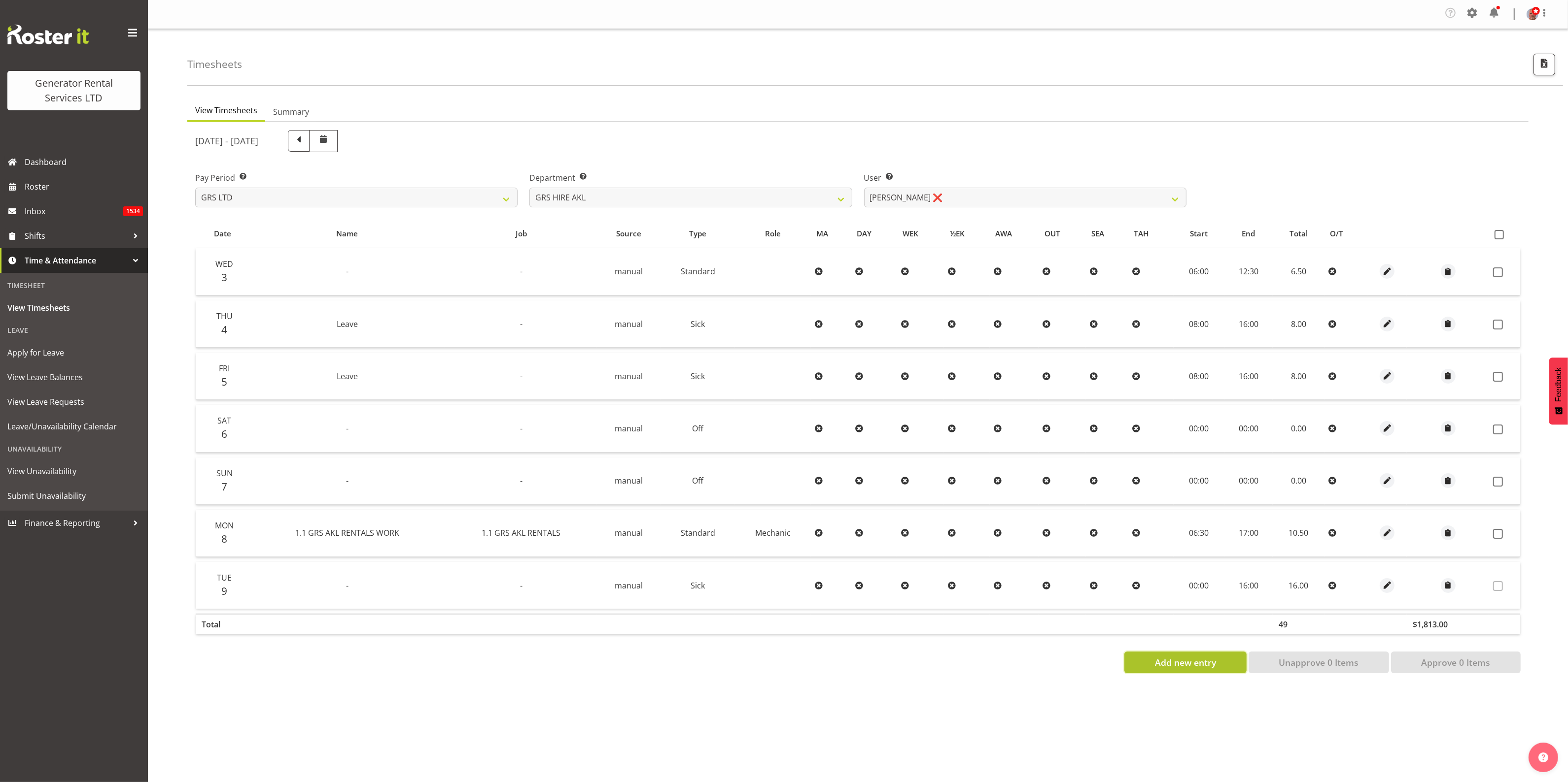
click at [1187, 663] on span "Add new entry" at bounding box center [1185, 662] width 61 height 13
select select
select select "15"
select select "14"
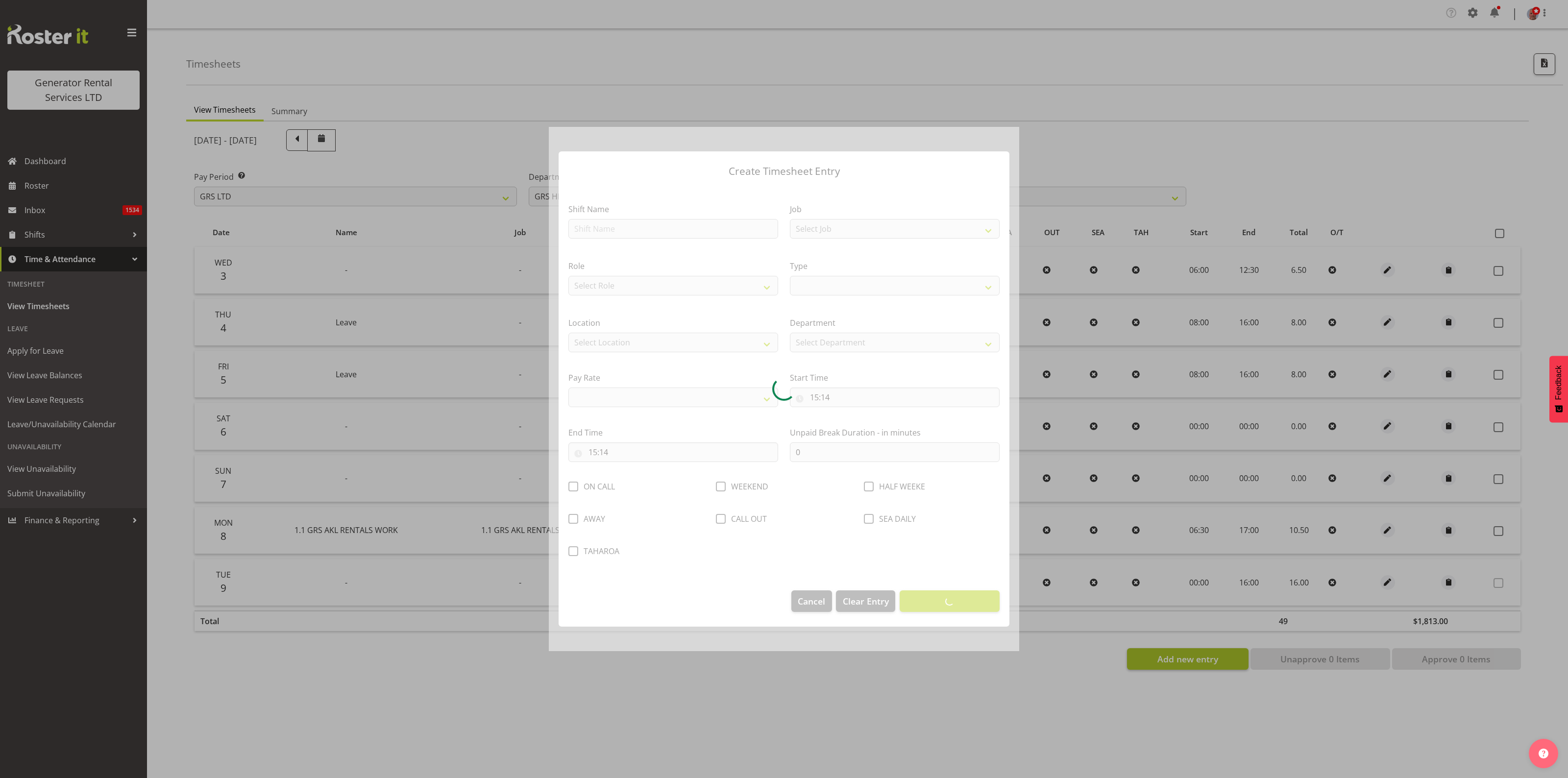
select select
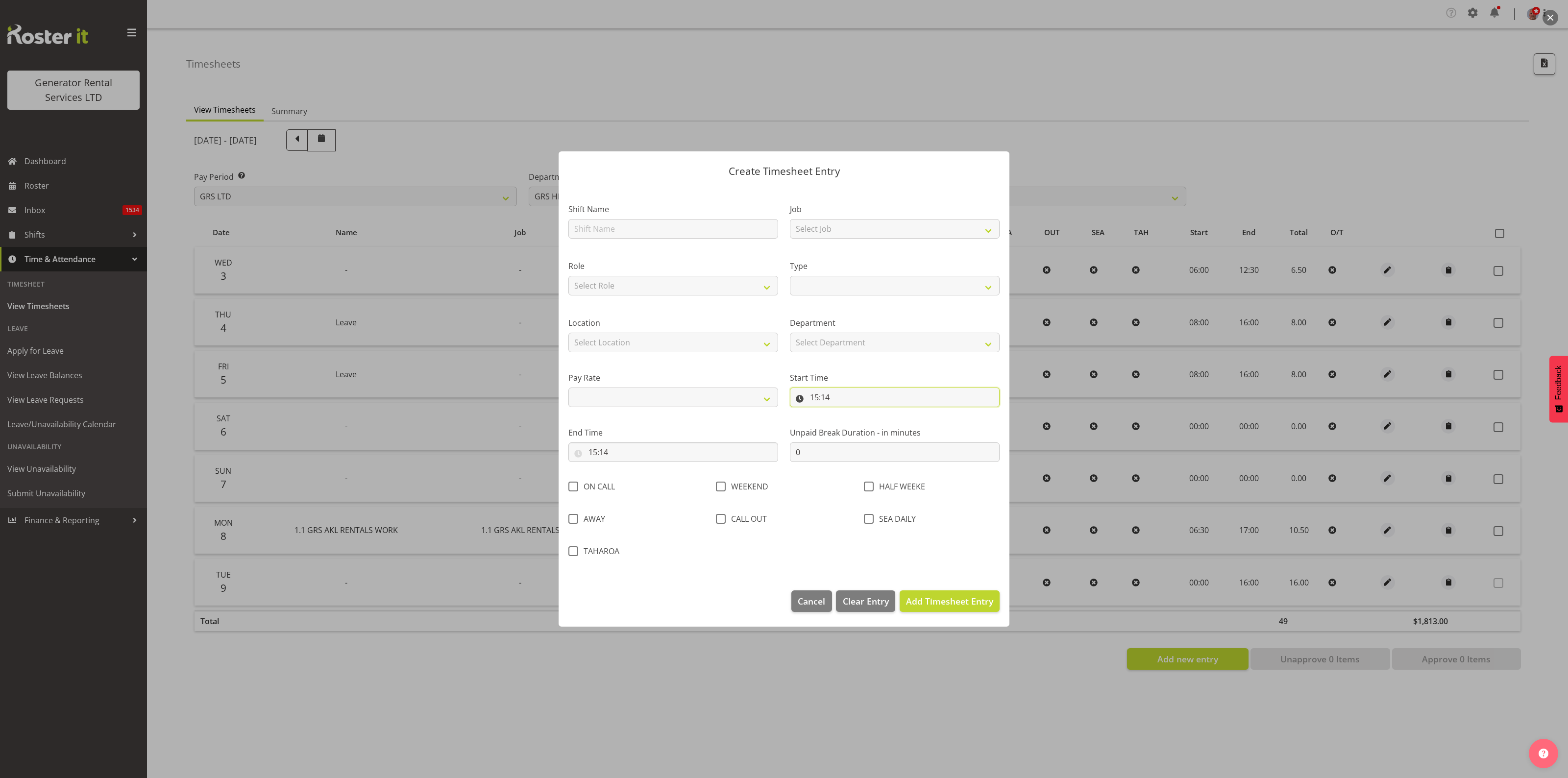
click at [854, 399] on input "15:14" at bounding box center [895, 398] width 210 height 19
click at [814, 601] on span "Cancel" at bounding box center [811, 601] width 27 height 13
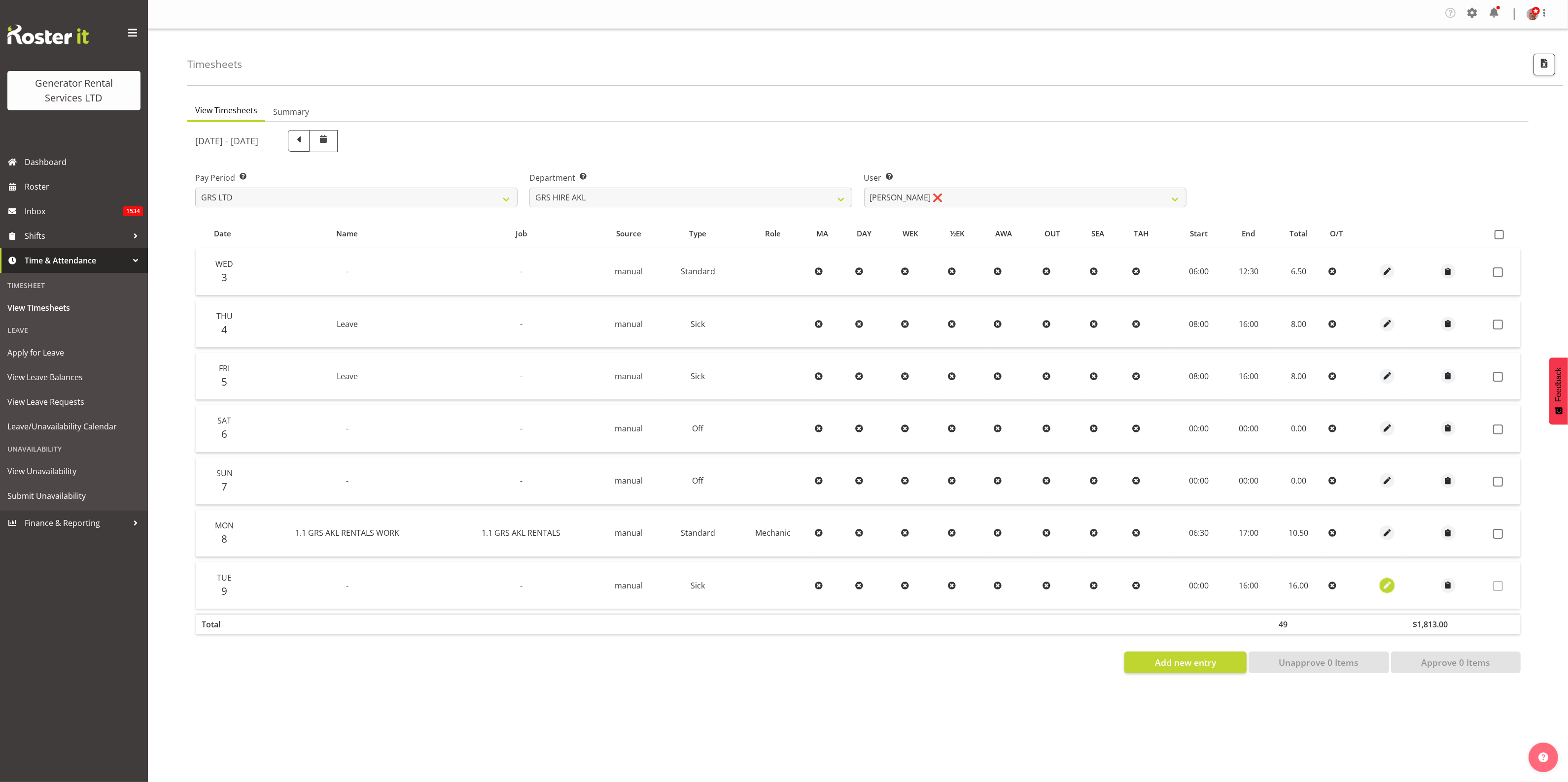
click at [1386, 584] on span "button" at bounding box center [1387, 585] width 12 height 12
select select "Sick"
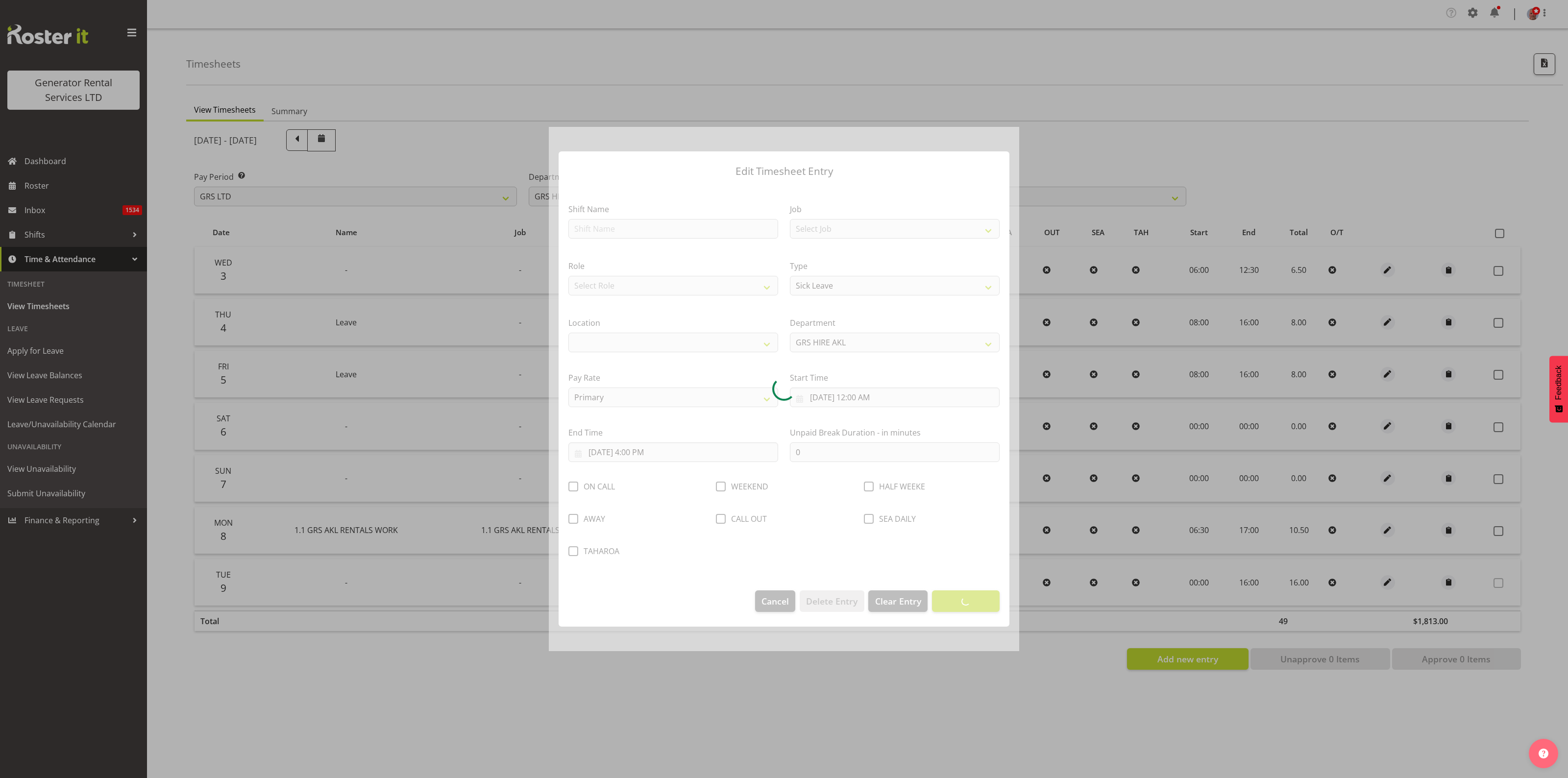
select select
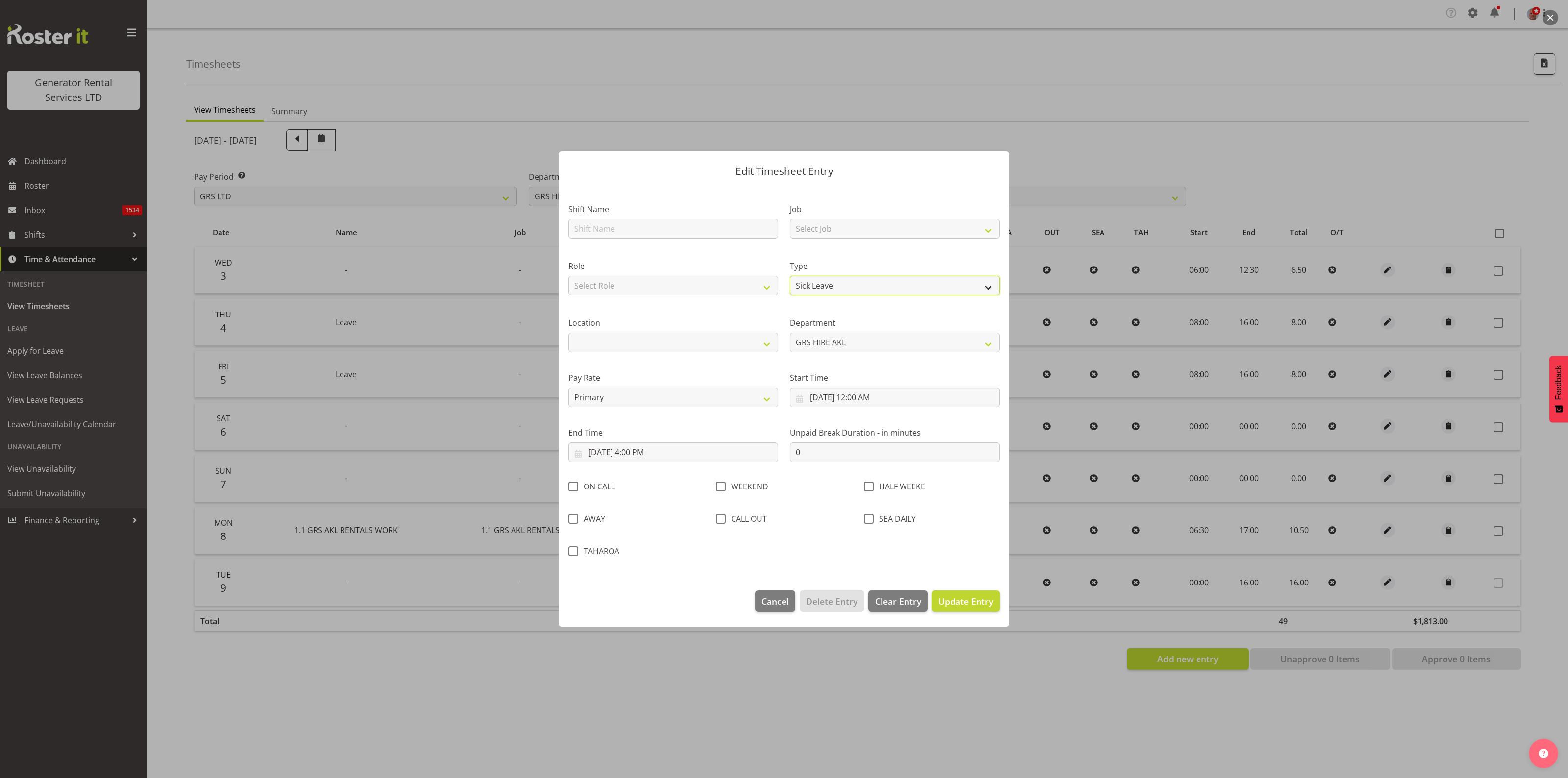
click at [836, 282] on select "Off Standard Public Holiday Public Holiday (Worked) Day In Lieu Annual Leave Si…" at bounding box center [895, 286] width 210 height 19
select select "Standard"
click at [790, 276] on select "Off Standard Public Holiday Public Holiday (Worked) Day In Lieu Annual Leave Si…" at bounding box center [895, 286] width 210 height 19
click at [861, 396] on input "9/9/2025, 12:00 AM" at bounding box center [895, 398] width 210 height 19
click at [866, 601] on select "00 01 02 03 04 05 06 07 08 09 10 11 12 13 14 15 16 17 18 19 20 21 22 23" at bounding box center [868, 606] width 22 height 19
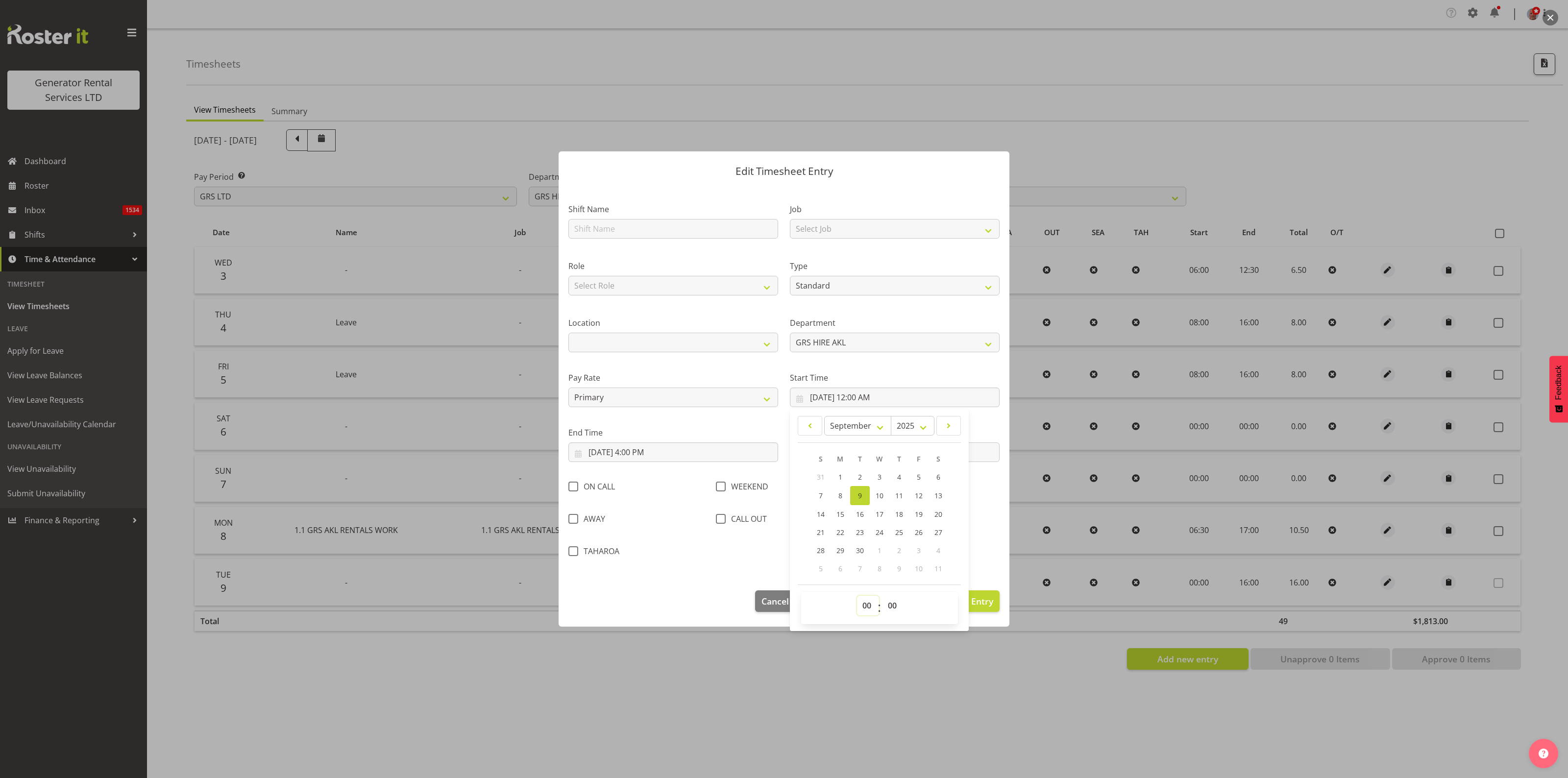
select select "6"
click at [857, 596] on select "00 01 02 03 04 05 06 07 08 09 10 11 12 13 14 15 16 17 18 19 20 21 22 23" at bounding box center [868, 606] width 22 height 19
type input "9/9/2025, 6:00 AM"
click at [849, 706] on div at bounding box center [784, 389] width 1568 height 778
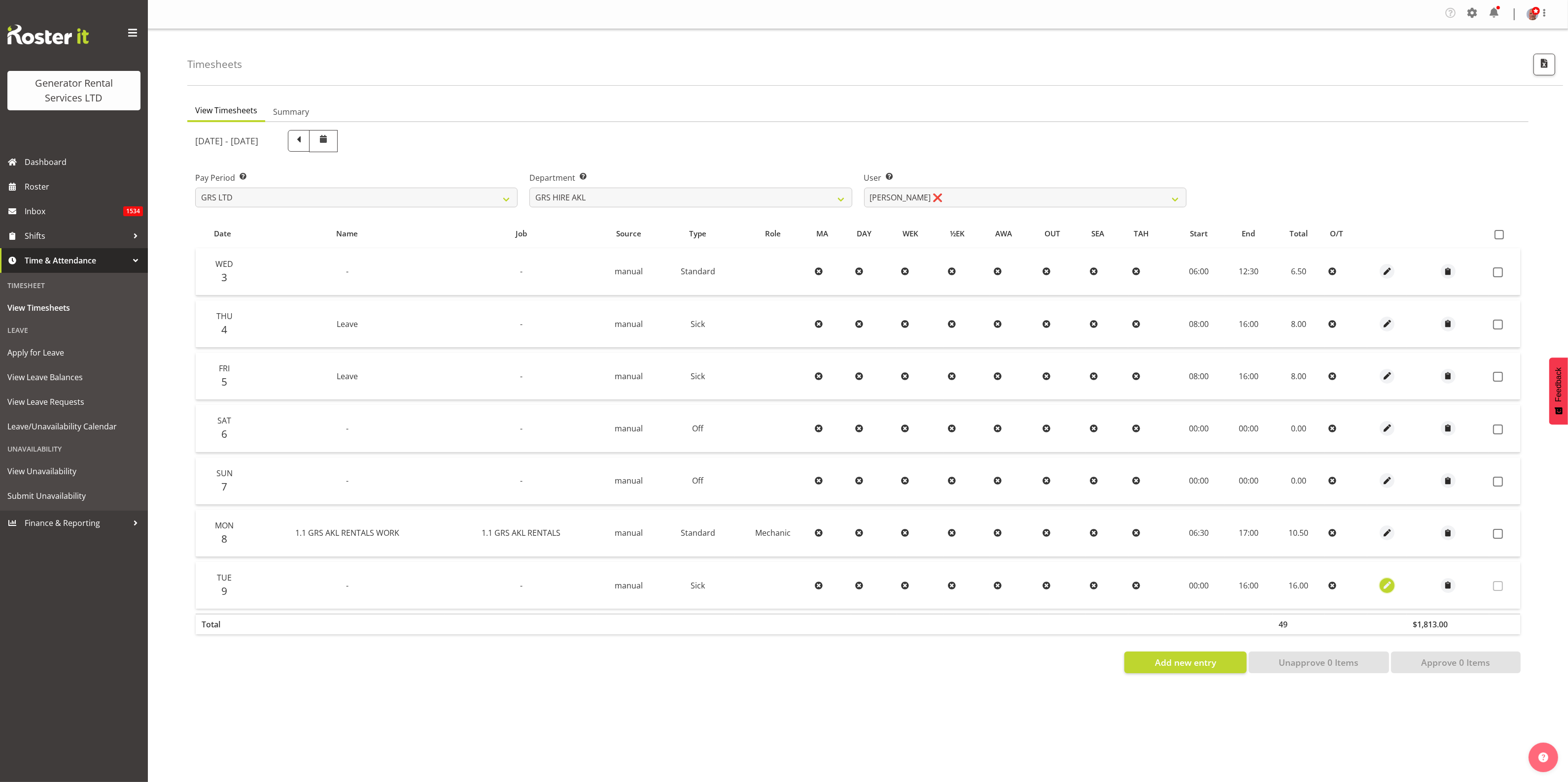
click at [1383, 583] on span "button" at bounding box center [1387, 585] width 12 height 12
select select "Sick"
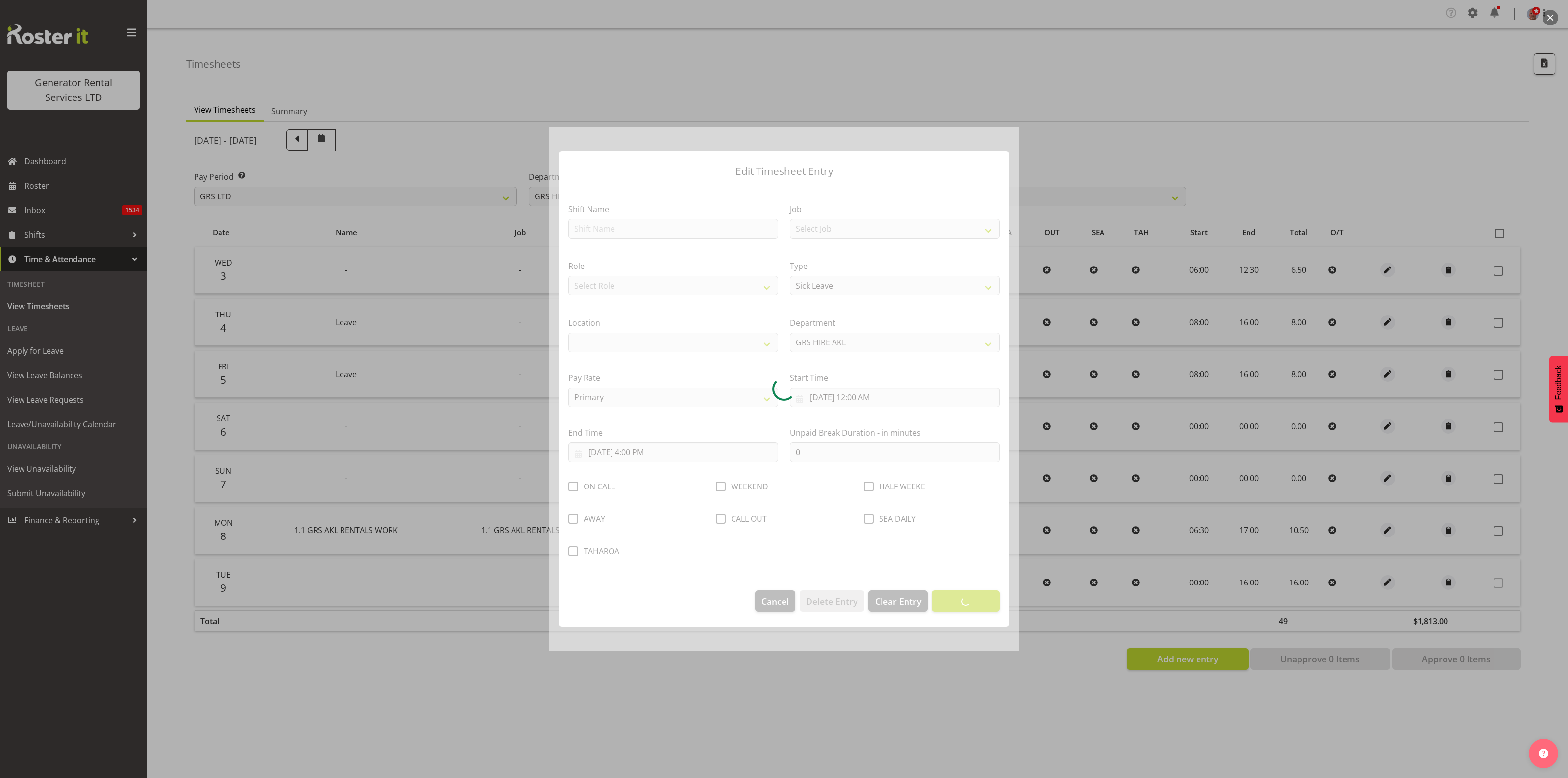
select select
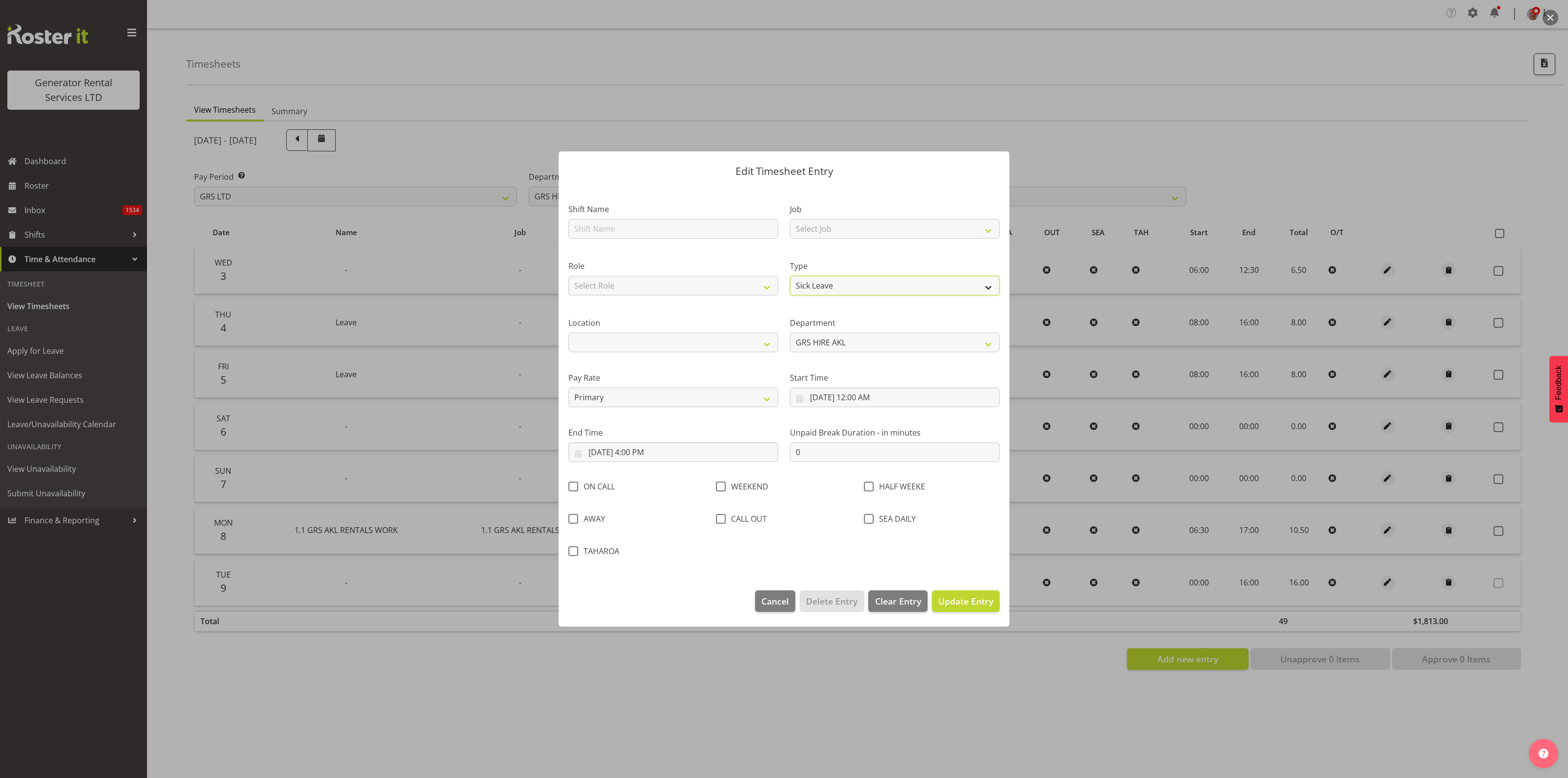
click at [827, 283] on select "Off Standard Public Holiday Public Holiday (Worked) Day In Lieu Annual Leave Si…" at bounding box center [895, 286] width 210 height 19
select select "Standard"
click at [790, 276] on select "Off Standard Public Holiday Public Holiday (Worked) Day In Lieu Annual Leave Si…" at bounding box center [895, 286] width 210 height 19
click at [856, 396] on input "9/9/2025, 12:00 AM" at bounding box center [895, 398] width 210 height 19
click at [863, 606] on select "00 01 02 03 04 05 06 07 08 09 10 11 12 13 14 15 16 17 18 19 20 21 22 23" at bounding box center [868, 606] width 22 height 19
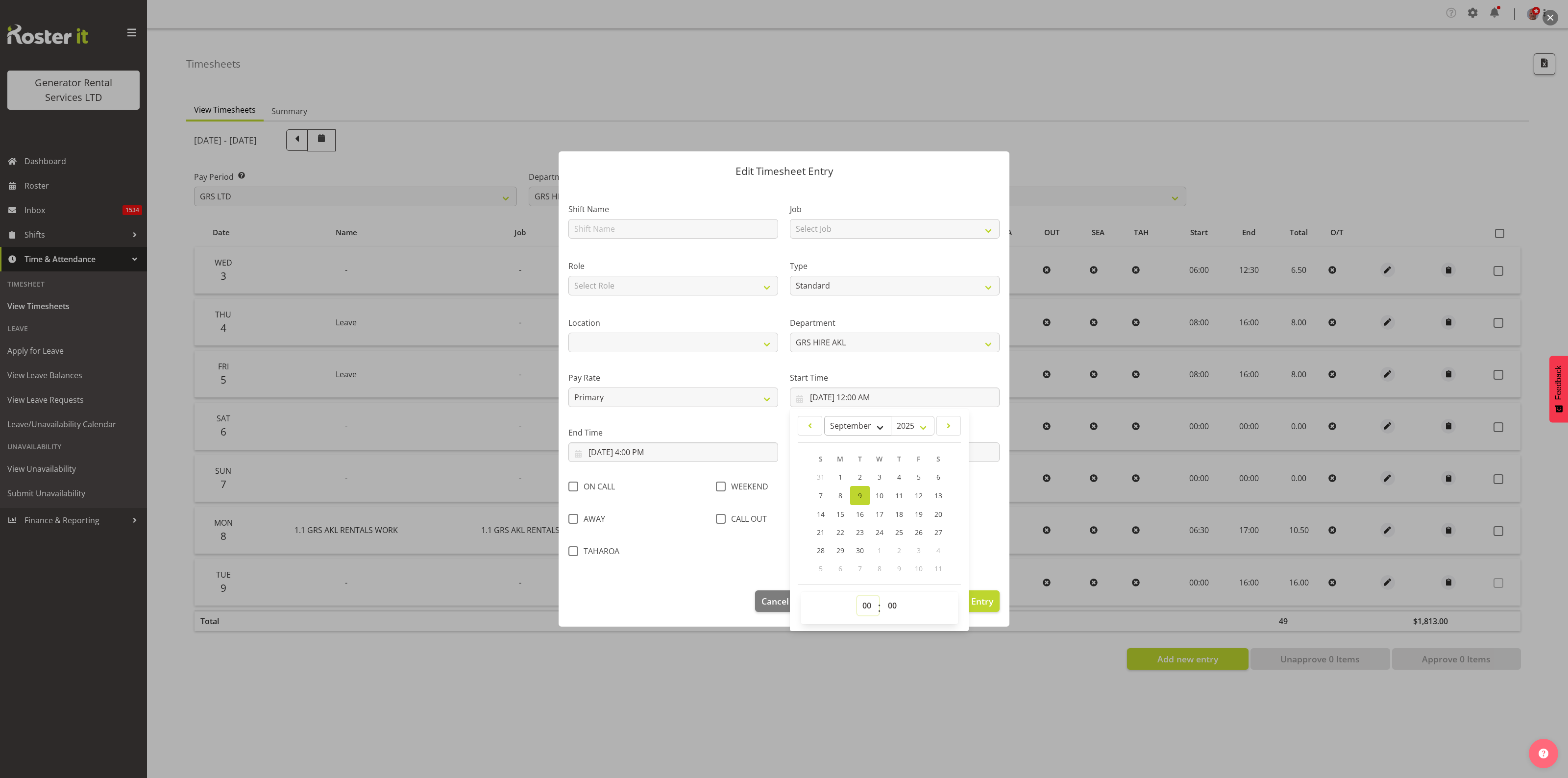
select select "6"
click at [857, 596] on select "00 01 02 03 04 05 06 07 08 09 10 11 12 13 14 15 16 17 18 19 20 21 22 23" at bounding box center [868, 606] width 22 height 19
type input "9/9/2025, 6:00 AM"
click at [995, 544] on div "Shift Name Job Select Job 1.1 GRS AKL RENTALS 1.1 GRS AKL RENTALS AC 1.1 GRS AK…" at bounding box center [784, 377] width 443 height 376
click at [959, 600] on span "Update Entry" at bounding box center [966, 601] width 55 height 12
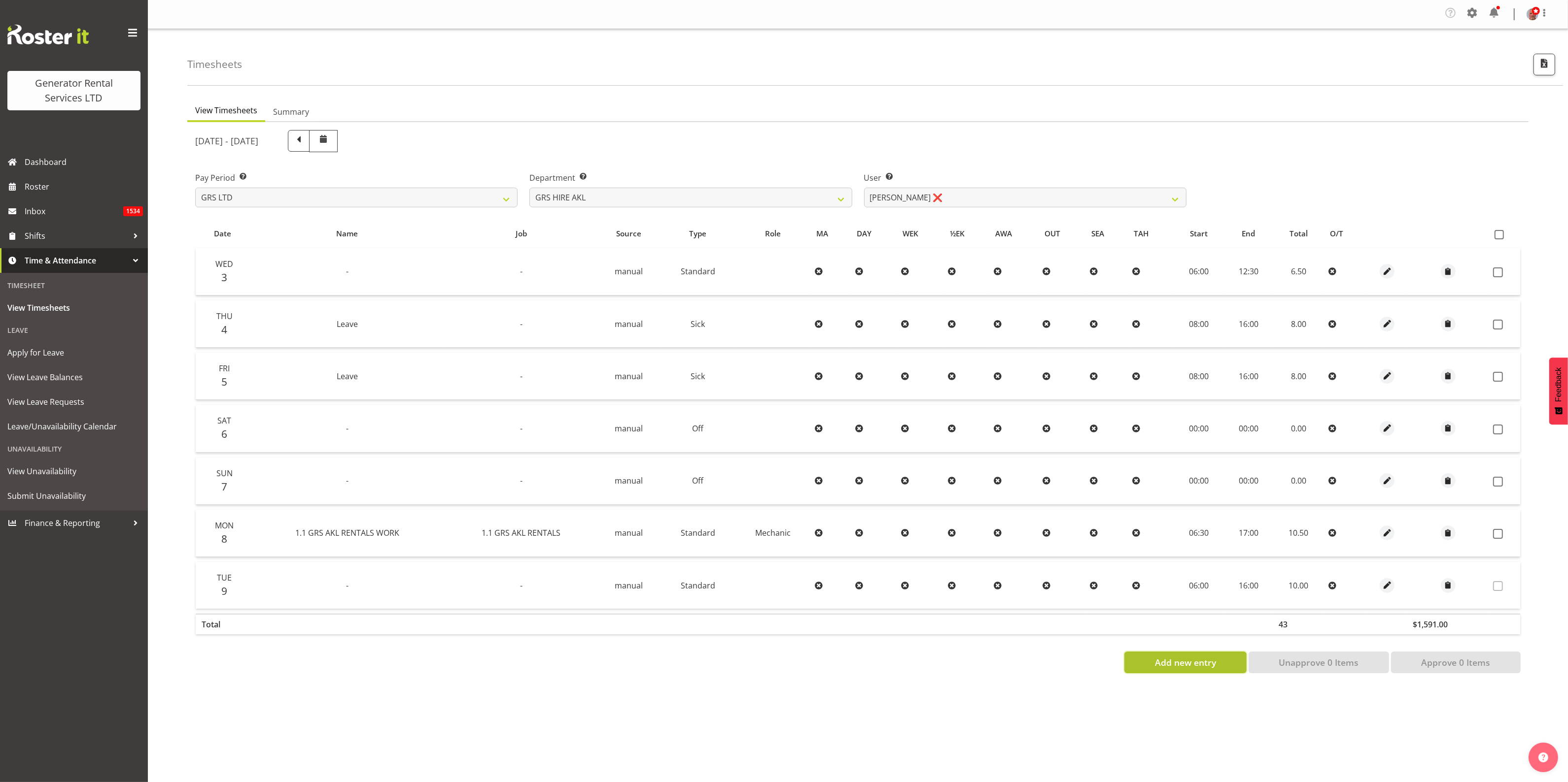
click at [1184, 661] on span "Add new entry" at bounding box center [1185, 662] width 61 height 13
select select
select select "15"
select select "16"
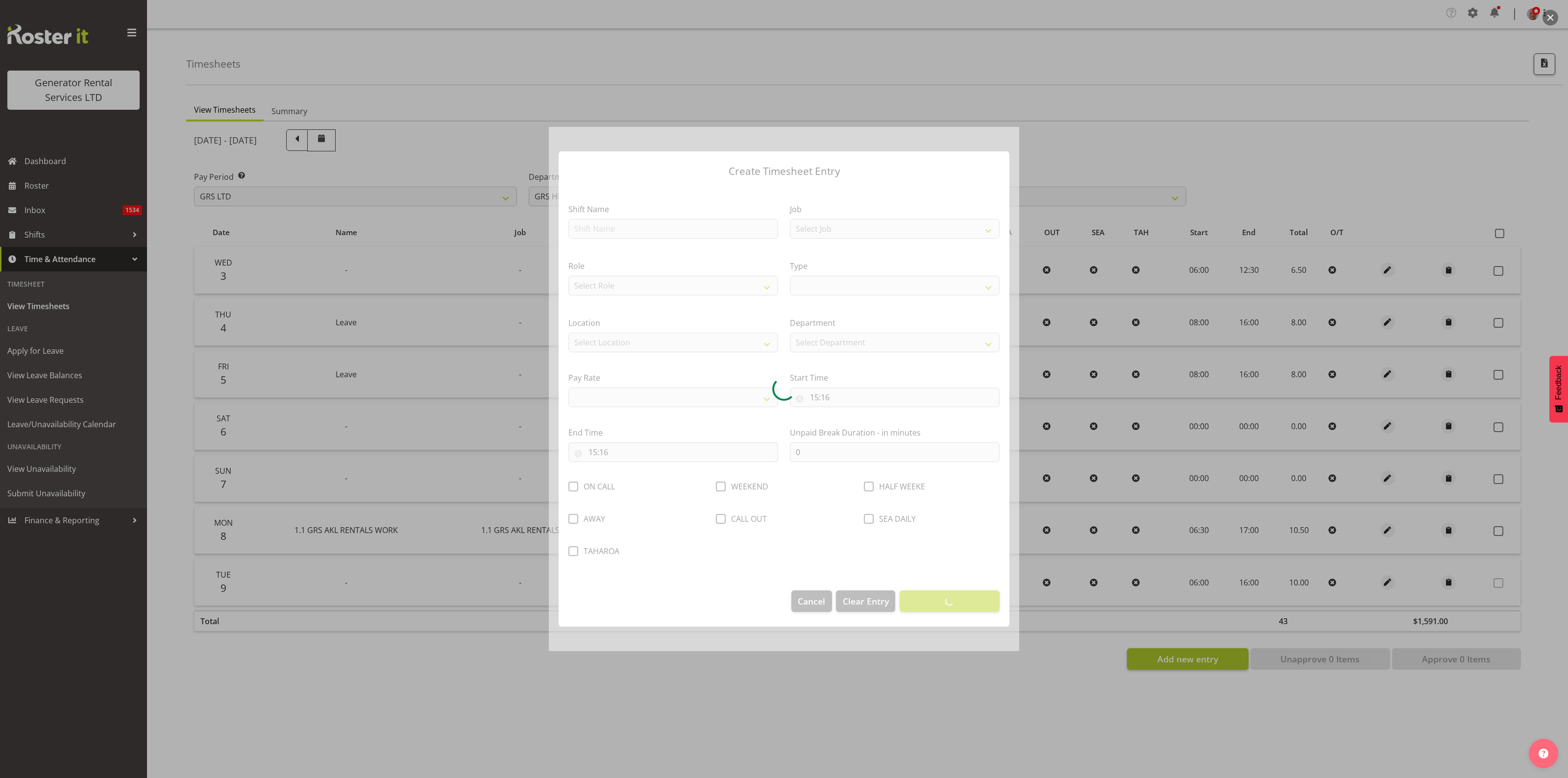
select select
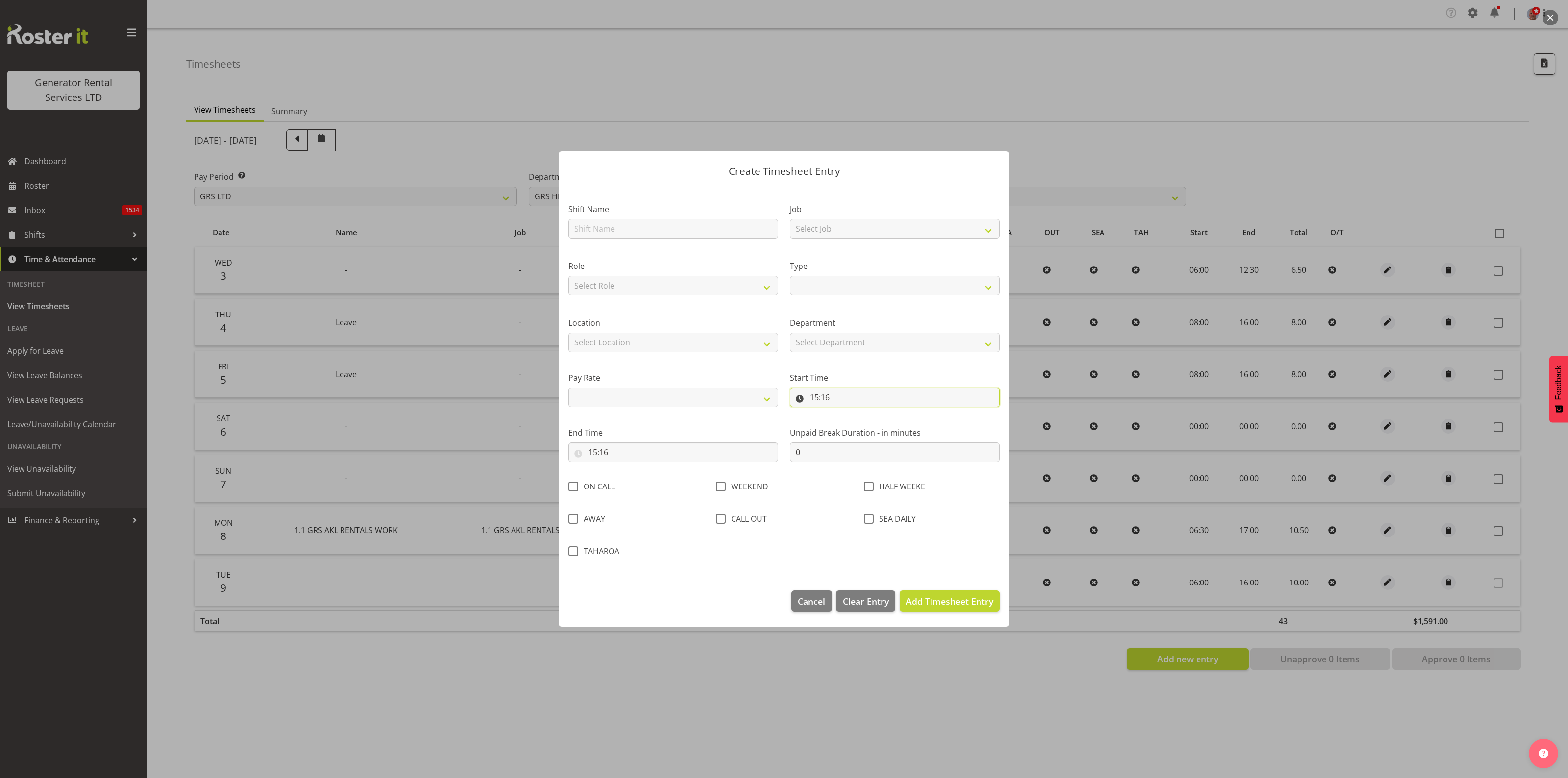
click at [835, 395] on input "15:16" at bounding box center [895, 398] width 210 height 19
click at [815, 606] on span "Cancel" at bounding box center [811, 601] width 27 height 13
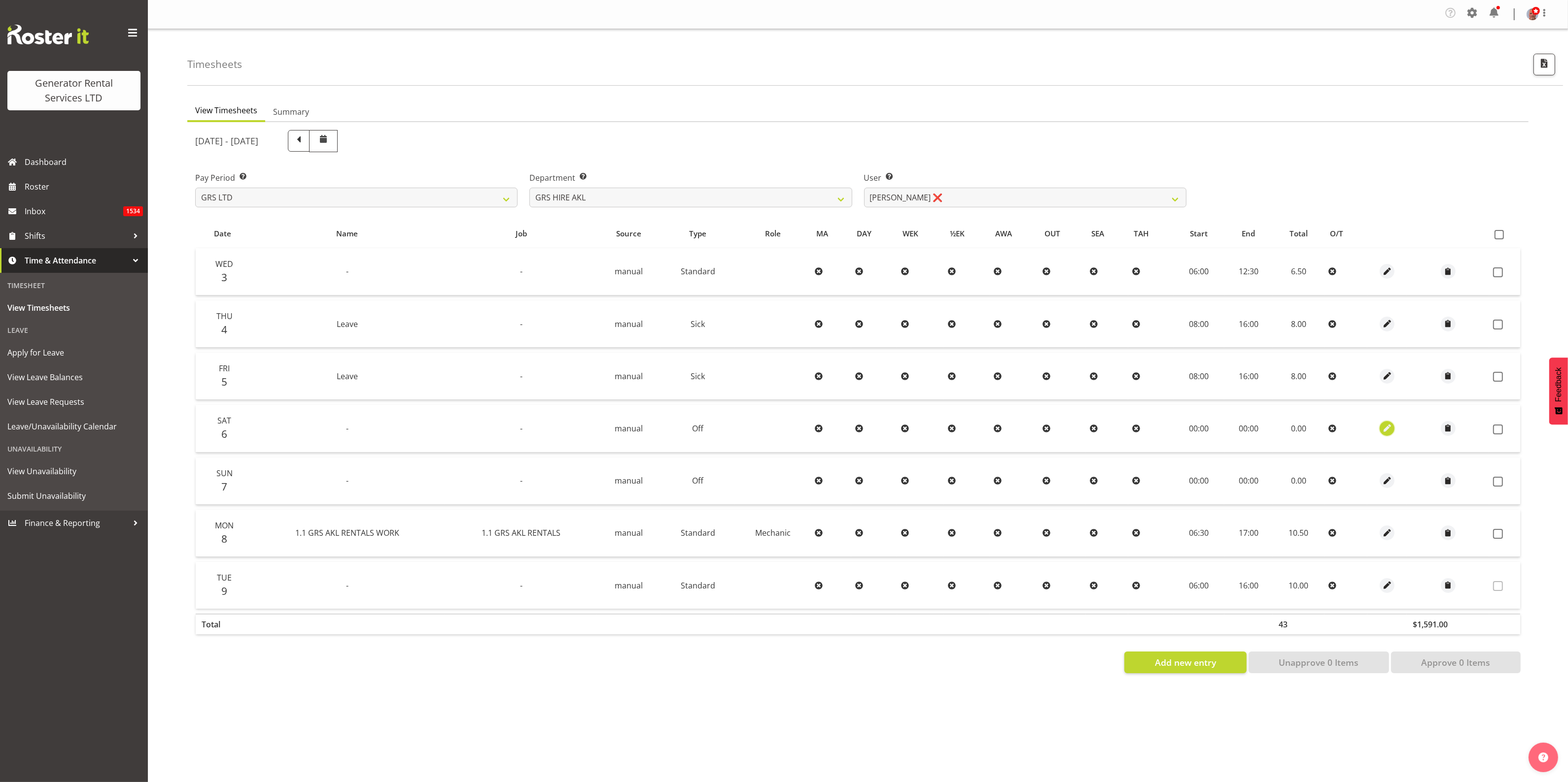
click at [1381, 428] on span "button" at bounding box center [1387, 428] width 12 height 12
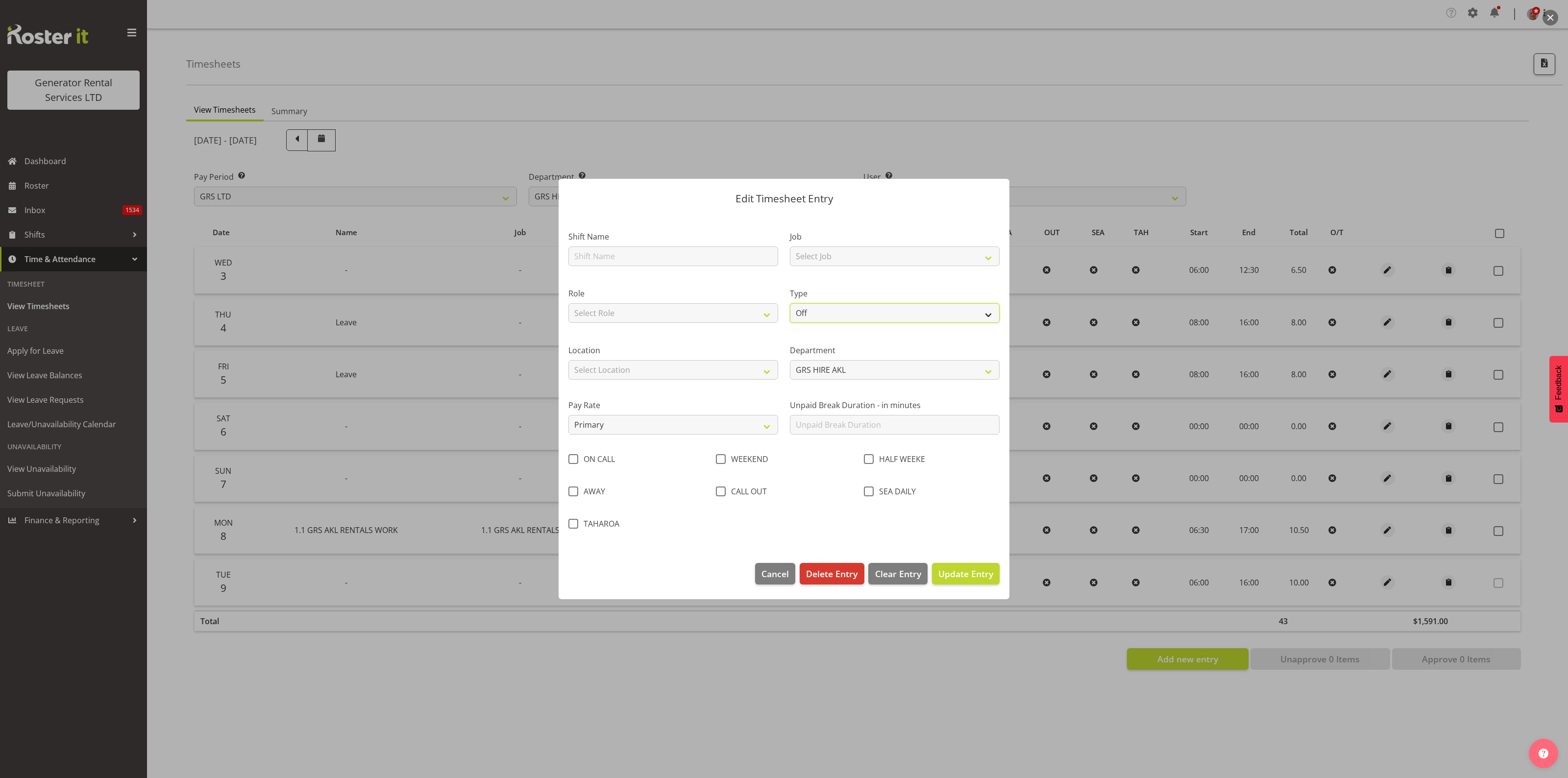
click at [842, 310] on select "Off Standard Public Holiday Public Holiday (Worked) Day In Lieu Annual Leave Si…" at bounding box center [895, 313] width 210 height 19
select select "Annual"
click at [790, 303] on select "Off Standard Public Holiday Public Holiday (Worked) Day In Lieu Annual Leave Si…" at bounding box center [895, 313] width 210 height 19
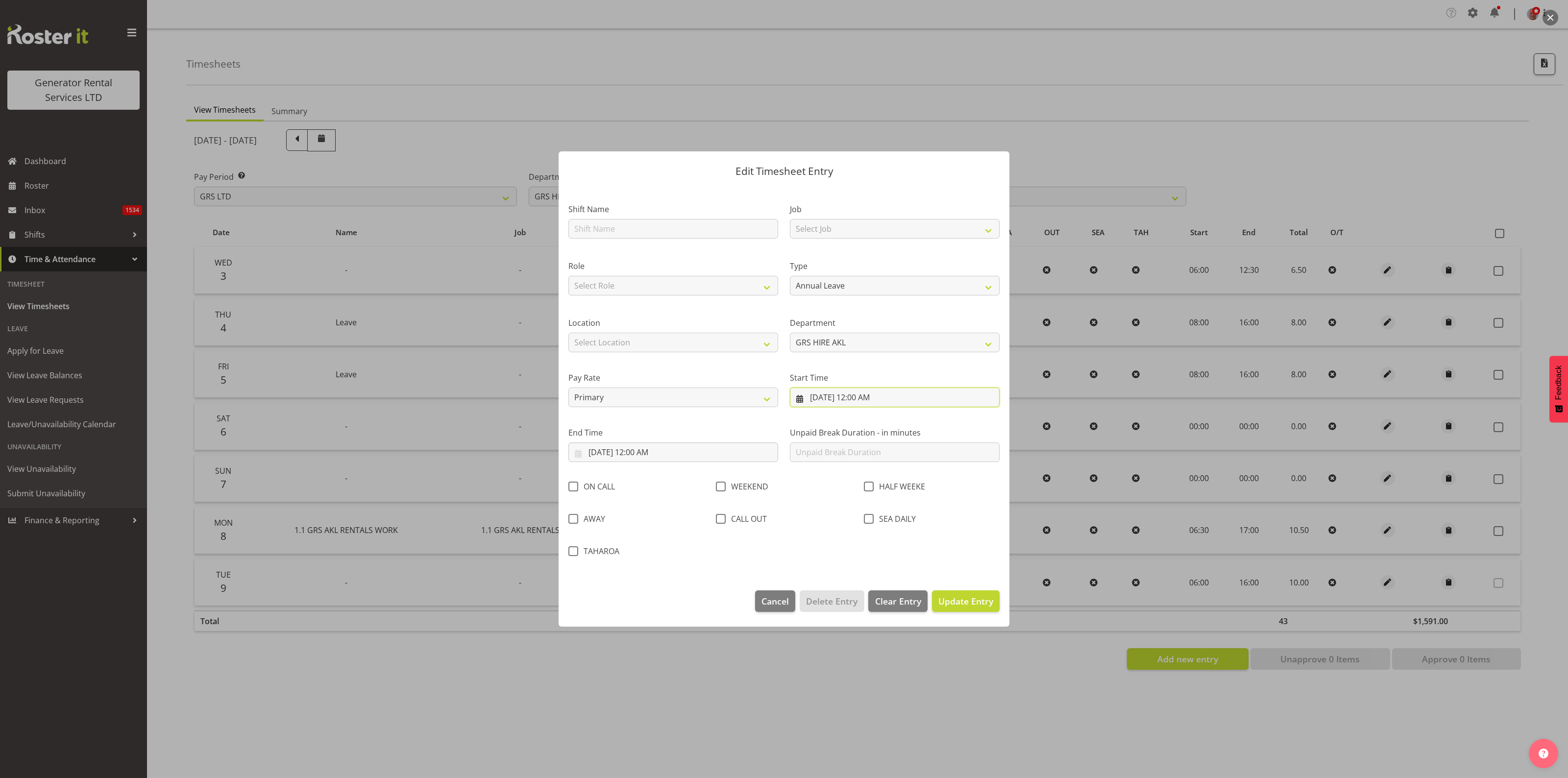
click at [832, 396] on input "9/6/2025, 12:00 AM" at bounding box center [895, 398] width 210 height 19
click at [863, 606] on select "00 01 02 03 04 05 06 07 08 09 10 11 12 13 14 15 16 17 18 19 20 21 22 23" at bounding box center [868, 606] width 22 height 19
select select "8"
click at [857, 596] on select "00 01 02 03 04 05 06 07 08 09 10 11 12 13 14 15 16 17 18 19 20 21 22 23" at bounding box center [868, 606] width 22 height 19
type input "9/6/2025, 8:00 AM"
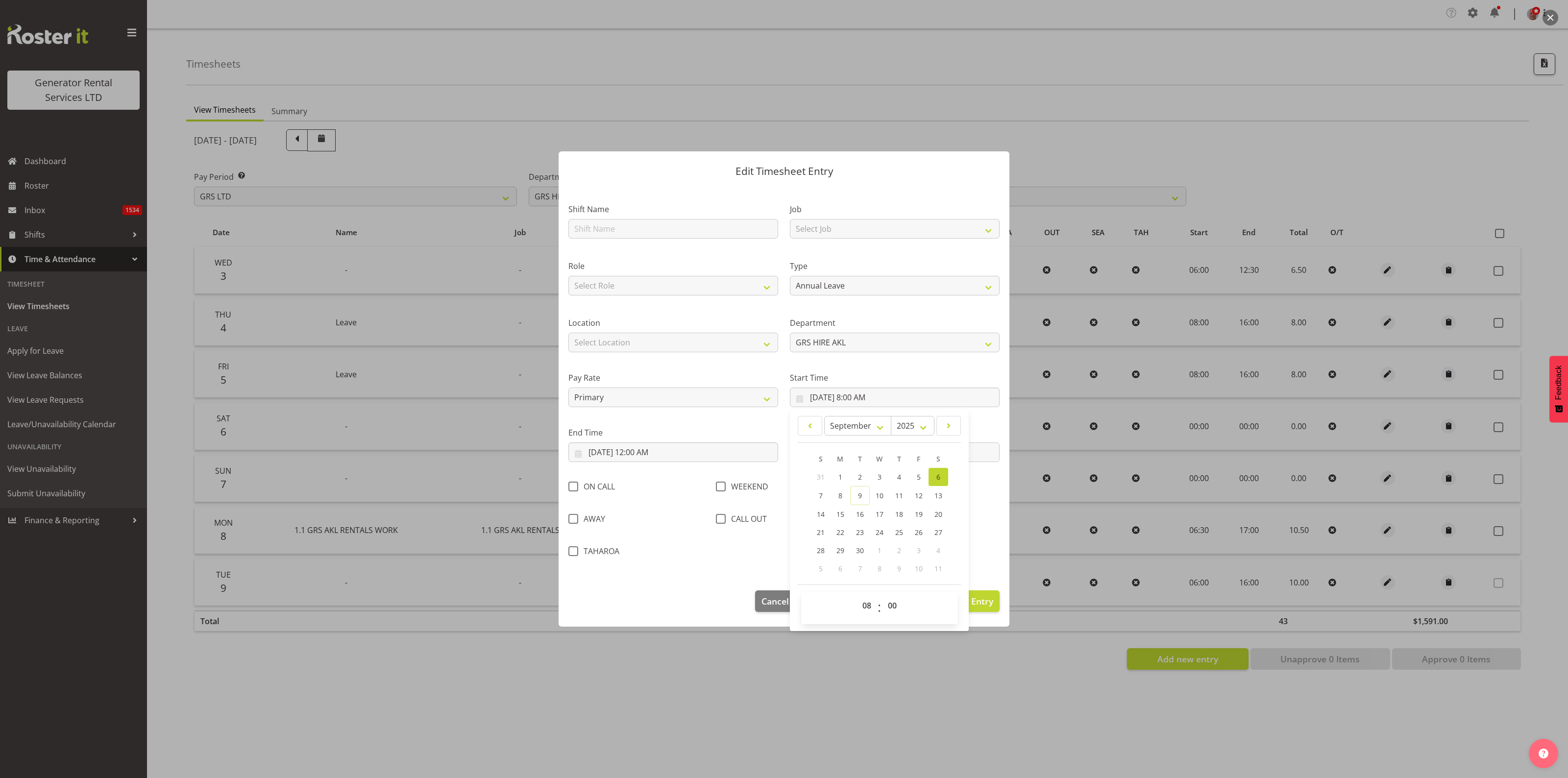
click at [980, 520] on div "SEA DAILY" at bounding box center [931, 520] width 136 height 13
click at [635, 454] on input "9/6/2025, 12:00 AM" at bounding box center [673, 452] width 210 height 19
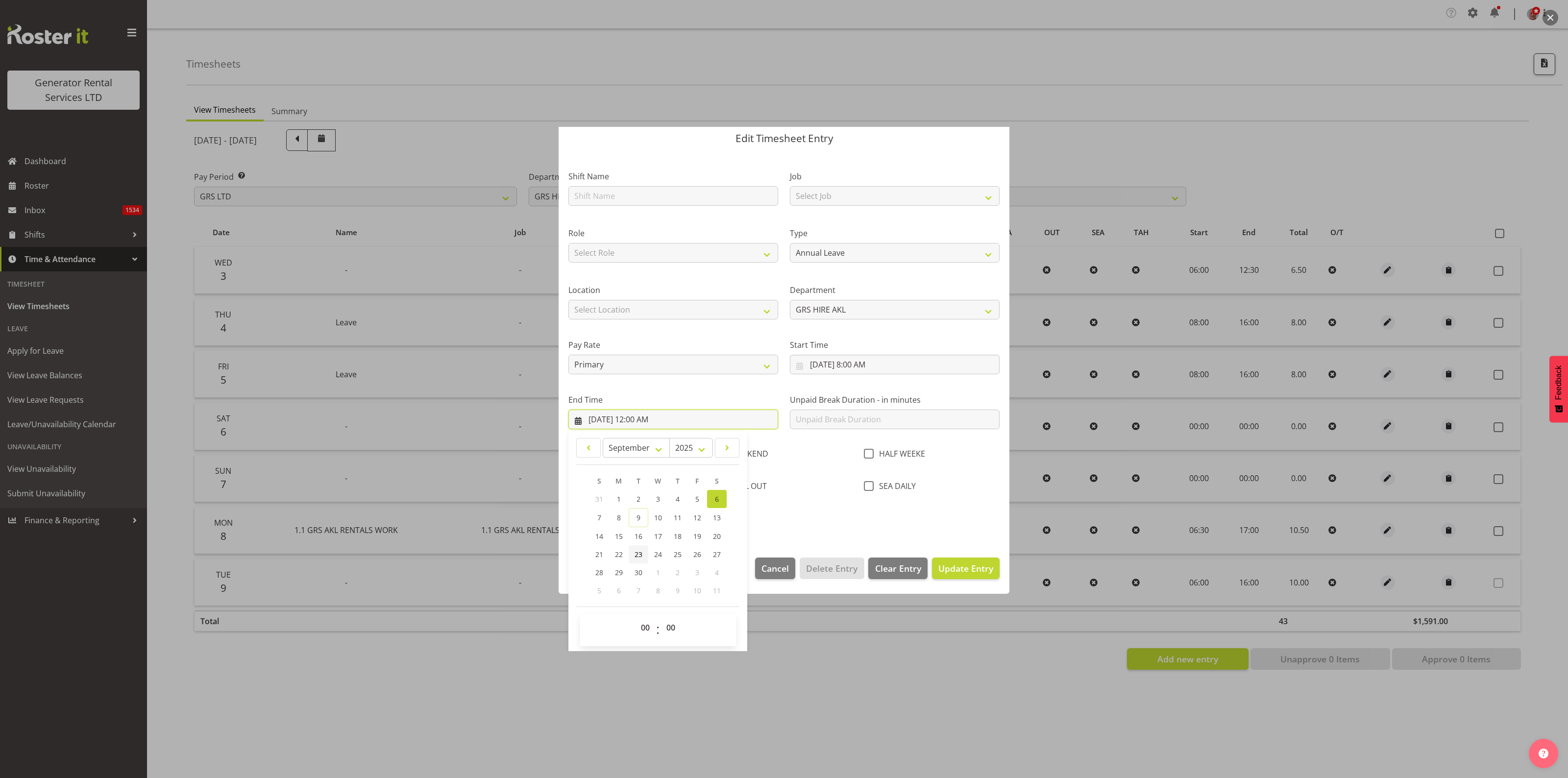
scroll to position [34, 0]
click at [643, 622] on select "00 01 02 03 04 05 06 07 08 09 10 11 12 13 14 15 16 17 18 19 20 21 22 23" at bounding box center [646, 626] width 22 height 19
select select "14"
click at [635, 617] on select "00 01 02 03 04 05 06 07 08 09 10 11 12 13 14 15 16 17 18 19 20 21 22 23" at bounding box center [646, 626] width 22 height 19
type input "9/6/2025, 2:00 PM"
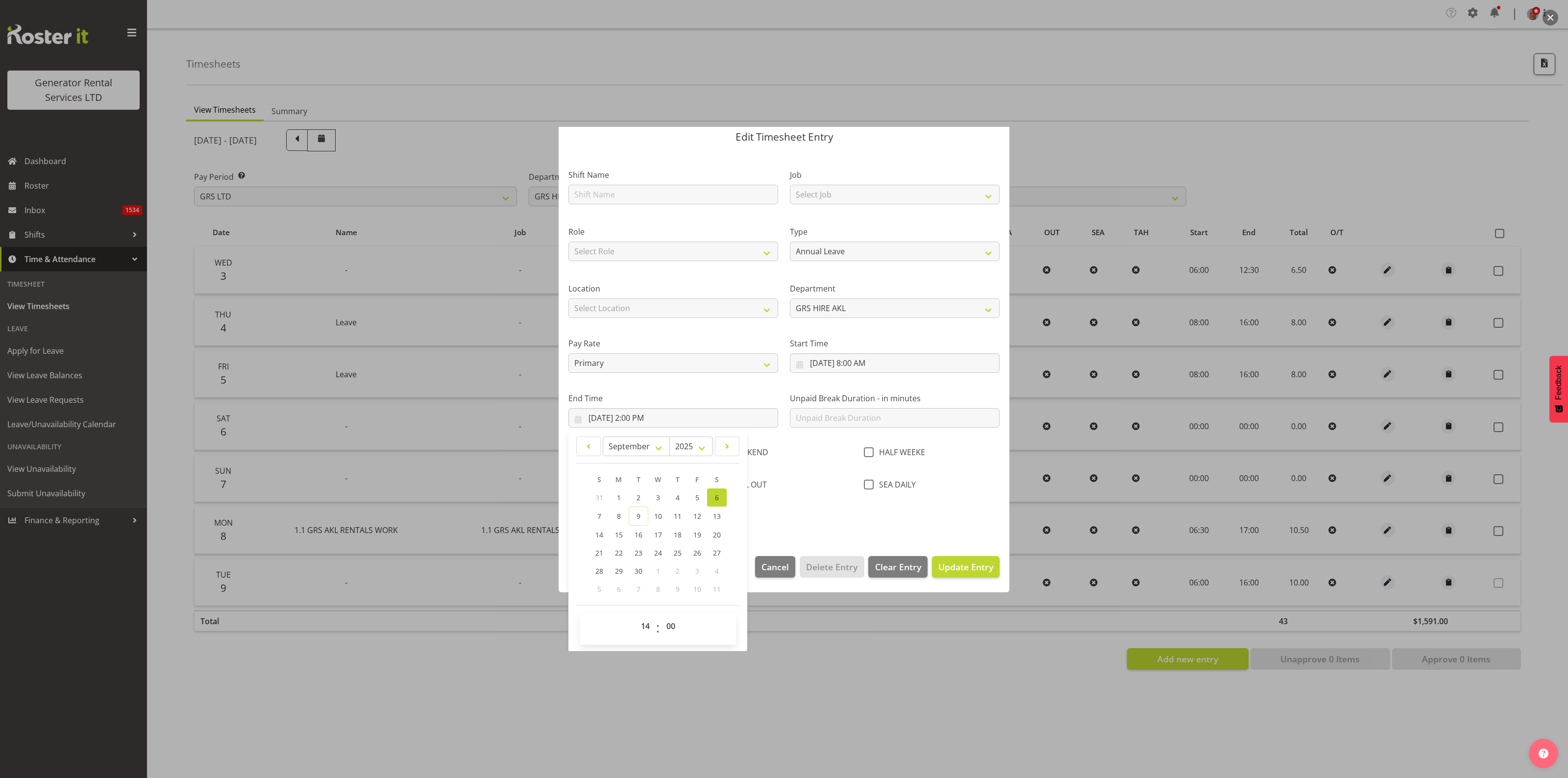
click at [837, 534] on section "Shift Name Job Select Job 1.1 GRS AKL RENTALS 1.1 GRS AKL RENTALS AC 1.1 GRS AK…" at bounding box center [784, 349] width 451 height 395
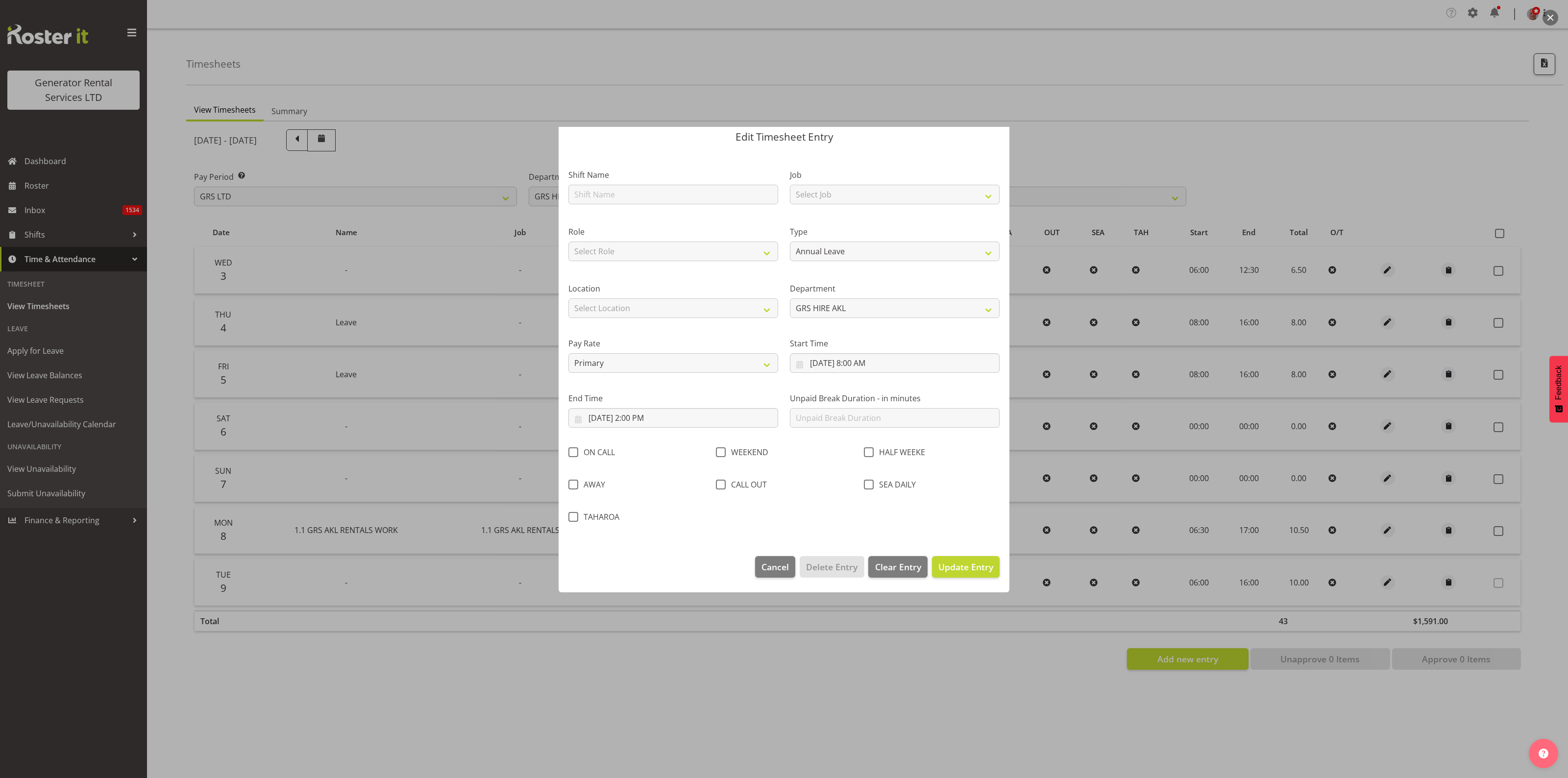
scroll to position [0, 0]
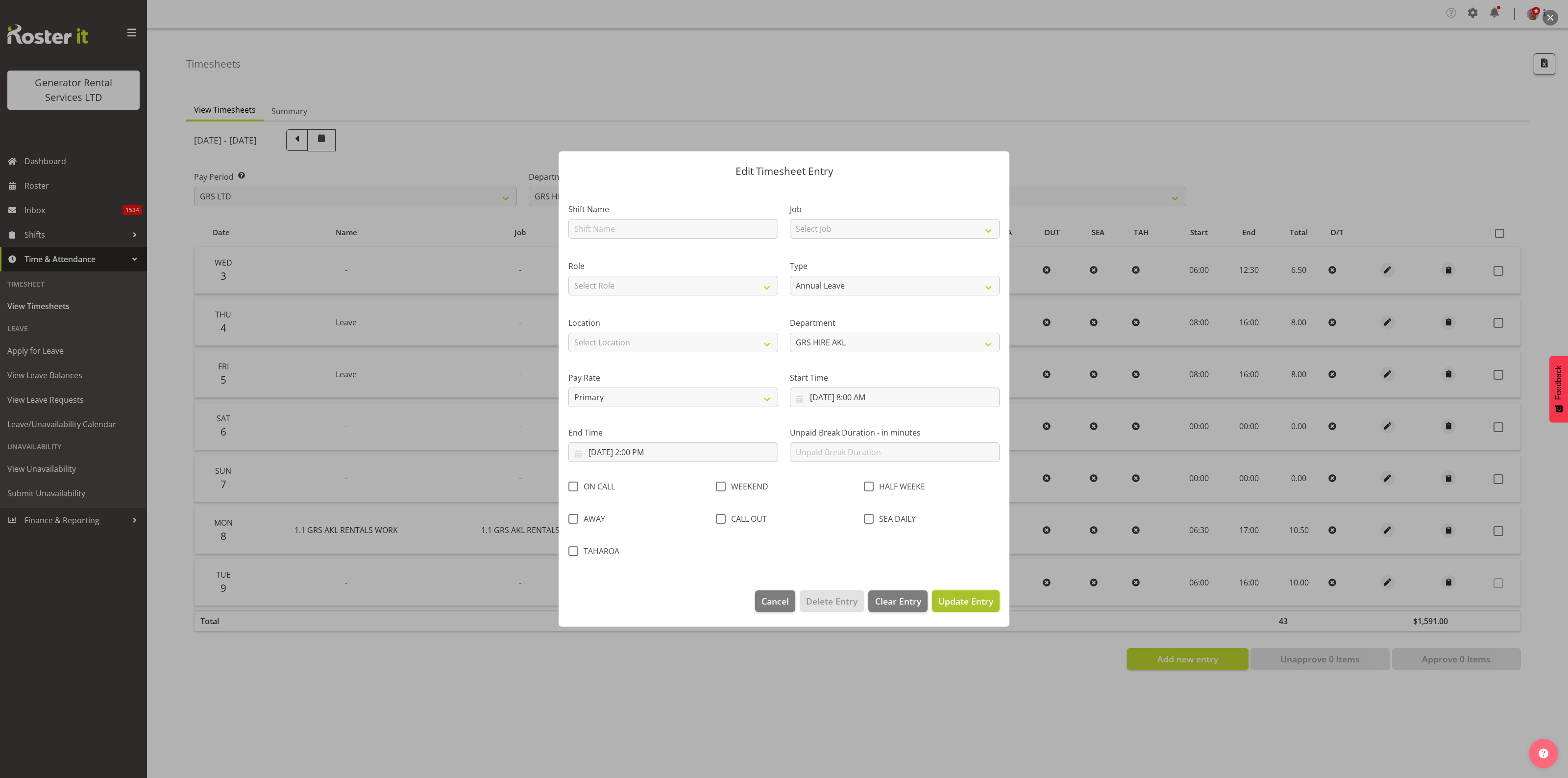
click at [961, 601] on span "Update Entry" at bounding box center [966, 601] width 55 height 12
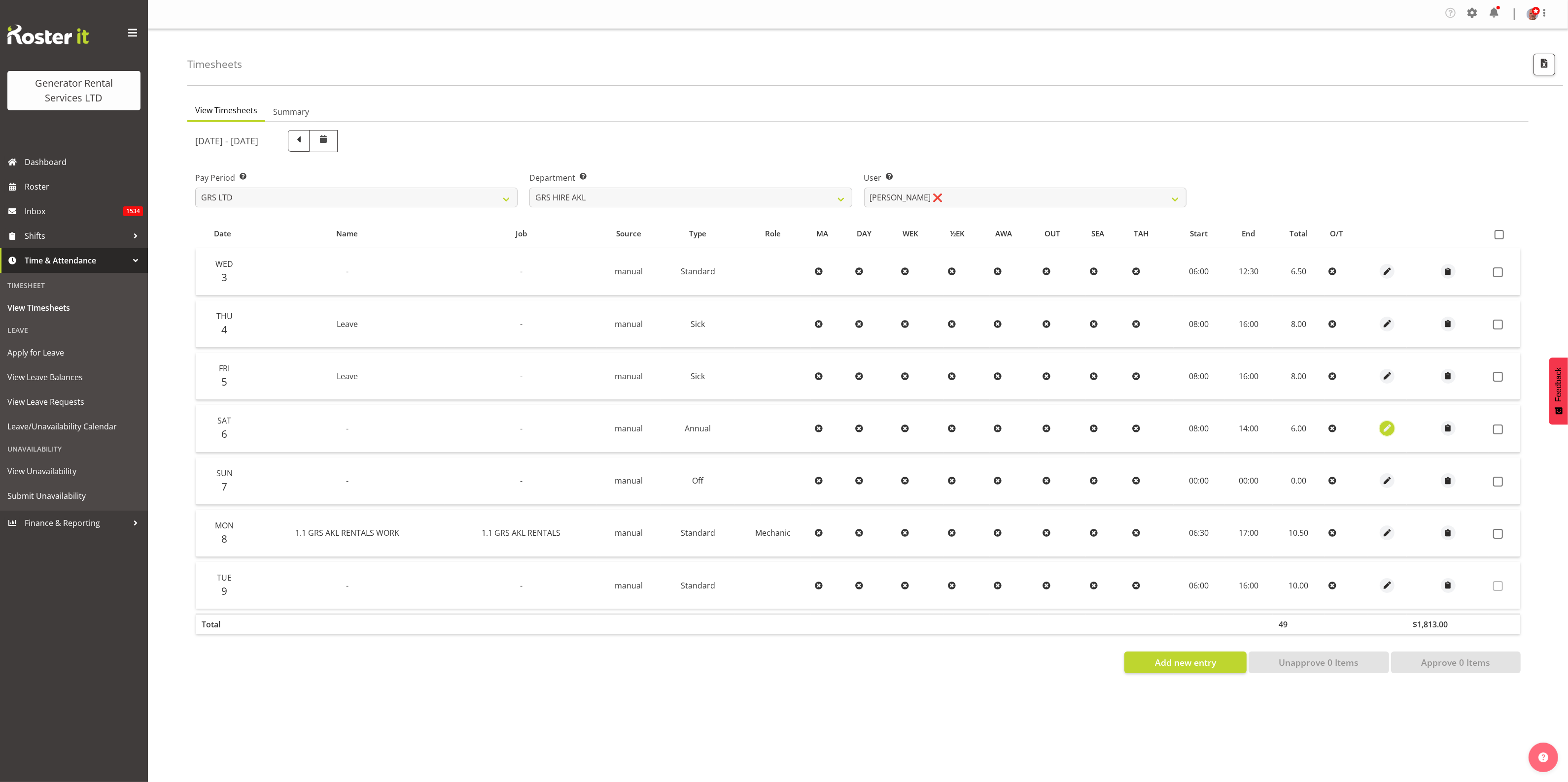
click at [1386, 429] on span "button" at bounding box center [1387, 428] width 12 height 12
select select "Annual"
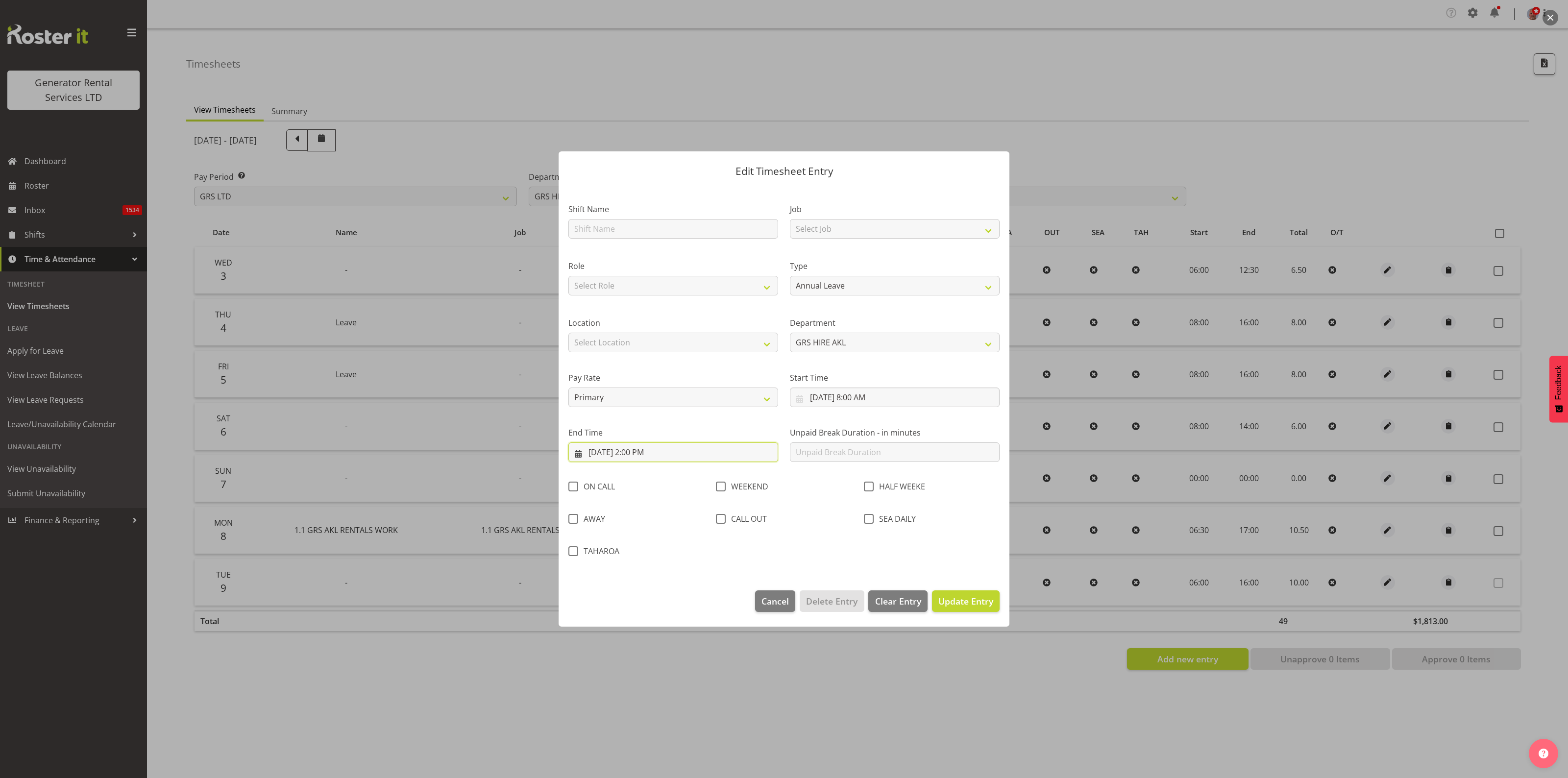
click at [653, 451] on input "9/6/2025, 2:00 PM" at bounding box center [673, 452] width 210 height 19
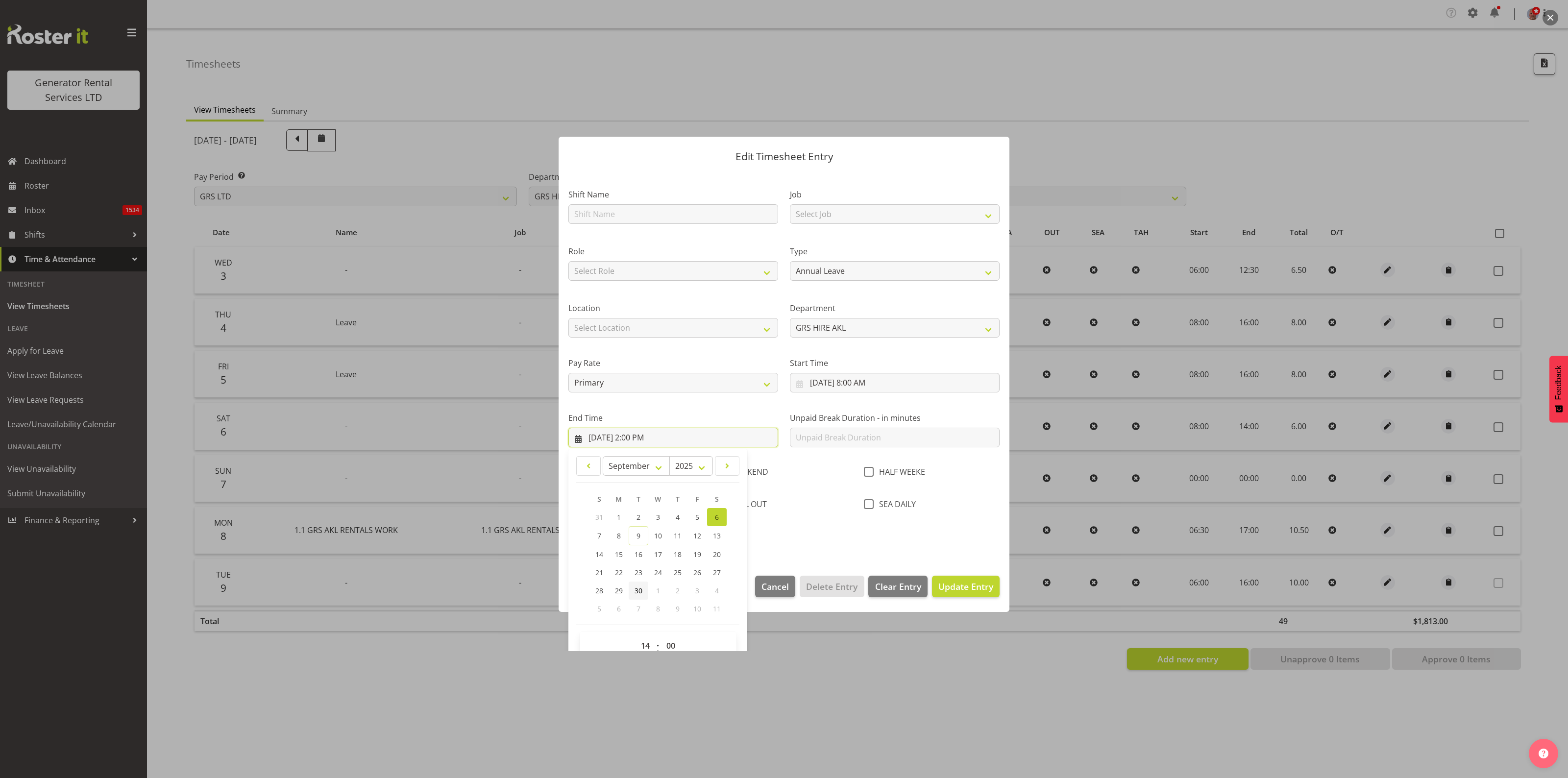
scroll to position [34, 0]
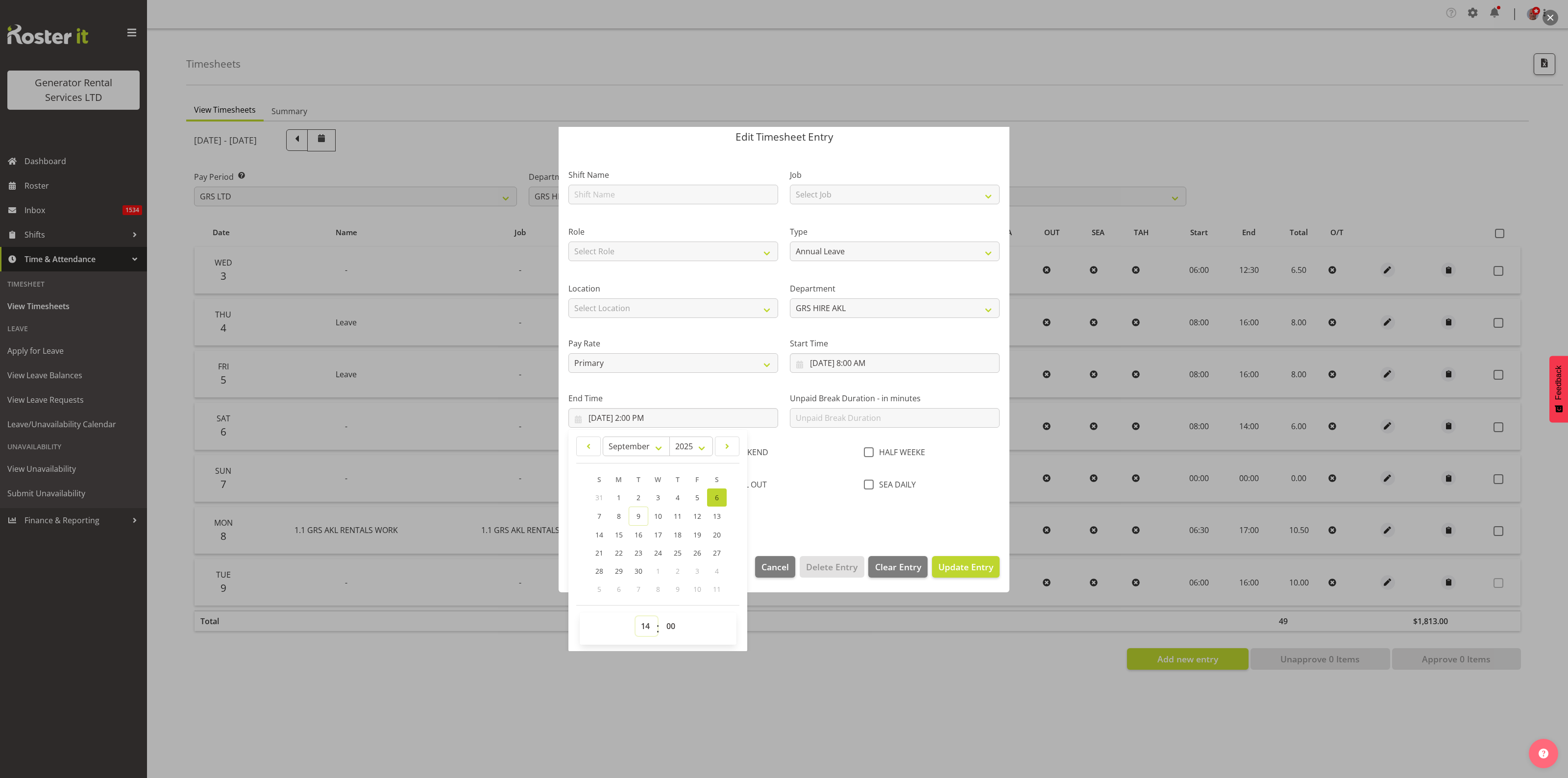
click at [647, 627] on select "00 01 02 03 04 05 06 07 08 09 10 11 12 13 14 15 16 17 18 19 20 21 22 23" at bounding box center [646, 626] width 22 height 19
select select "16"
click at [635, 617] on select "00 01 02 03 04 05 06 07 08 09 10 11 12 13 14 15 16 17 18 19 20 21 22 23" at bounding box center [646, 626] width 22 height 19
type input "9/6/2025, 4:00 PM"
click at [961, 567] on span "Update Entry" at bounding box center [966, 567] width 55 height 12
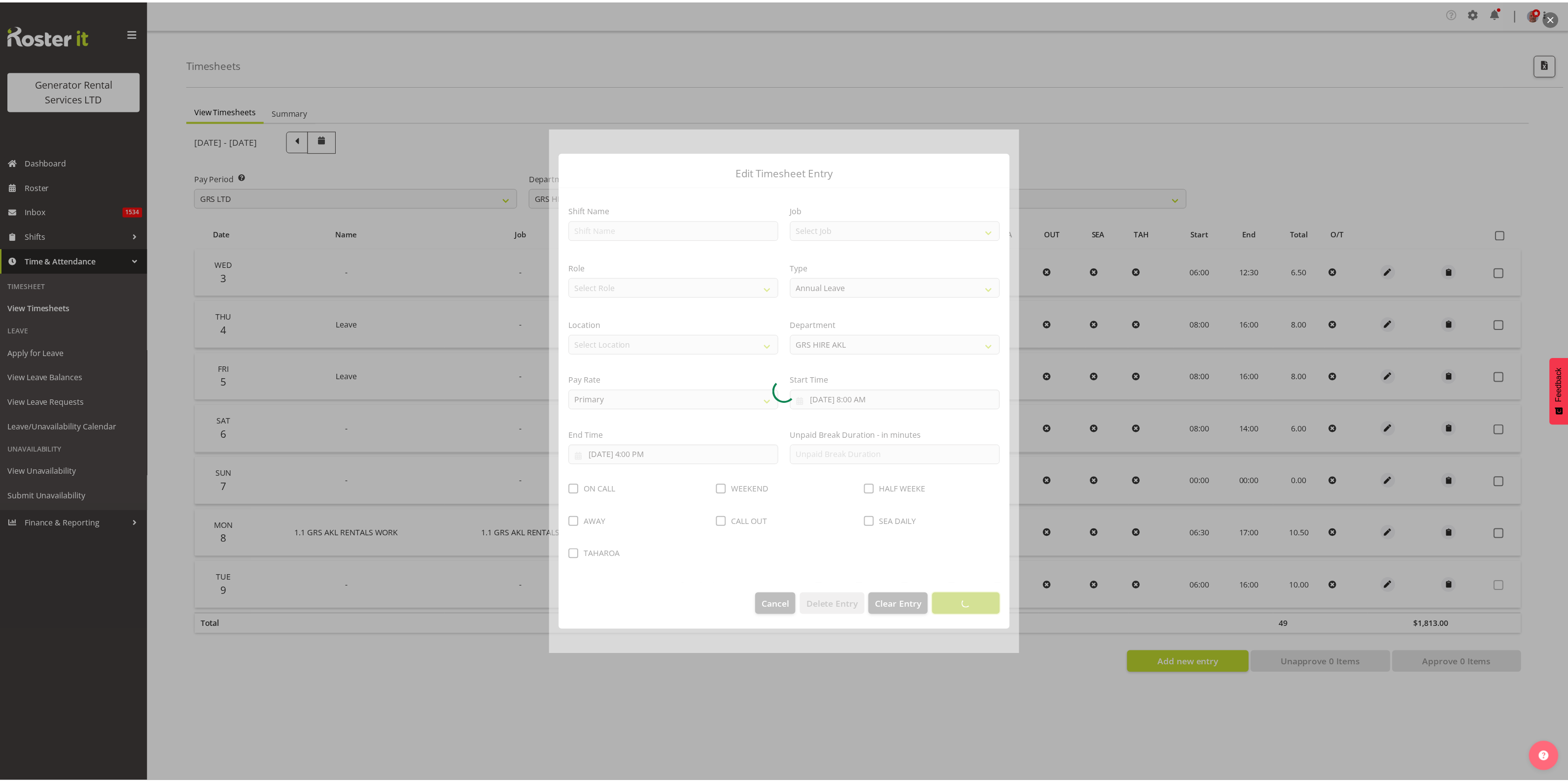
scroll to position [0, 0]
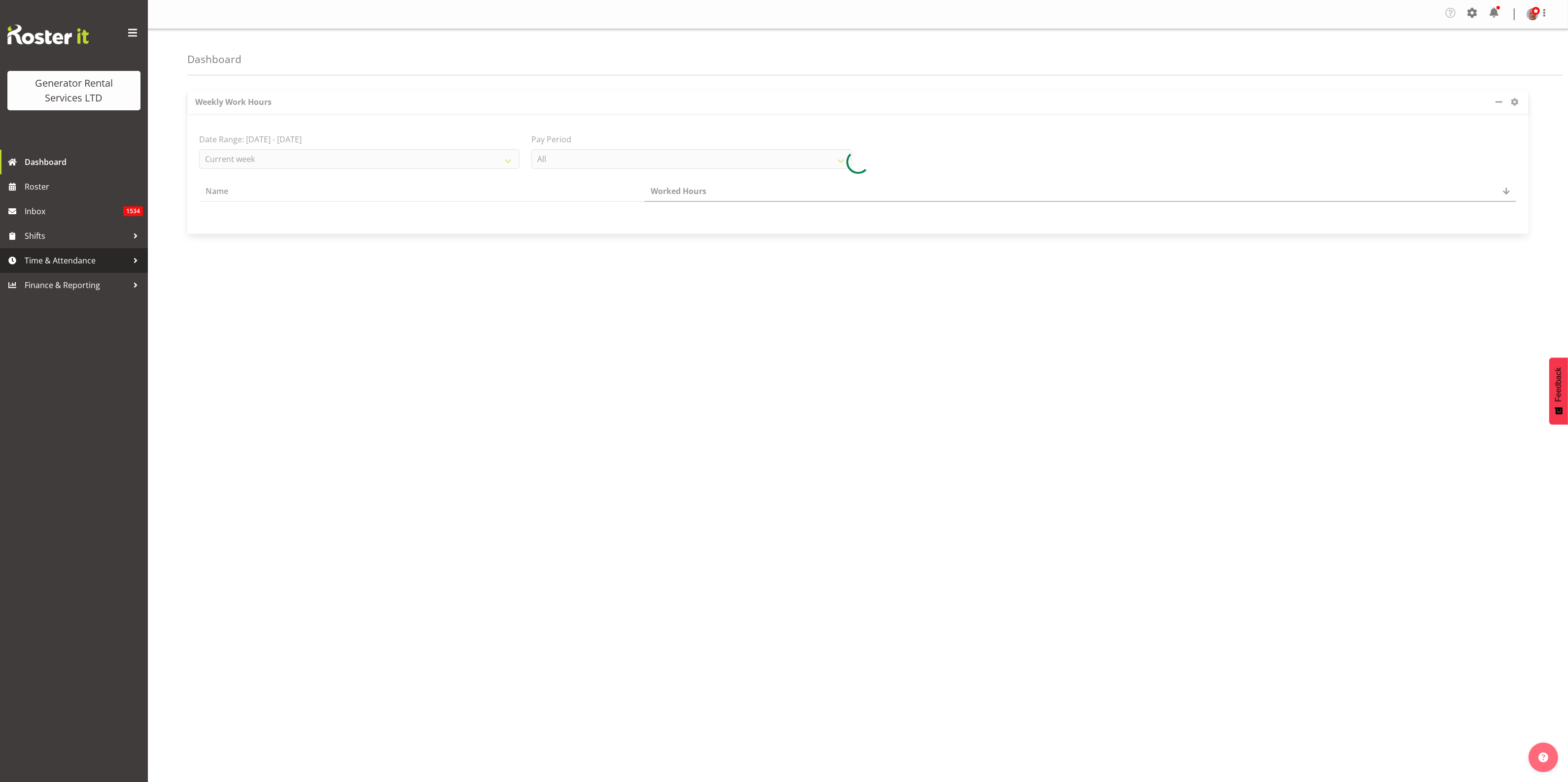
click at [40, 264] on span "Time & Attendance" at bounding box center [76, 261] width 103 height 15
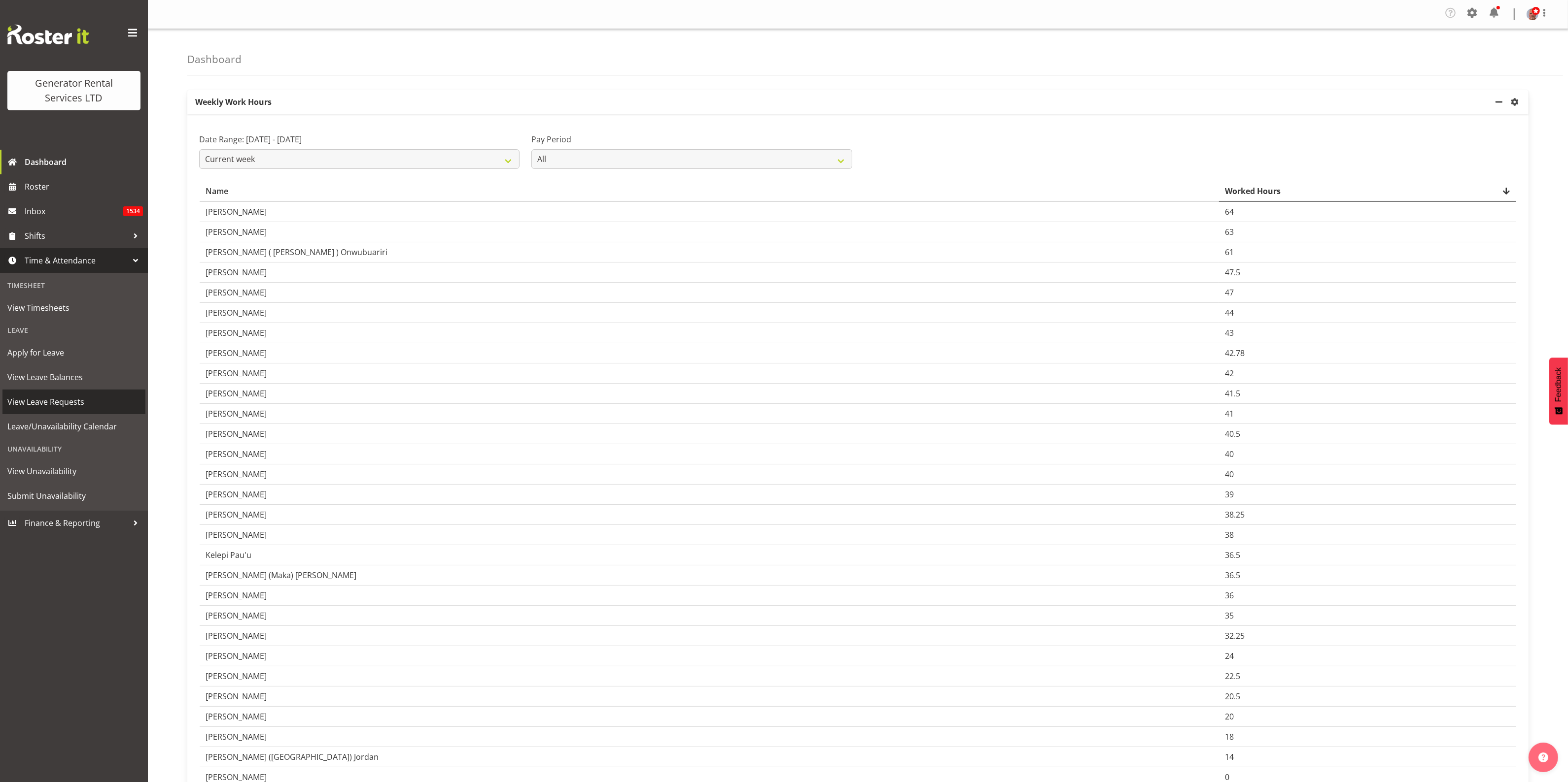
click at [52, 399] on span "View Leave Requests" at bounding box center [73, 402] width 133 height 15
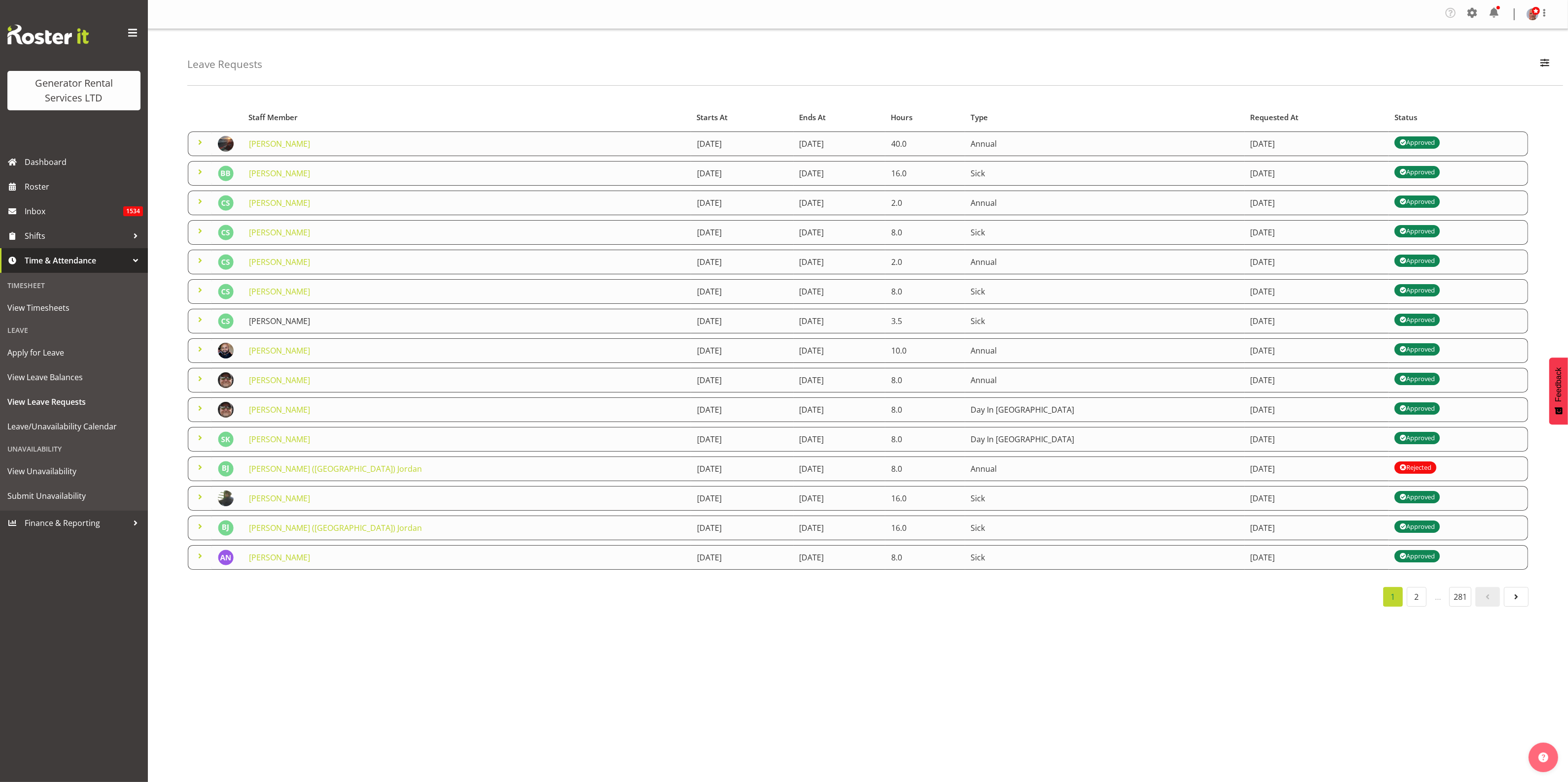
click at [277, 319] on link "[PERSON_NAME]" at bounding box center [280, 321] width 61 height 11
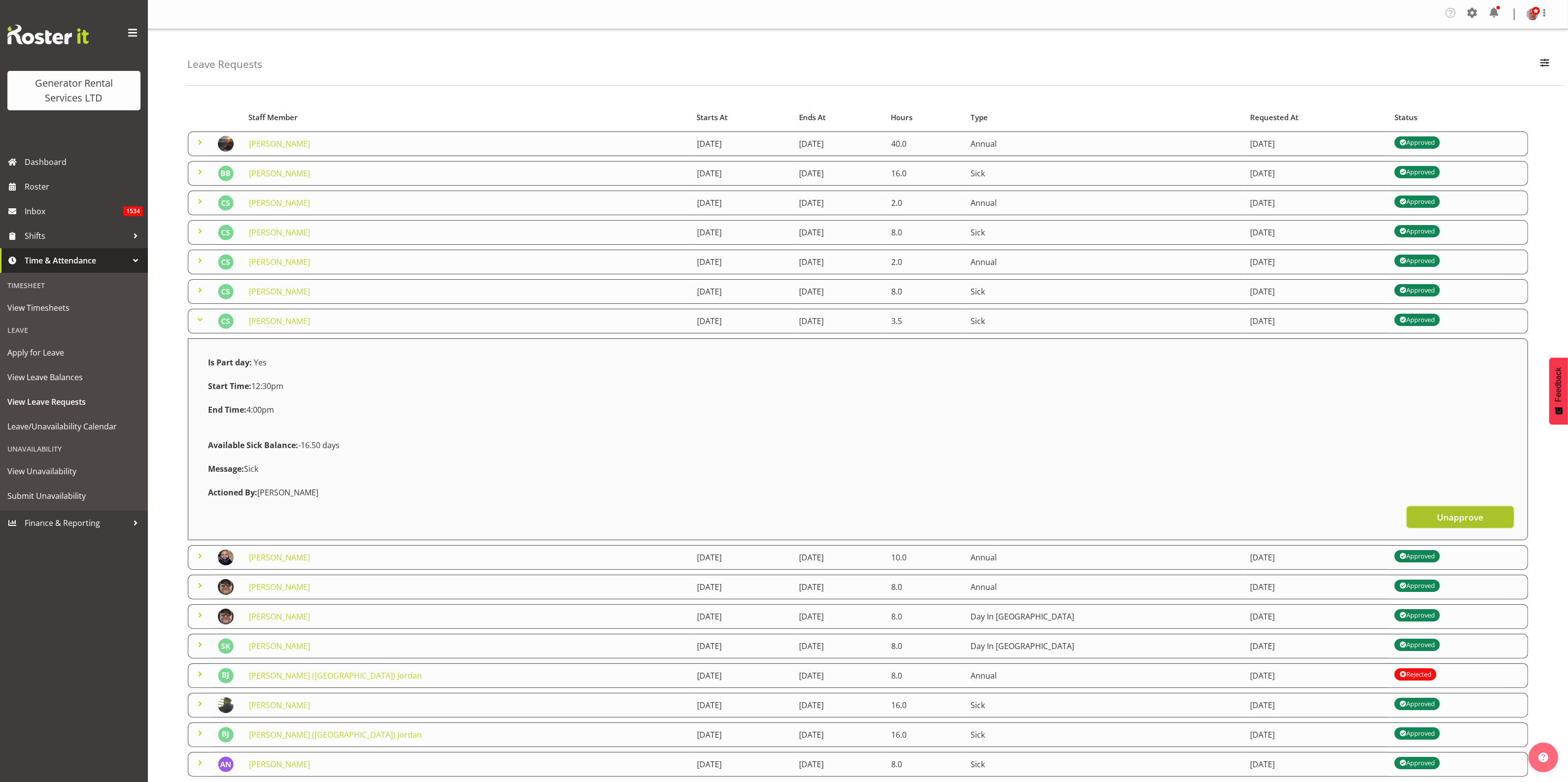
click at [1459, 516] on span "Unapprove" at bounding box center [1460, 517] width 47 height 13
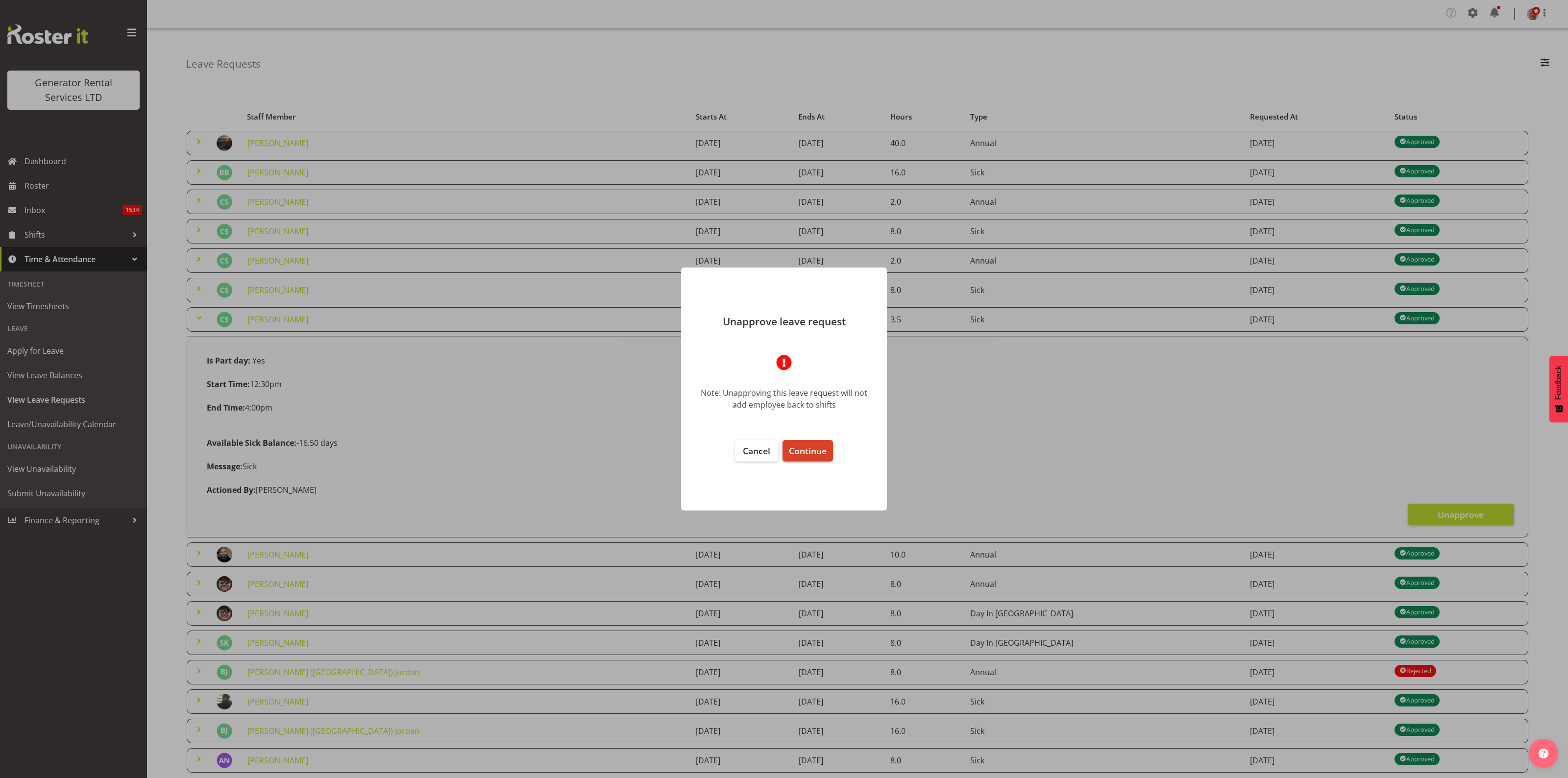
click at [806, 446] on span "Continue" at bounding box center [808, 450] width 38 height 12
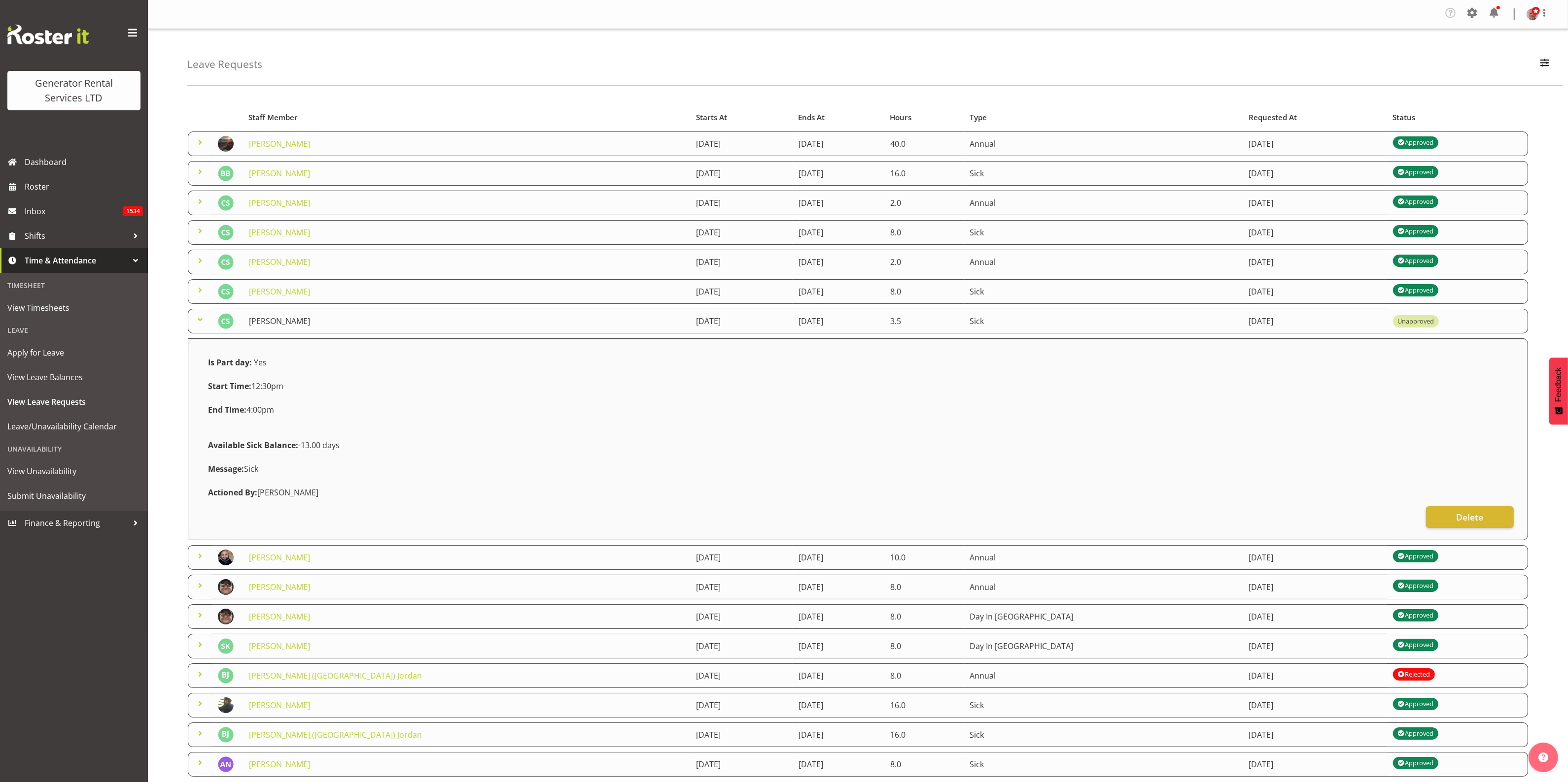
click at [274, 323] on link "[PERSON_NAME]" at bounding box center [280, 321] width 61 height 11
